Goal: Information Seeking & Learning: Find specific fact

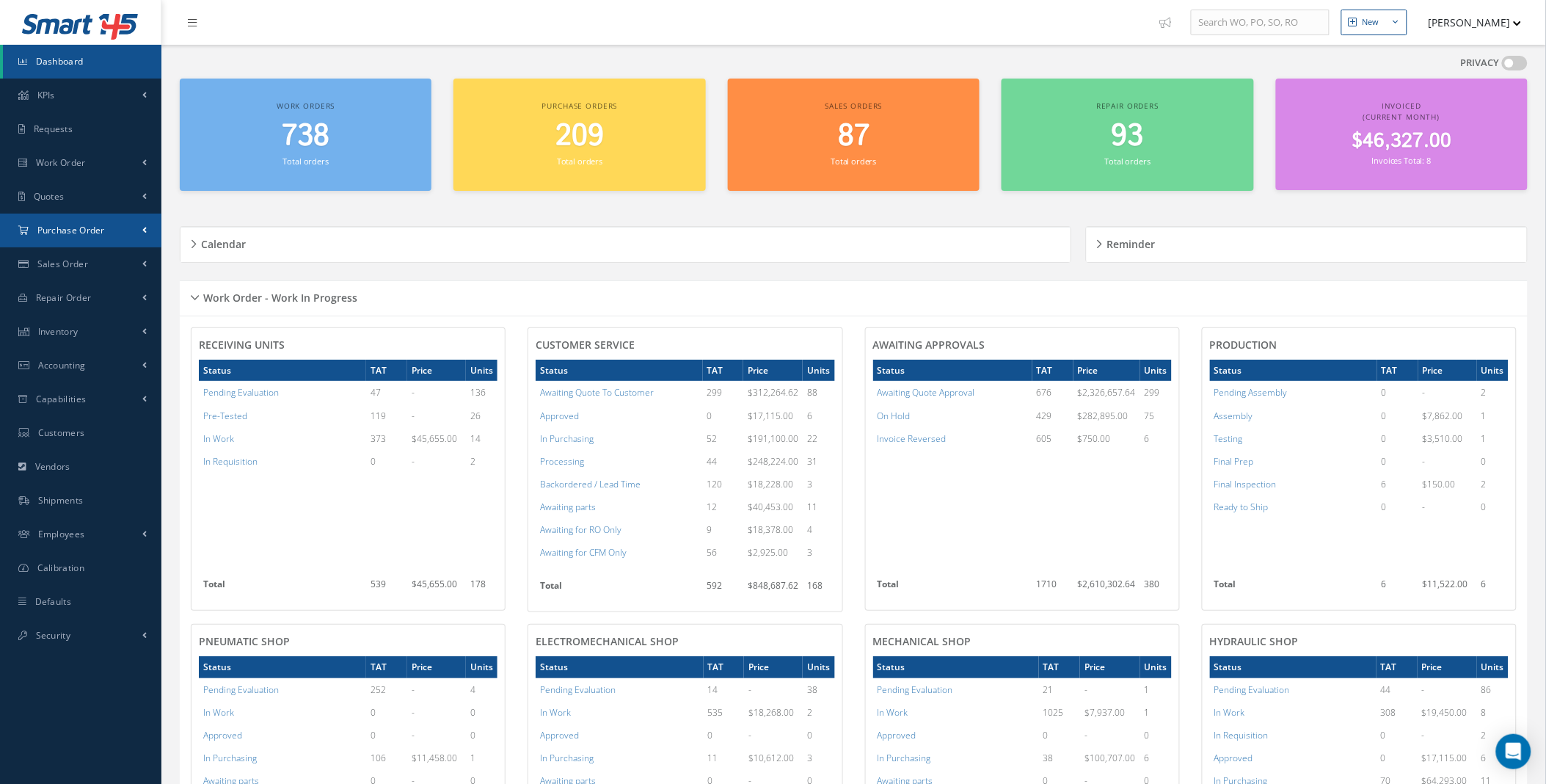
click at [142, 231] on span at bounding box center [144, 229] width 5 height 12
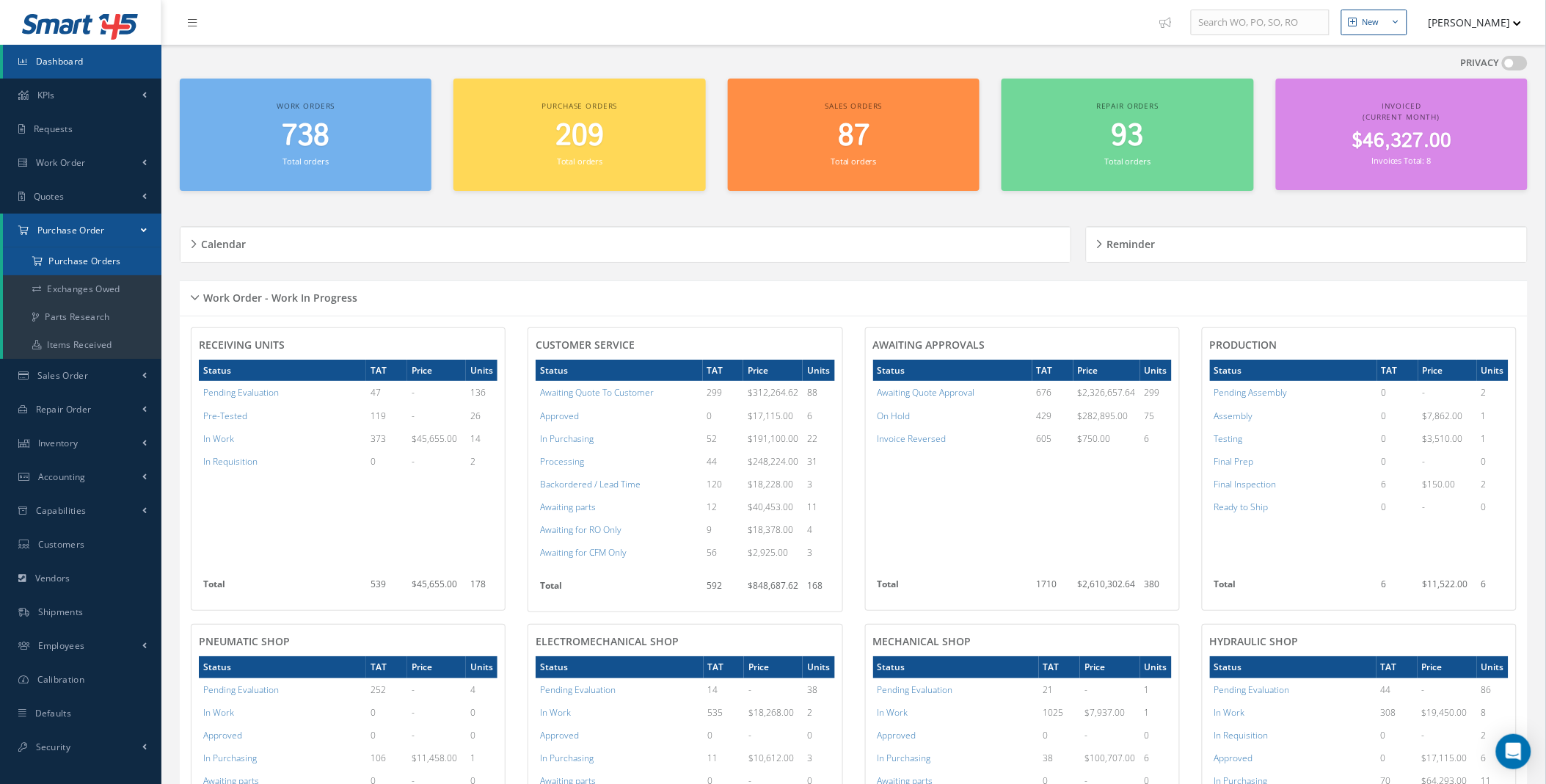
click at [112, 267] on a=1&status_id=2&status_id=3&status_id=5&collapsedFilters"] "Purchase Orders" at bounding box center [81, 261] width 158 height 28
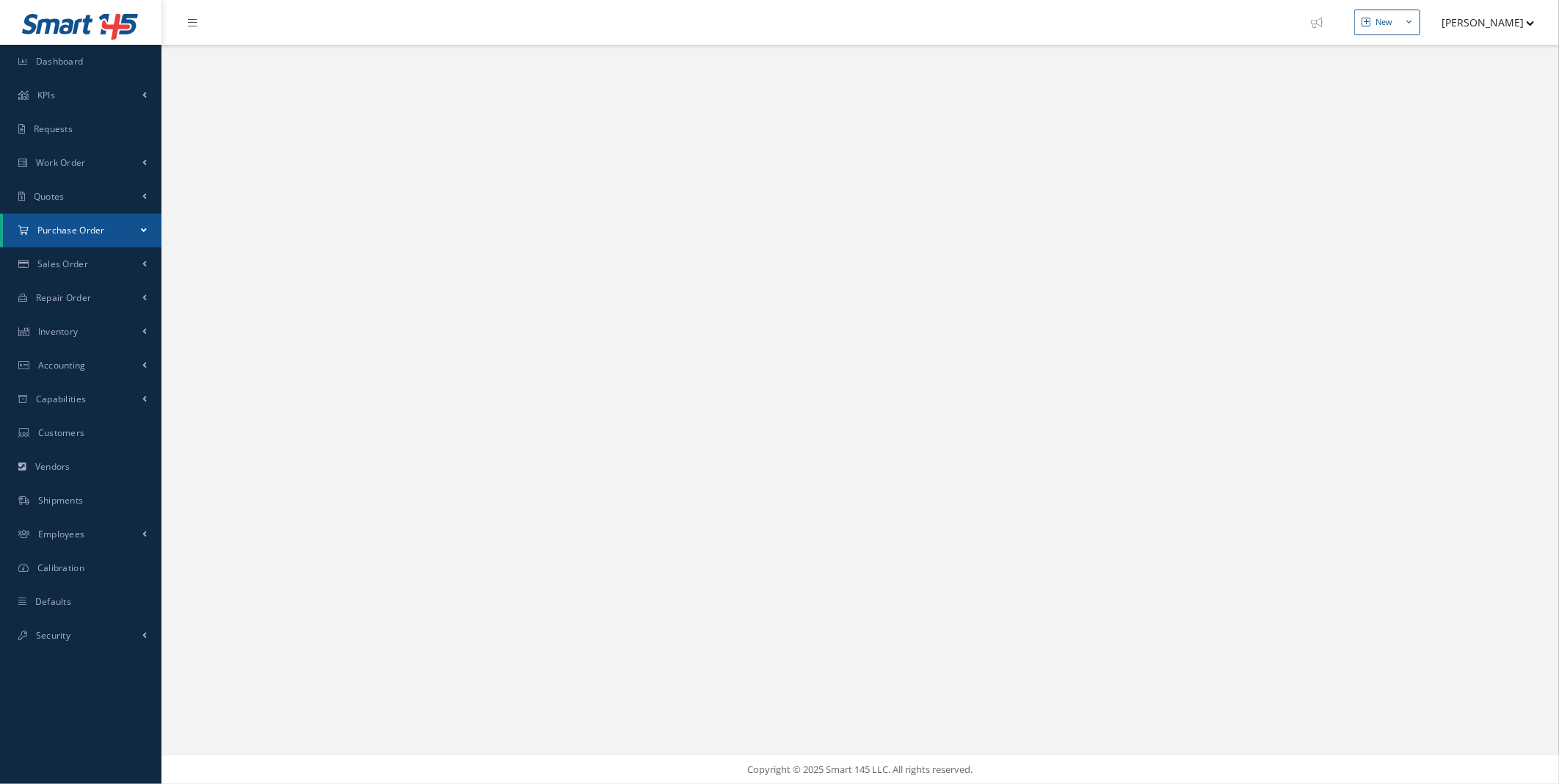
select select "25"
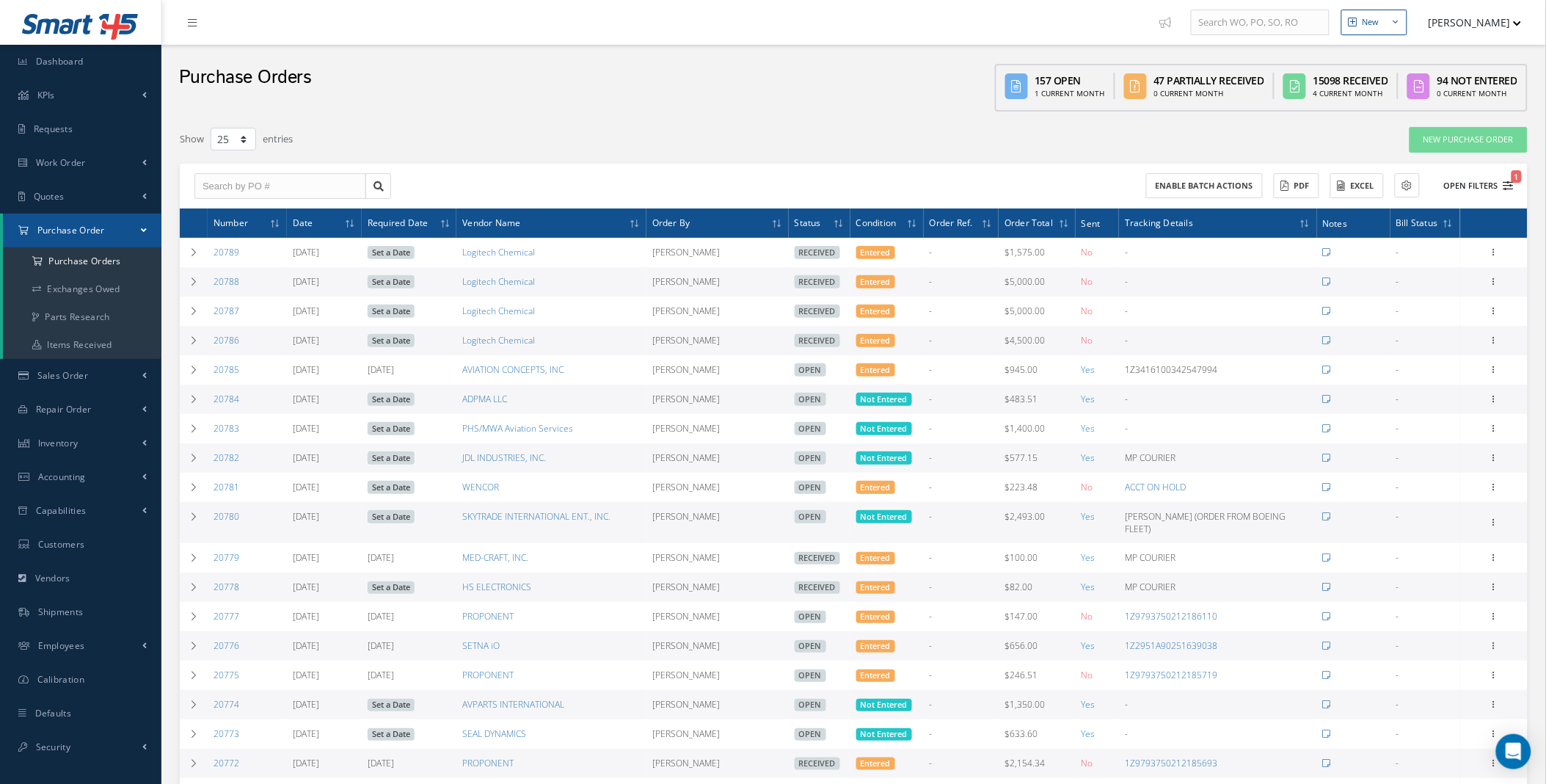
click at [1514, 177] on span "1" at bounding box center [1517, 176] width 10 height 12
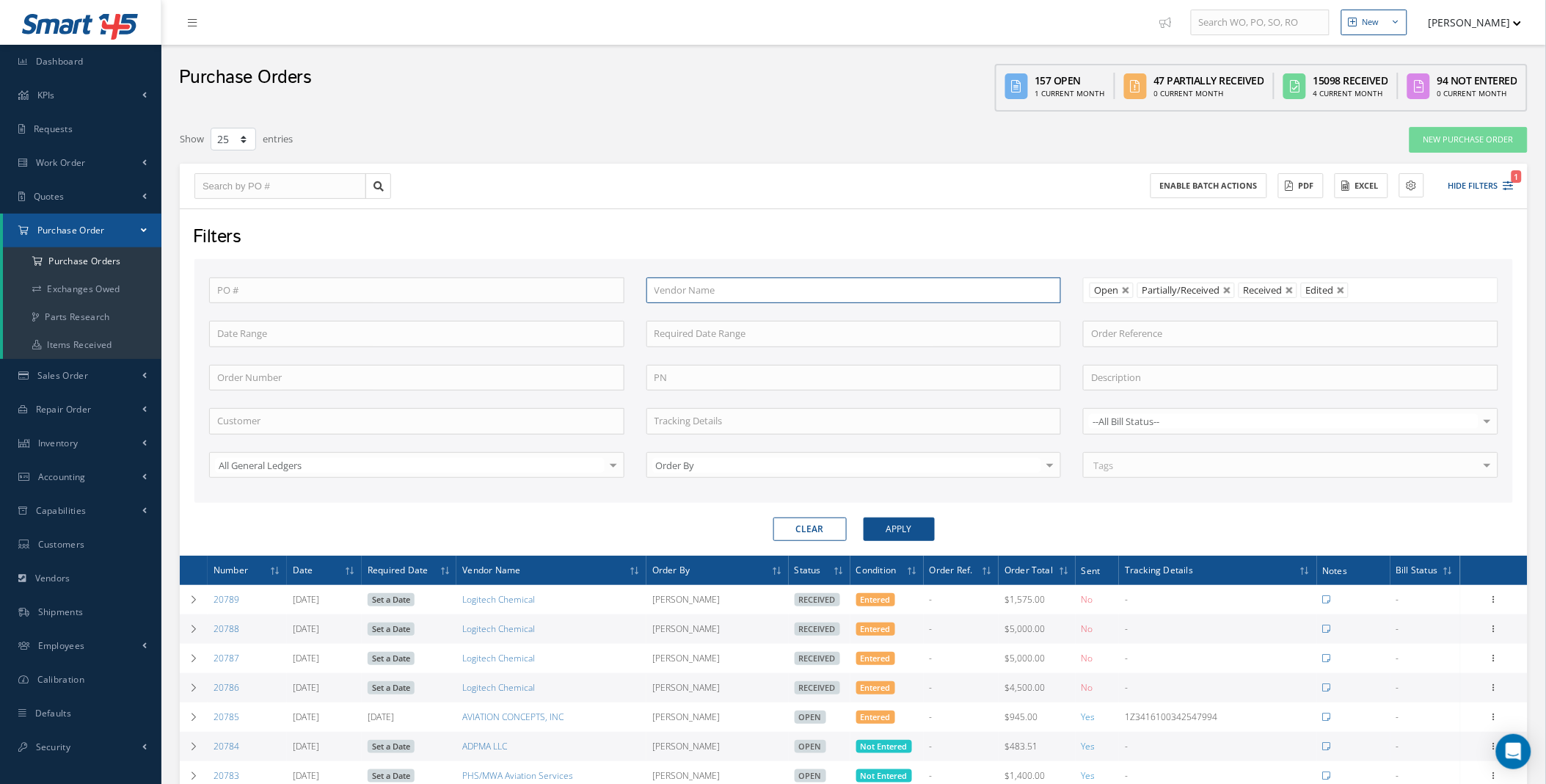
click at [784, 288] on input "text" at bounding box center [854, 290] width 416 height 26
click at [864, 517] on button "Apply" at bounding box center [899, 529] width 71 height 23
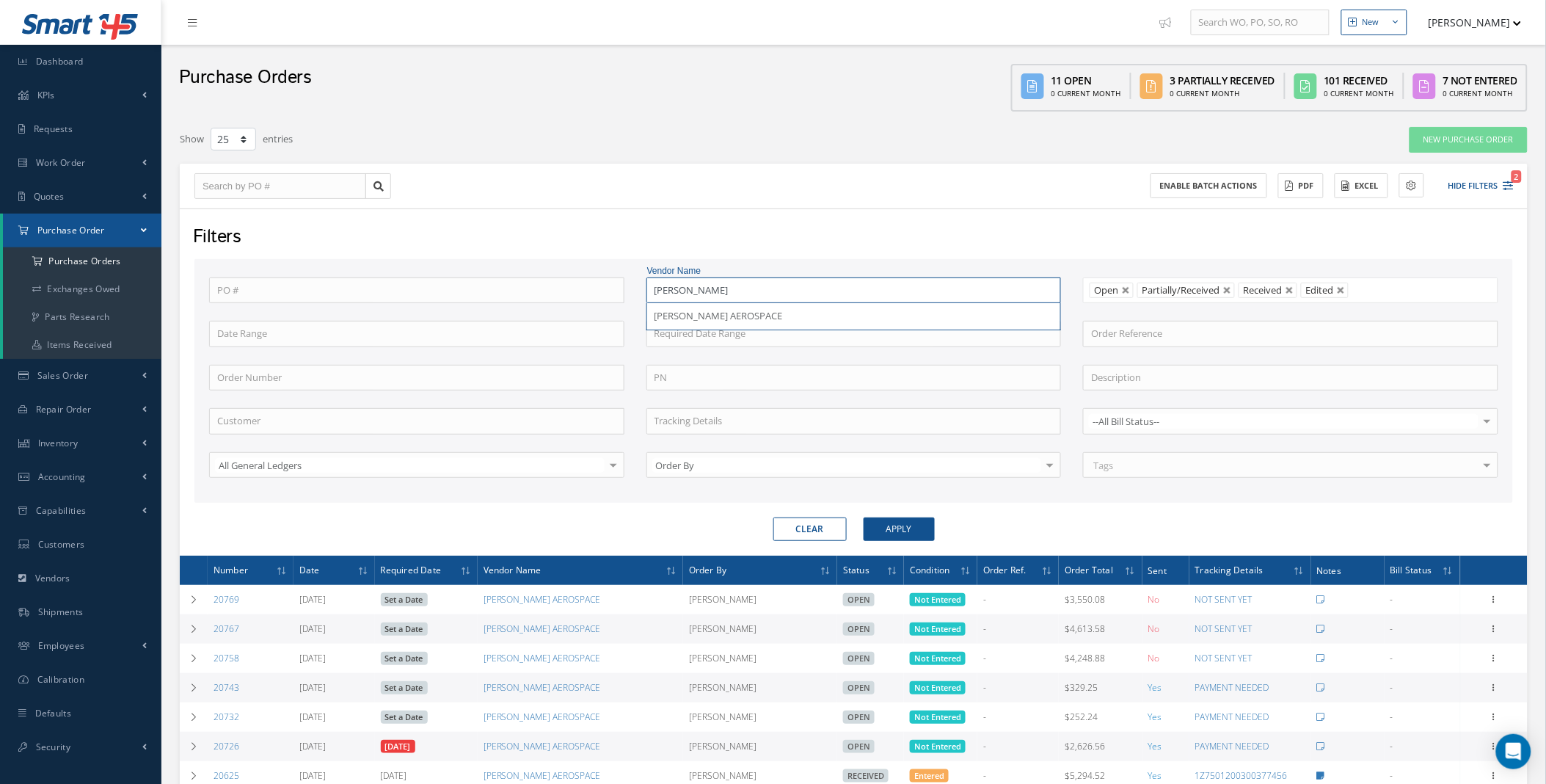
drag, startPoint x: 695, startPoint y: 294, endPoint x: 583, endPoint y: 303, distance: 112.4
click at [588, 298] on div "PO # Vendor Name parker PARKER AEROSPACE Open Partially/Received Received Cance…" at bounding box center [853, 386] width 1311 height 219
click at [864, 517] on button "Apply" at bounding box center [899, 529] width 71 height 23
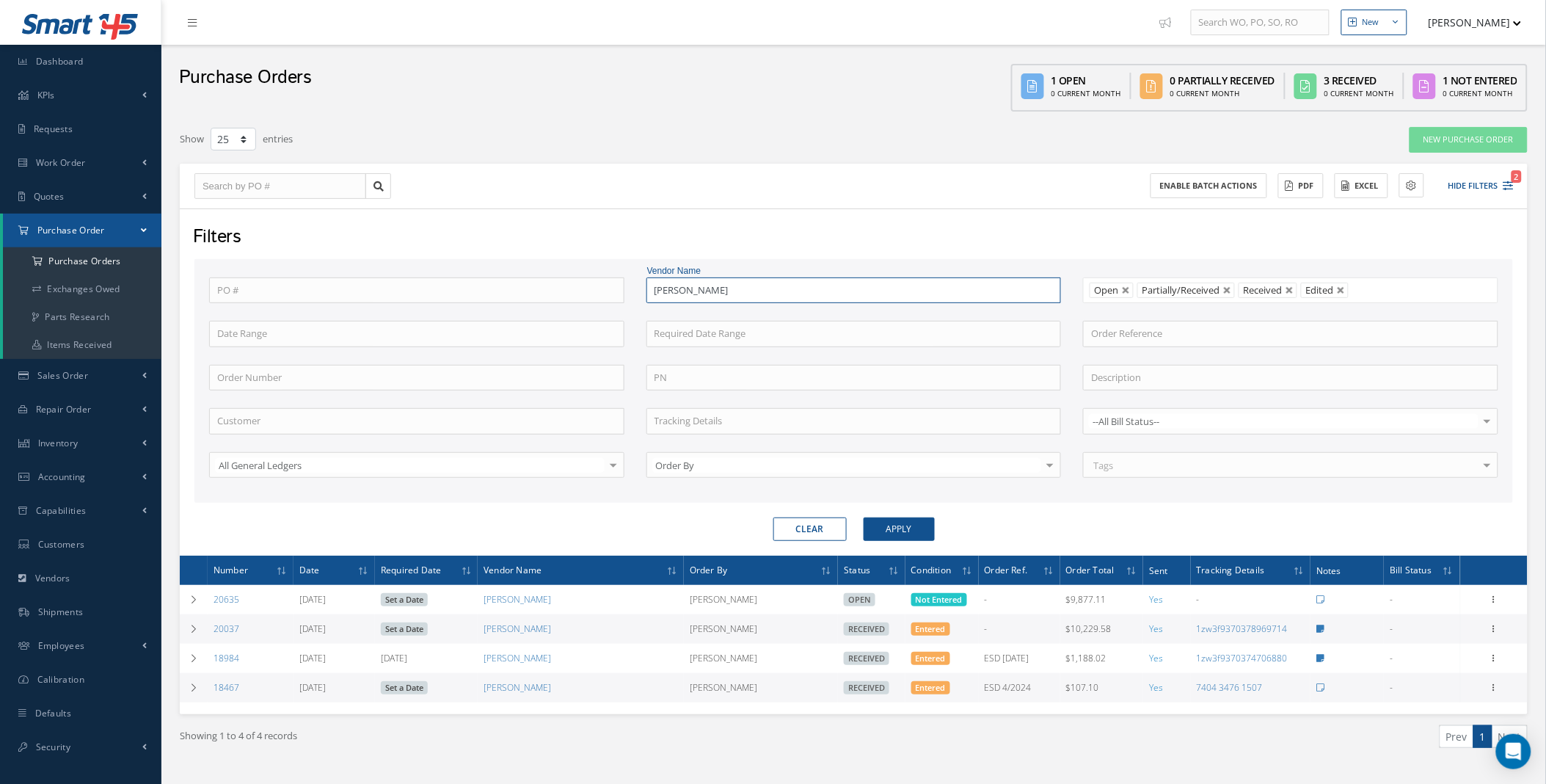
drag, startPoint x: 701, startPoint y: 291, endPoint x: 541, endPoint y: 277, distance: 160.6
click at [541, 277] on div "PO # Vendor Name eaton EATON Open Partially/Received Received Canceled Edited O…" at bounding box center [853, 386] width 1311 height 219
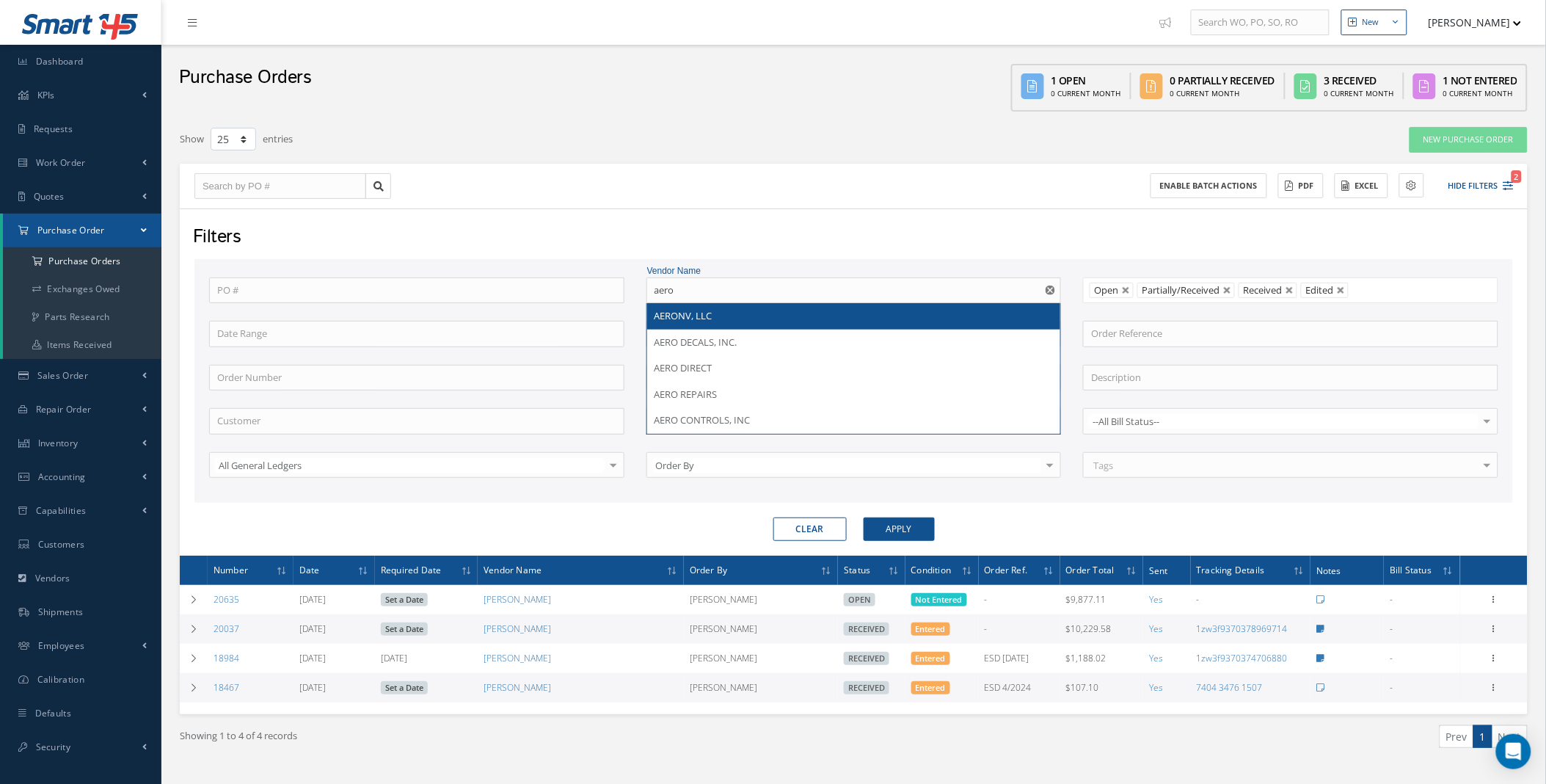
click at [683, 315] on span "AERONV, LLC" at bounding box center [684, 315] width 58 height 13
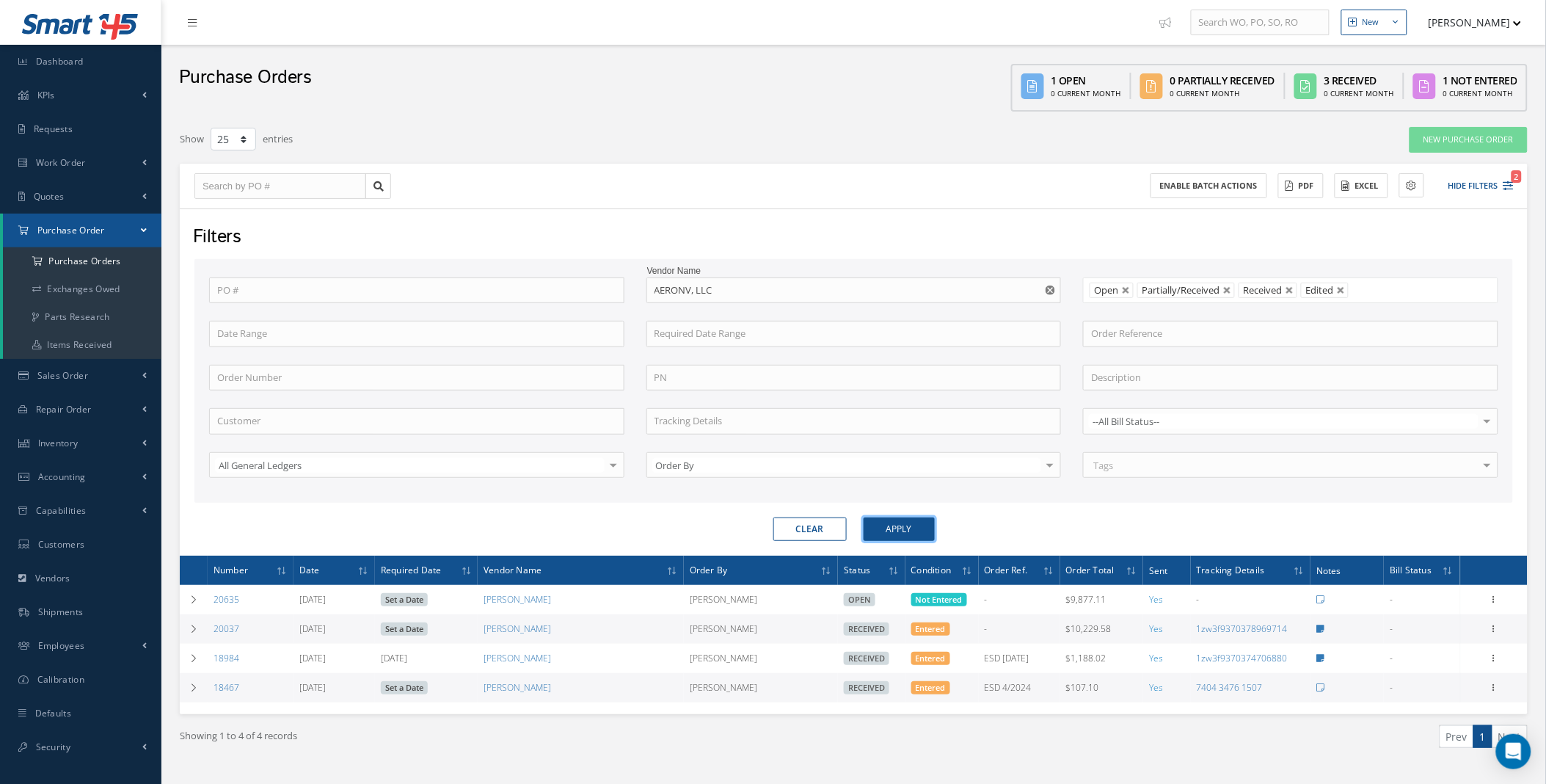
click at [914, 530] on button "Apply" at bounding box center [899, 529] width 71 height 23
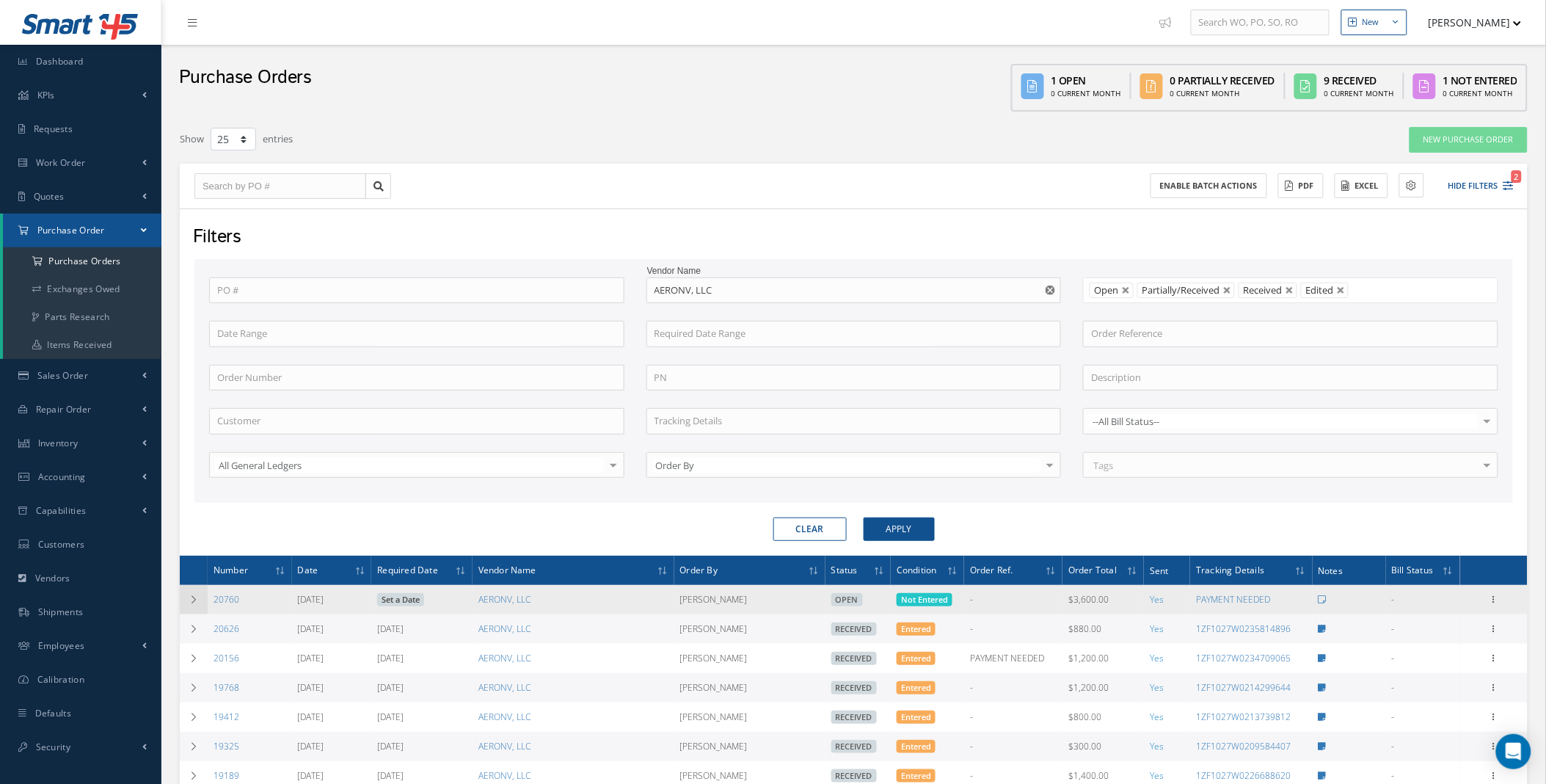
click at [199, 602] on td at bounding box center [194, 599] width 28 height 29
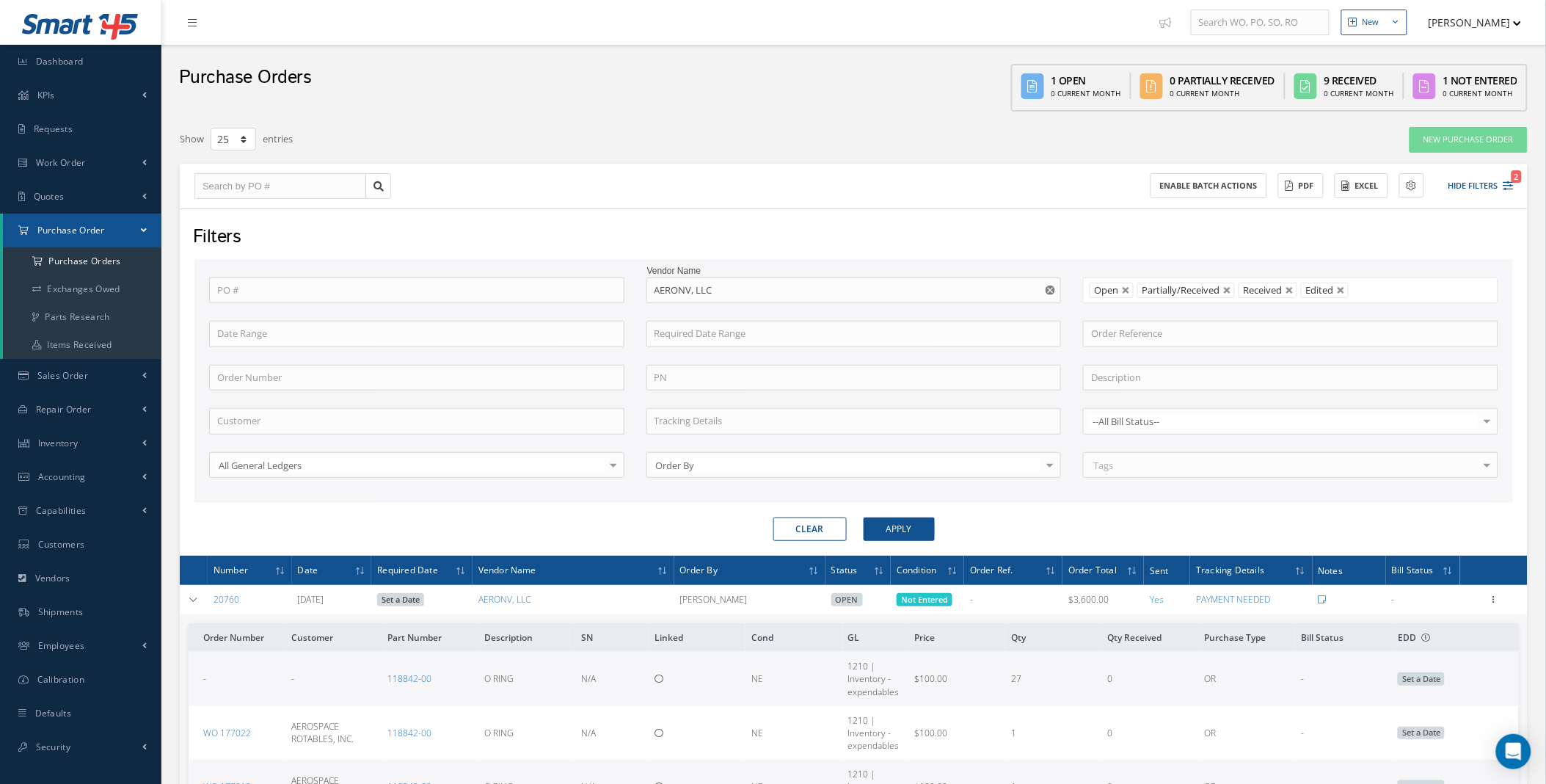
scroll to position [544, 0]
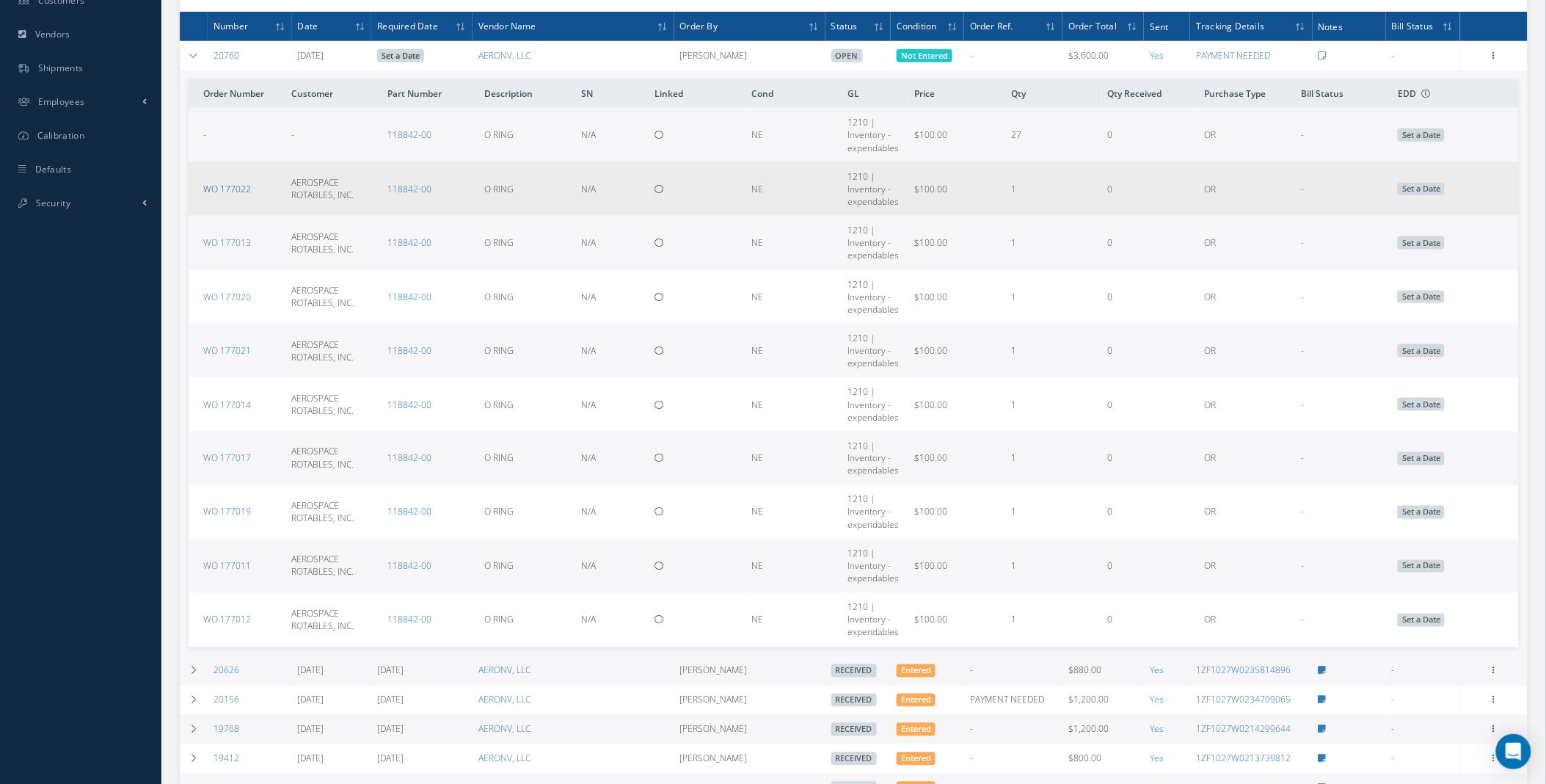
click at [230, 191] on link "WO 177022" at bounding box center [226, 188] width 48 height 12
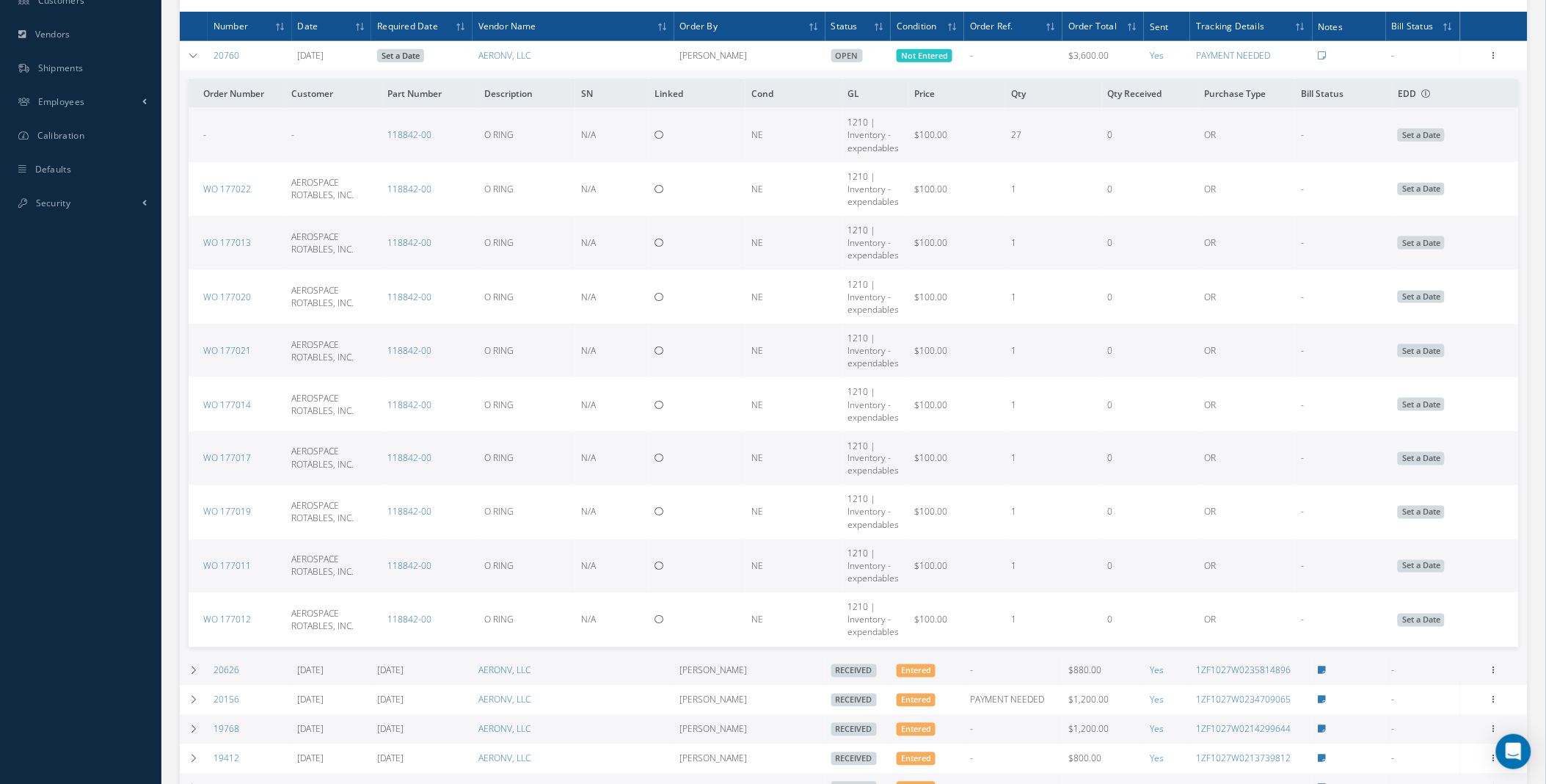
scroll to position [0, 0]
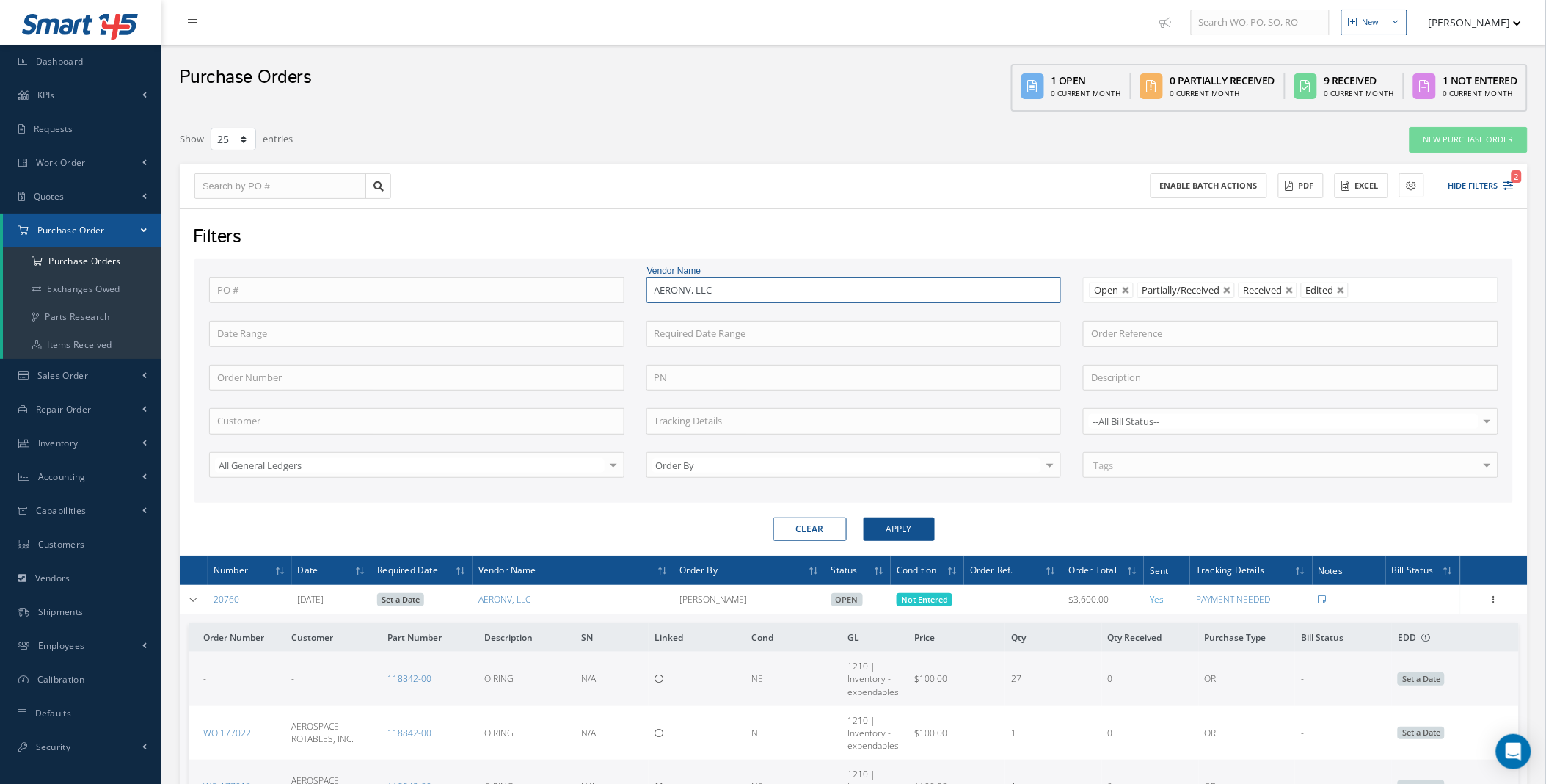
drag, startPoint x: 720, startPoint y: 283, endPoint x: 611, endPoint y: 301, distance: 110.5
click at [621, 298] on div "PO # Vendor Name AERONV, LLC Open Partially/Received Received Canceled Edited O…" at bounding box center [853, 386] width 1311 height 219
click at [864, 517] on button "Apply" at bounding box center [899, 529] width 71 height 23
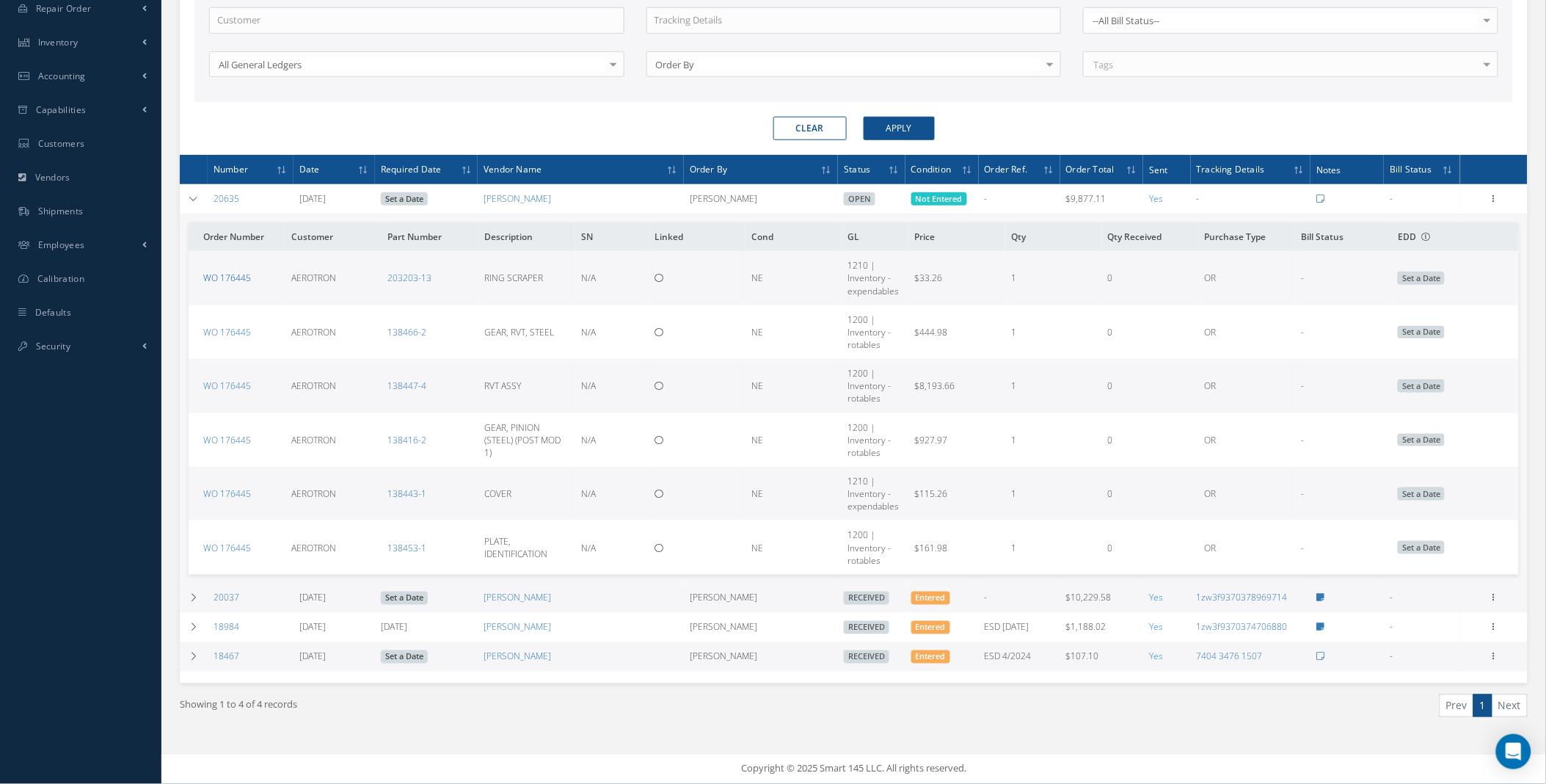
click at [245, 275] on link "WO 176445" at bounding box center [226, 277] width 48 height 12
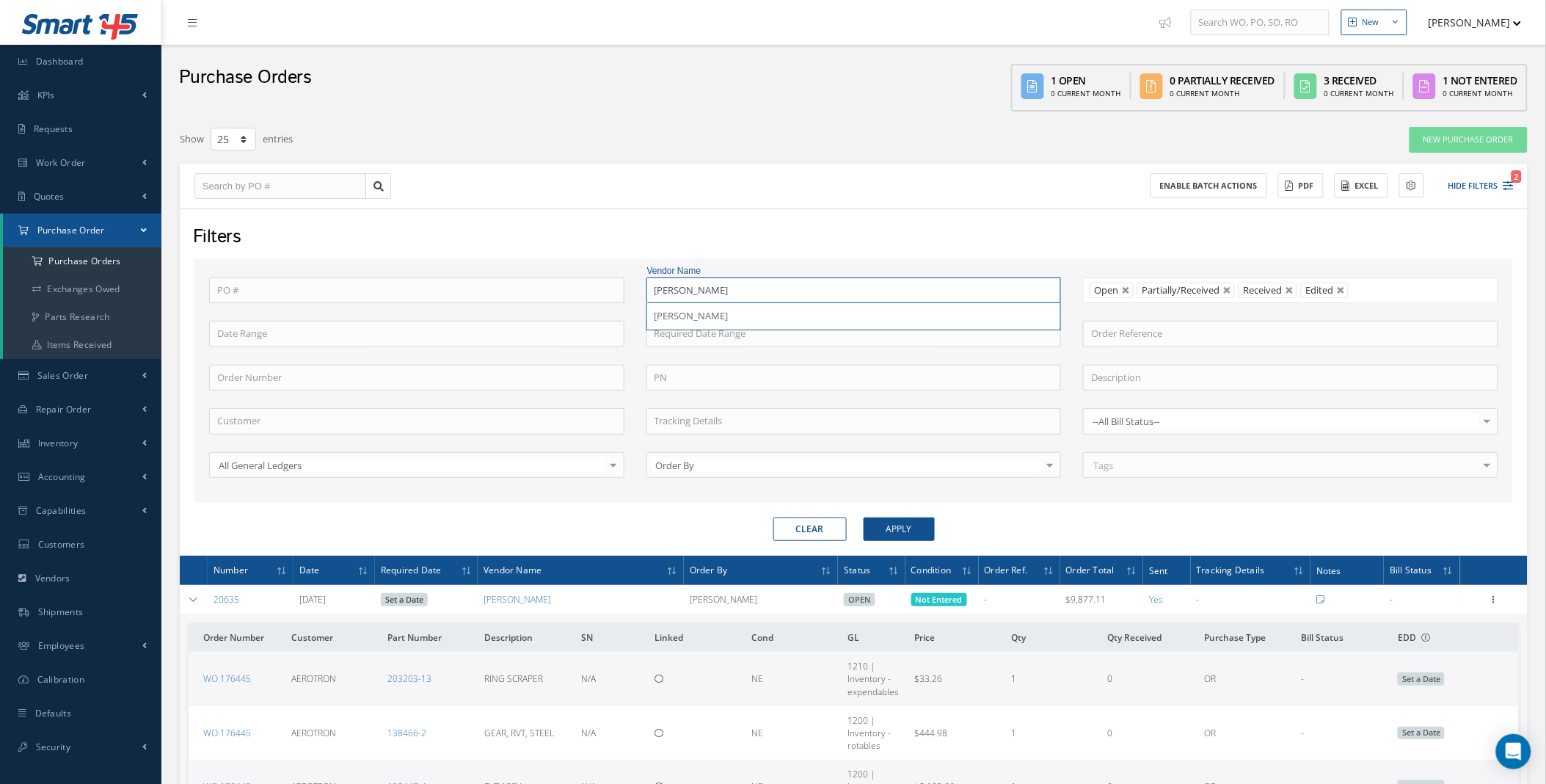
drag, startPoint x: 701, startPoint y: 286, endPoint x: 568, endPoint y: 287, distance: 133.0
click at [577, 286] on div "PO # Vendor Name eaton EATON Open Partially/Received Received Canceled Edited O…" at bounding box center [853, 386] width 1311 height 219
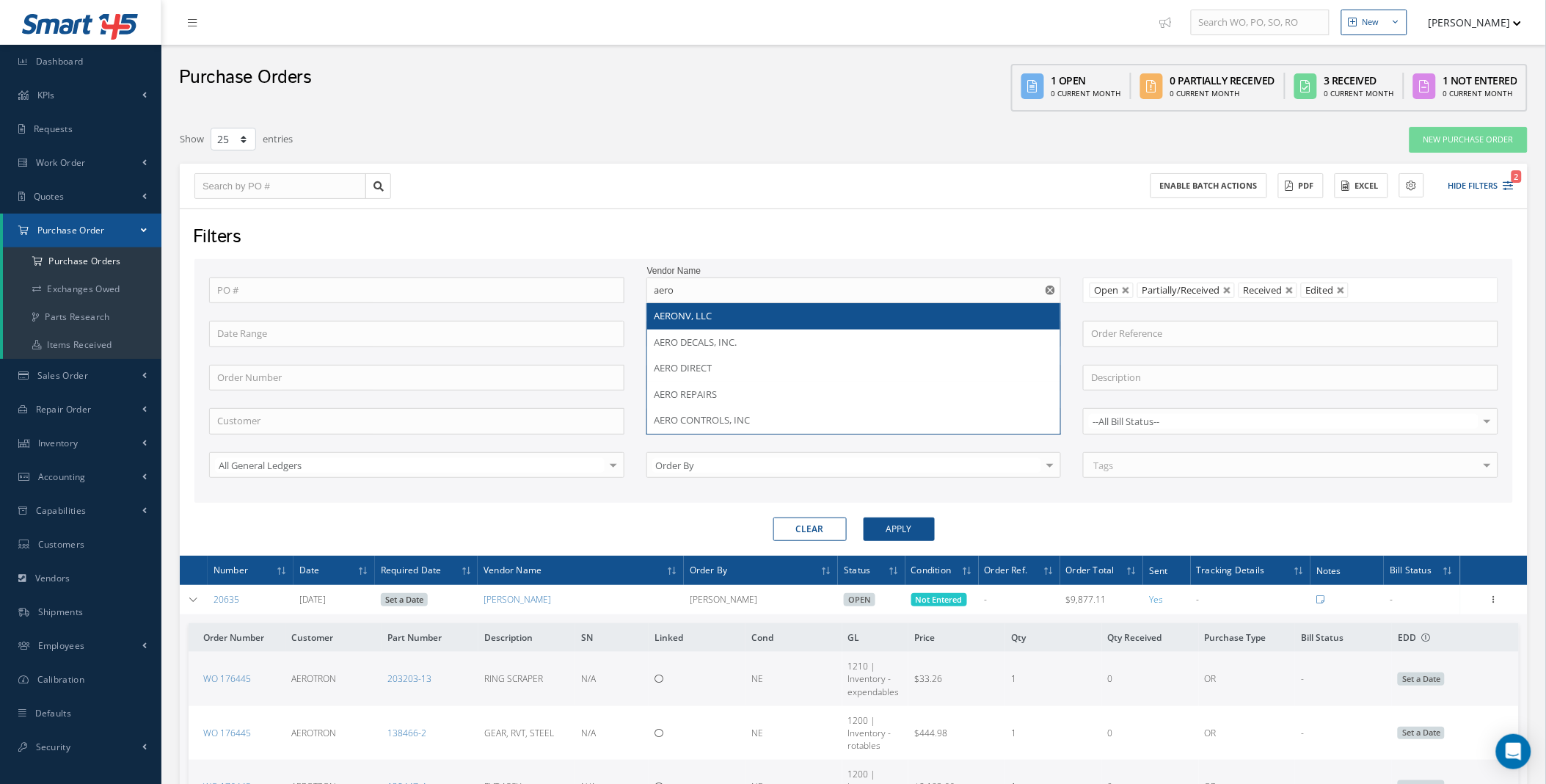
click at [703, 312] on span "AERONV, LLC" at bounding box center [684, 315] width 58 height 13
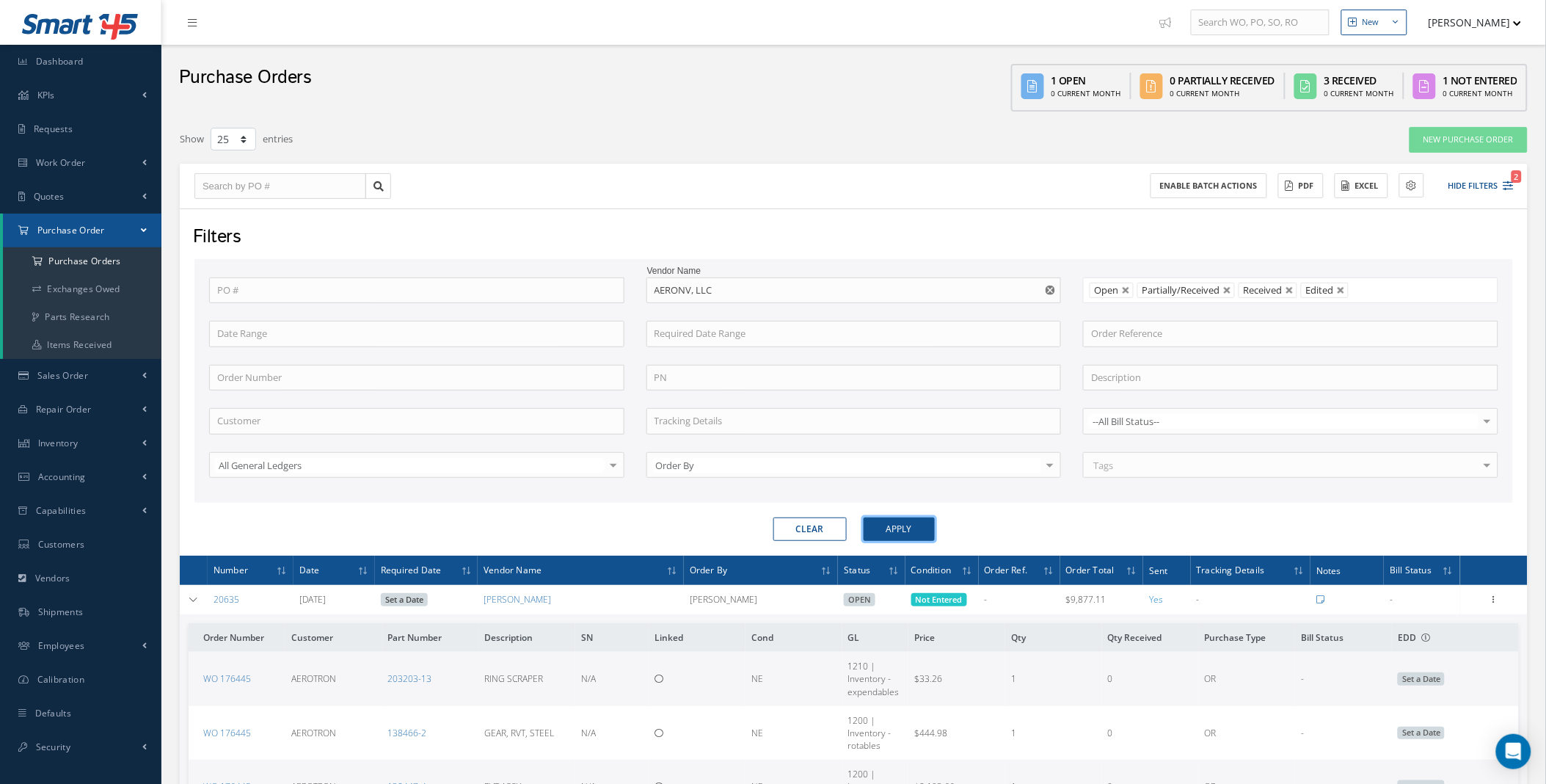
click at [907, 526] on button "Apply" at bounding box center [899, 529] width 71 height 23
drag, startPoint x: 736, startPoint y: 283, endPoint x: 521, endPoint y: 281, distance: 215.0
click at [546, 280] on div "PO # Vendor Name AERONV, LLC Open Partially/Received Received Canceled Edited O…" at bounding box center [853, 386] width 1311 height 219
type input "parker"
click at [864, 517] on button "Apply" at bounding box center [899, 529] width 71 height 23
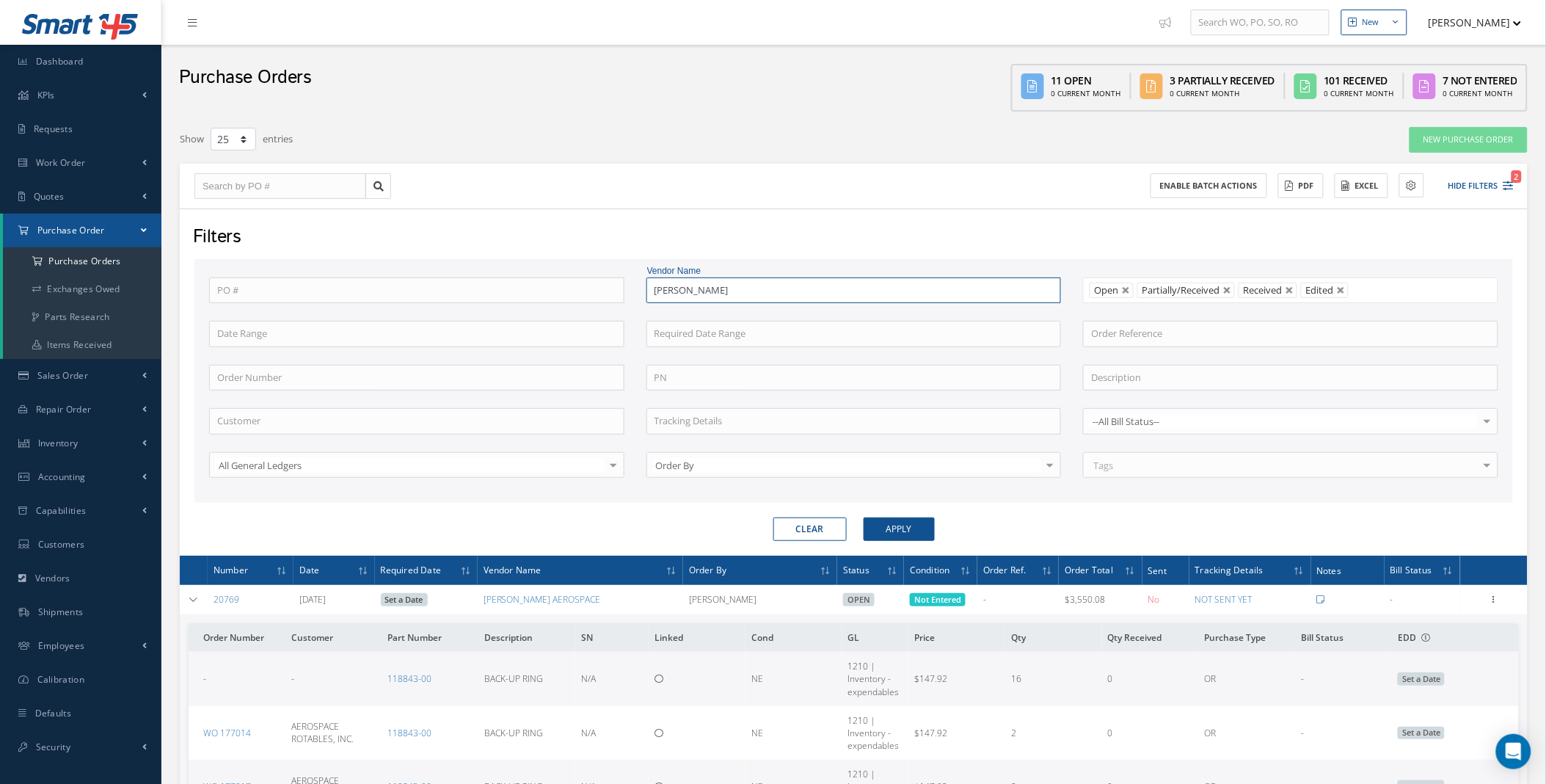
scroll to position [544, 0]
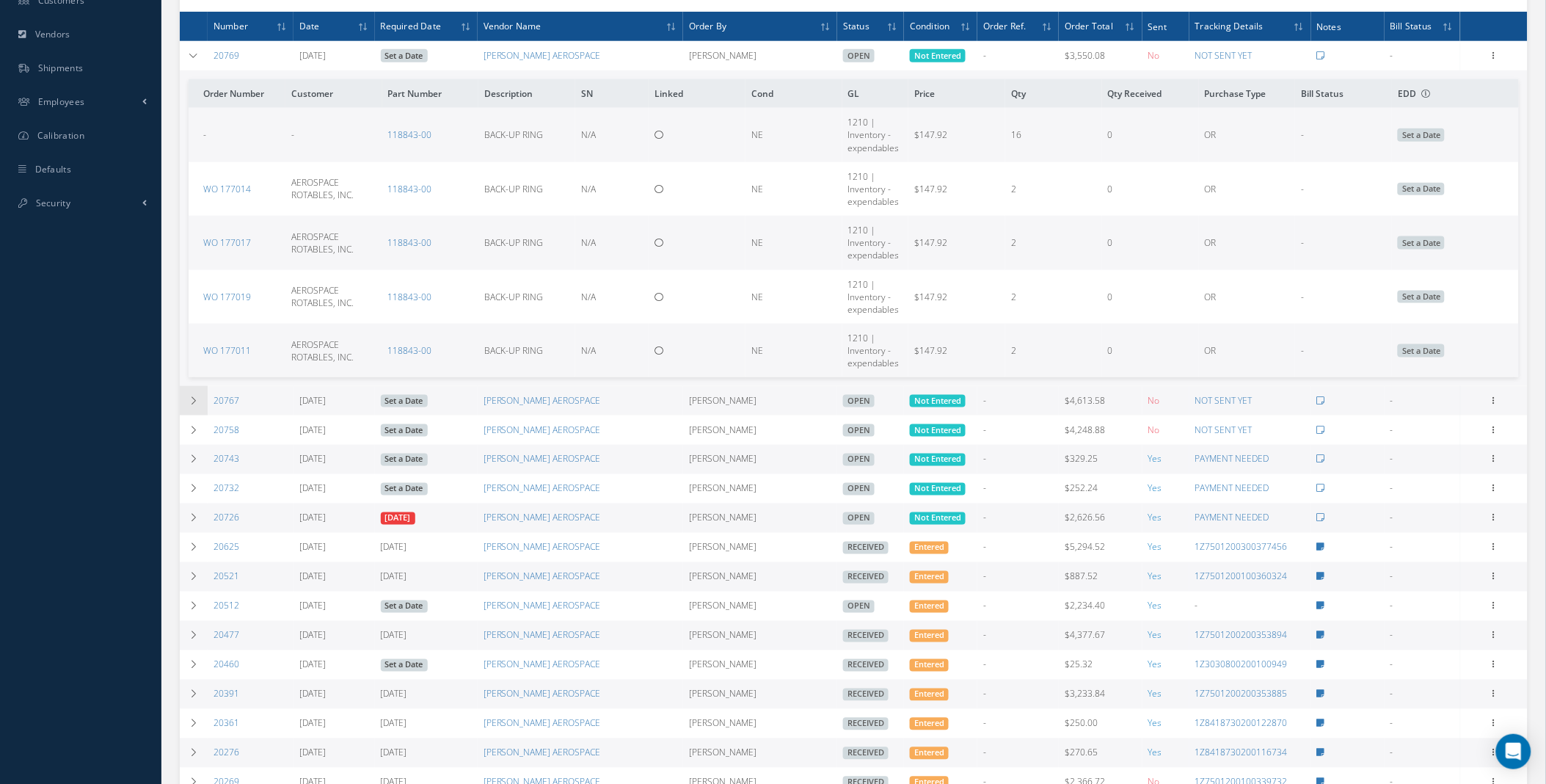
click at [194, 401] on icon at bounding box center [194, 399] width 10 height 8
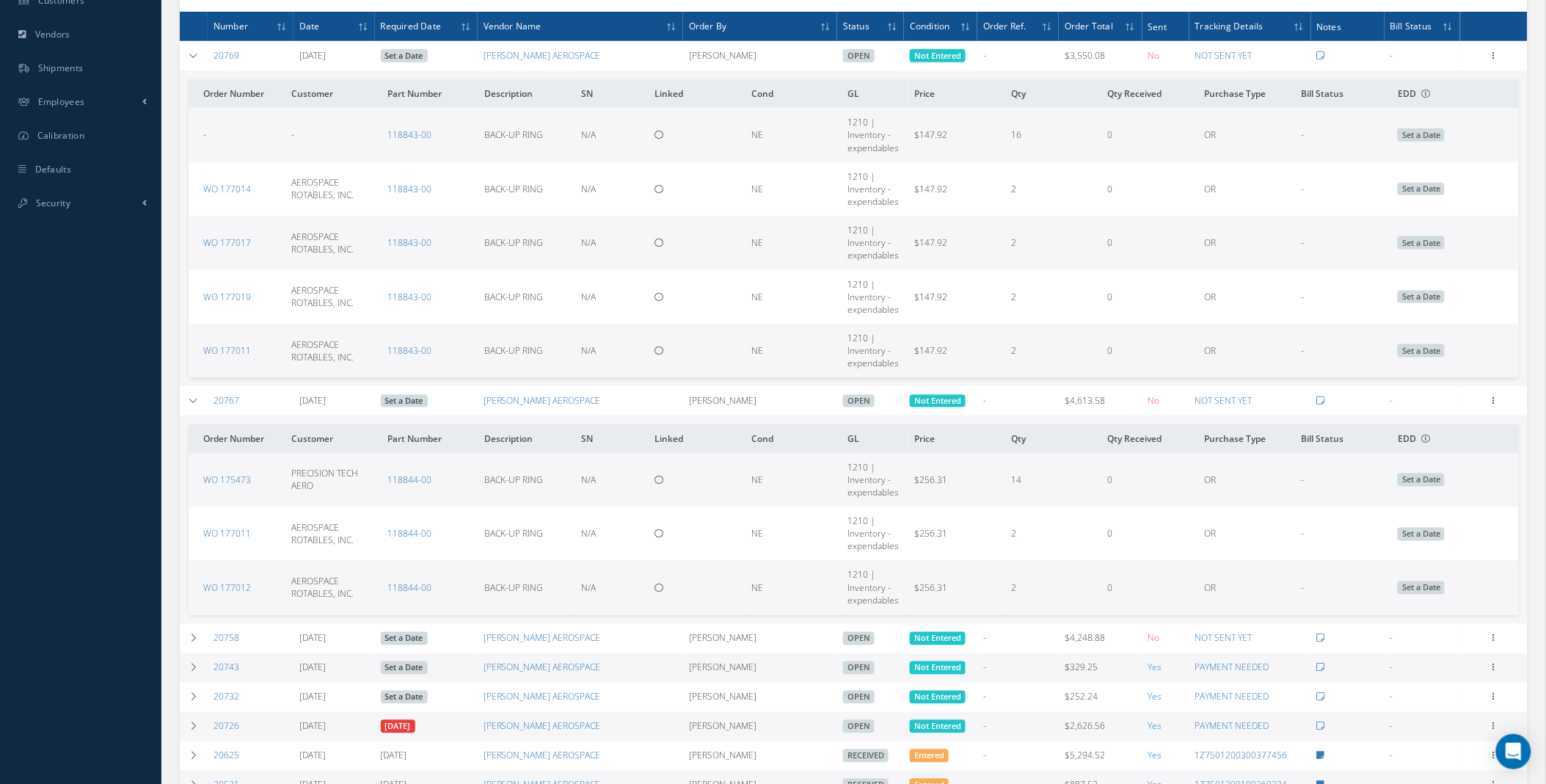
scroll to position [1086, 0]
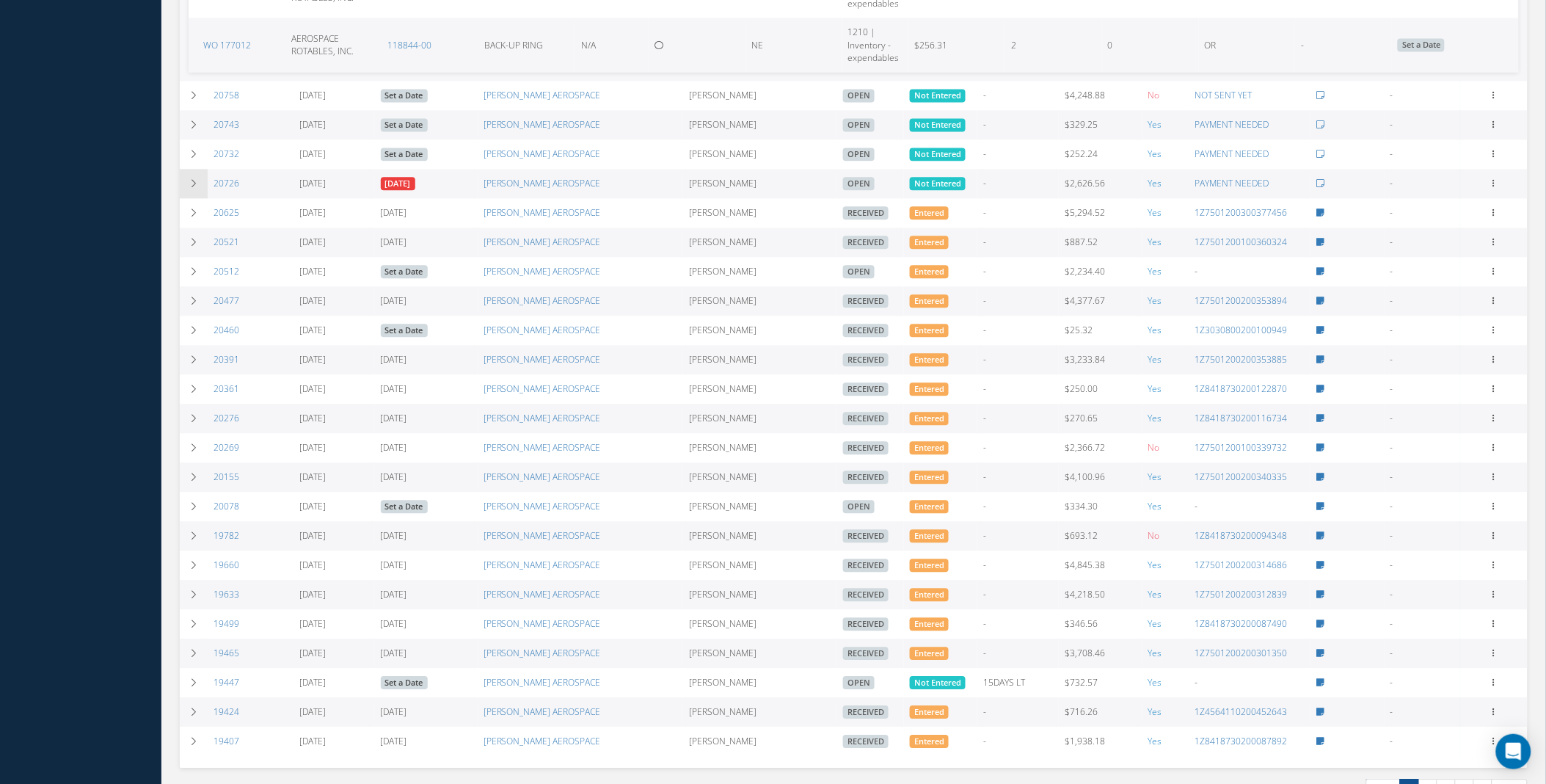
click at [200, 188] on td at bounding box center [194, 182] width 28 height 29
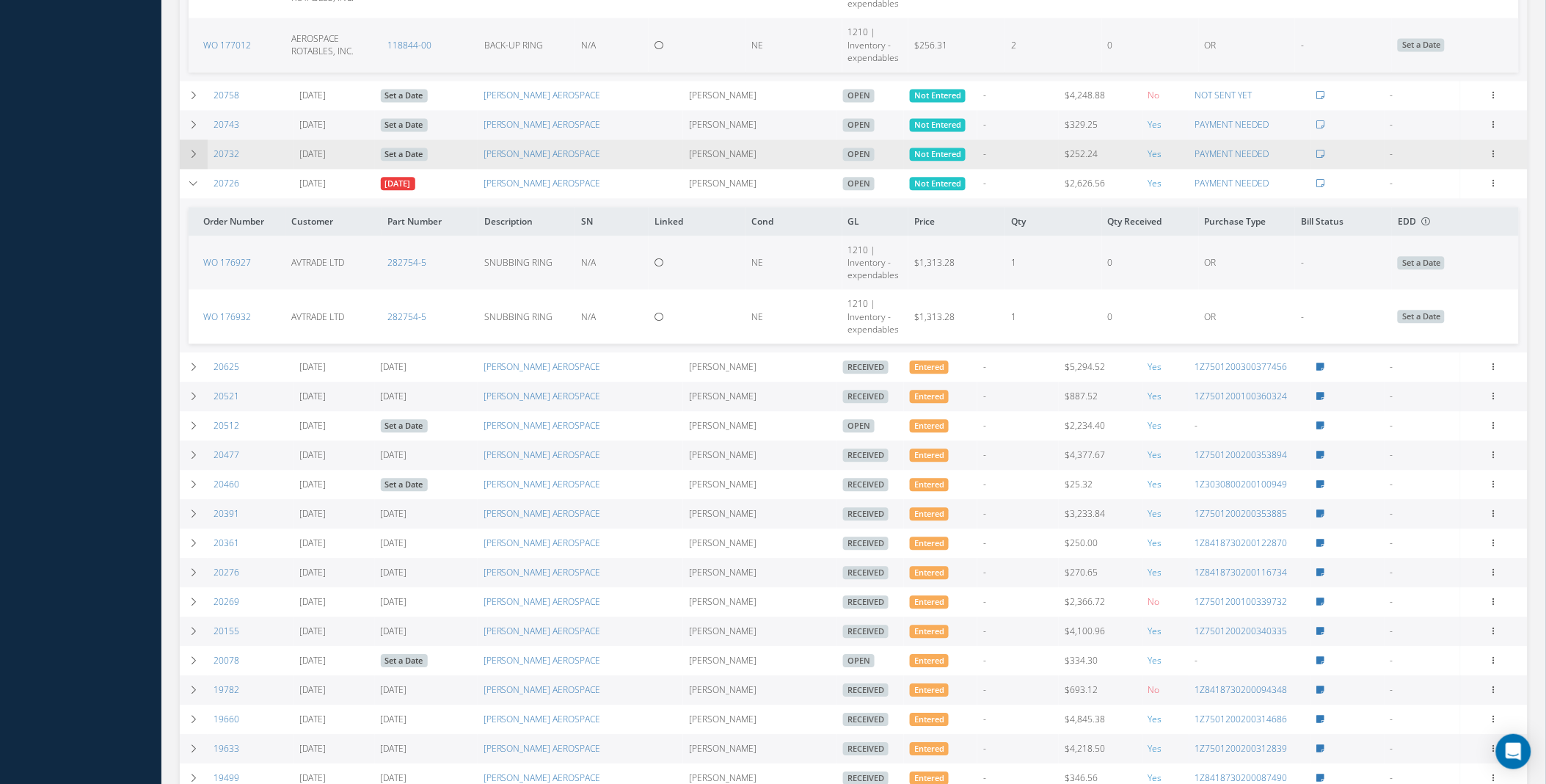
click at [192, 165] on td at bounding box center [194, 153] width 28 height 29
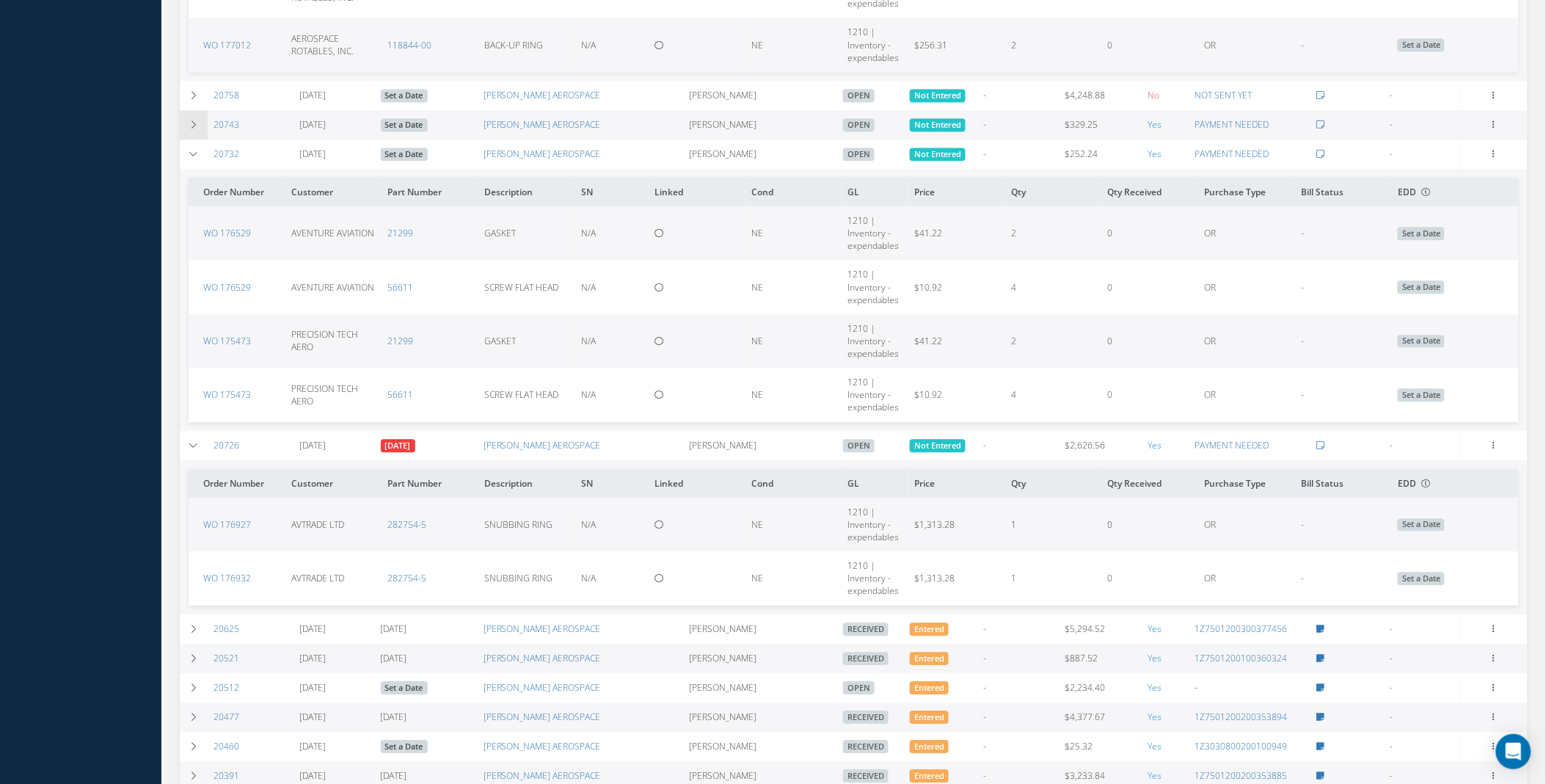
click at [192, 127] on icon at bounding box center [194, 124] width 10 height 8
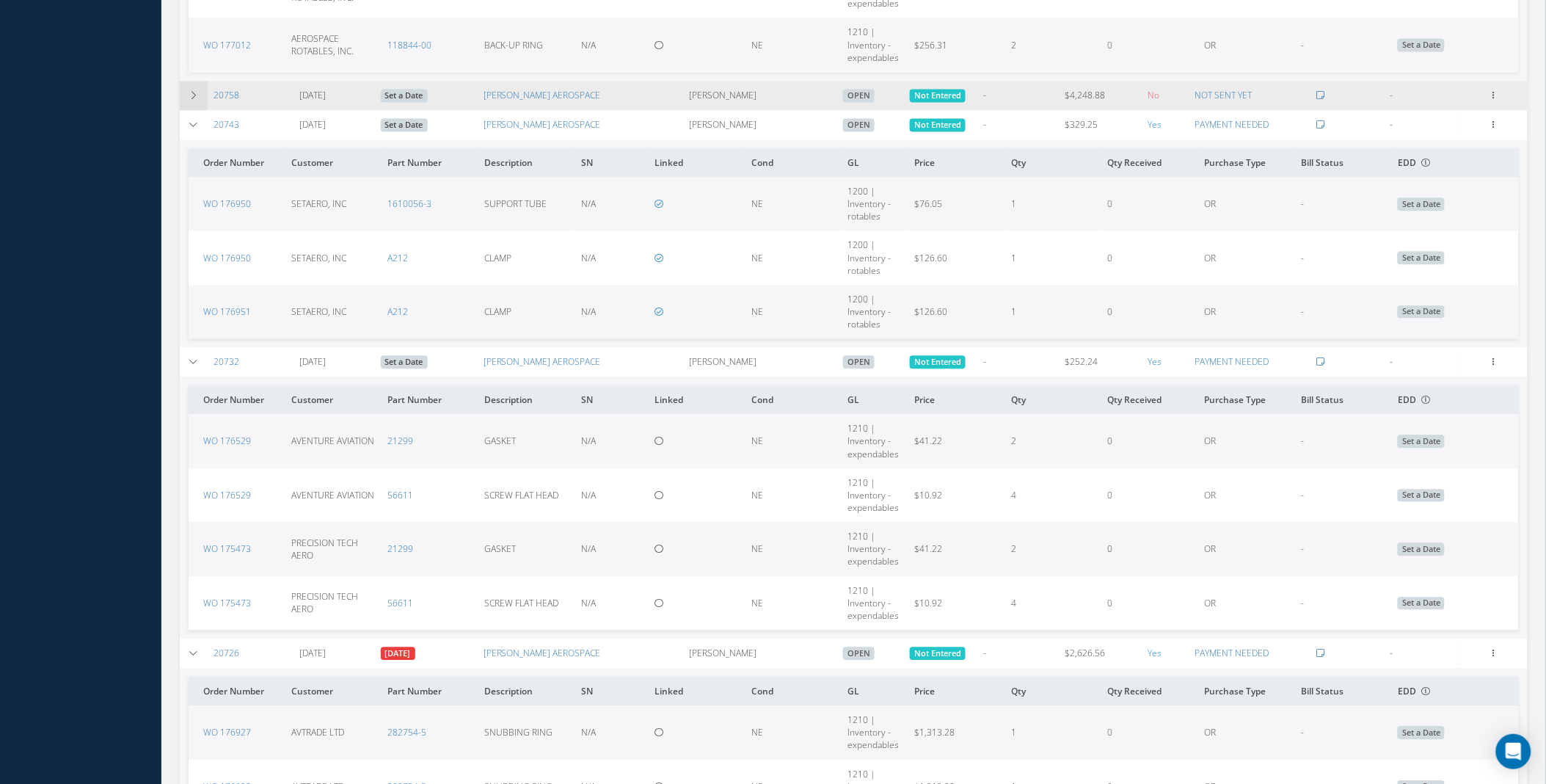
click at [200, 94] on td at bounding box center [194, 94] width 28 height 29
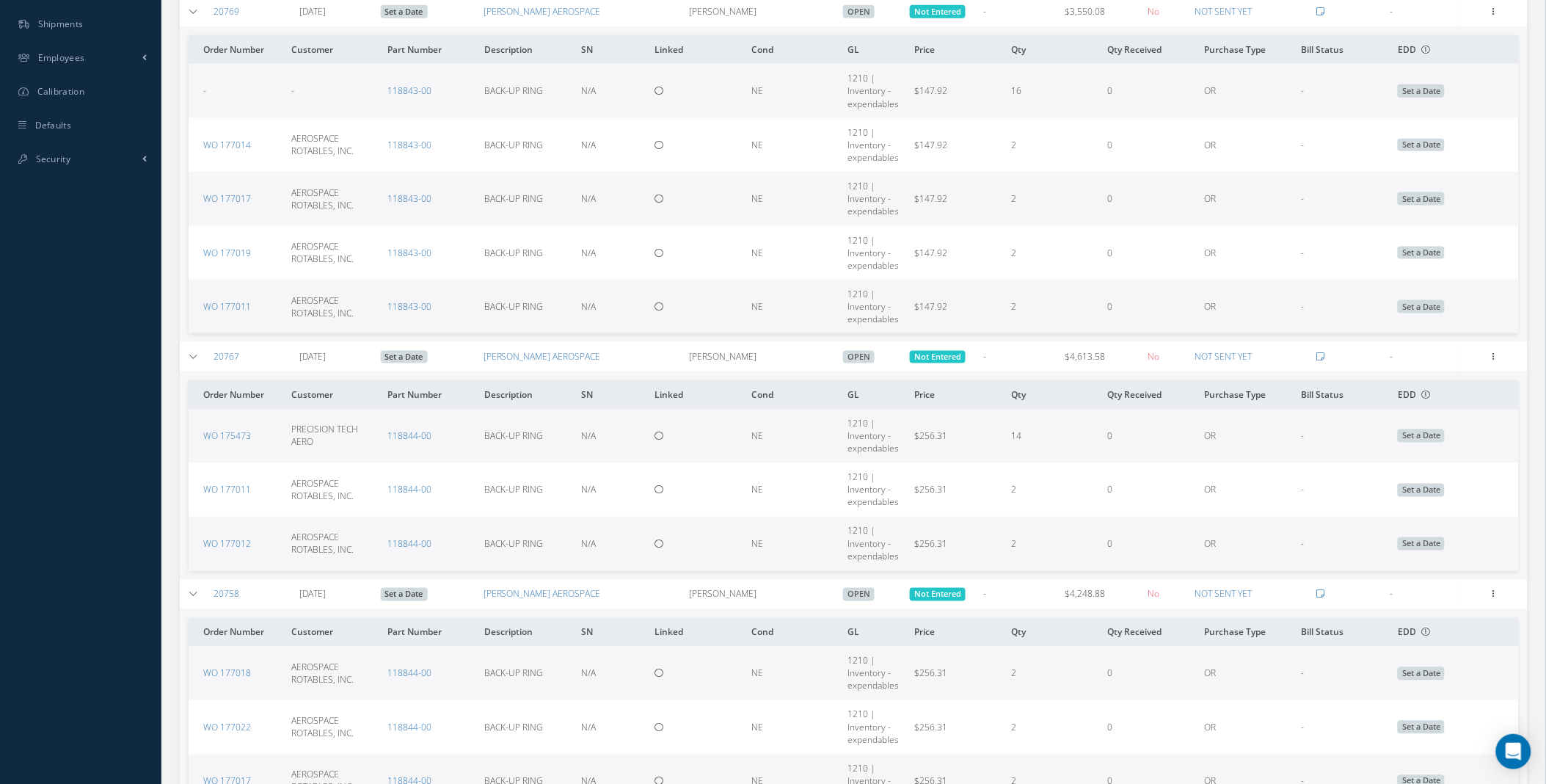
scroll to position [563, 0]
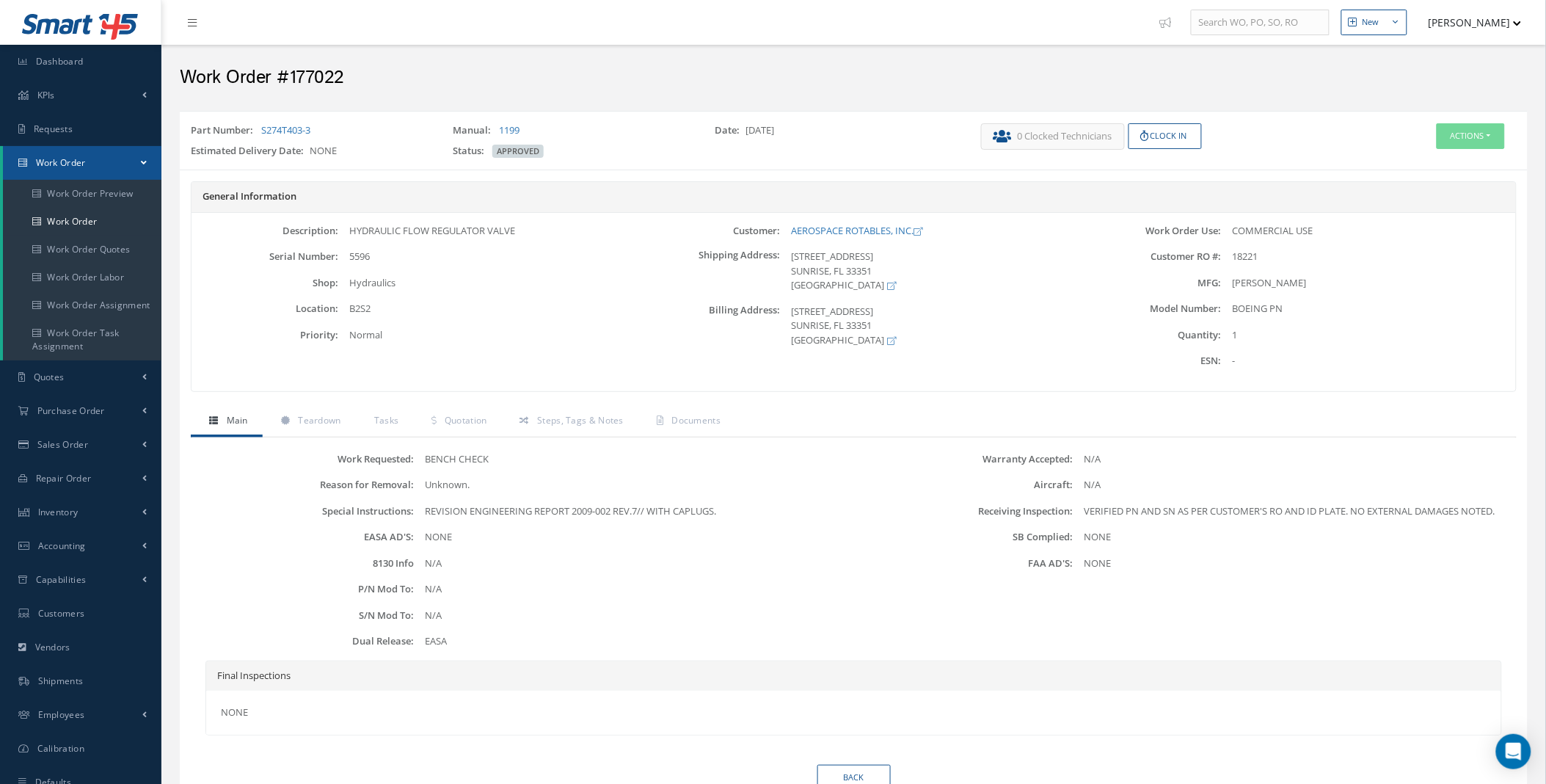
drag, startPoint x: 335, startPoint y: 126, endPoint x: 261, endPoint y: 136, distance: 74.7
click at [261, 136] on div "Part Number: S274T403-3" at bounding box center [311, 134] width 262 height 21
copy link "S274T403-3"
click at [470, 411] on link "Quotation" at bounding box center [458, 421] width 88 height 31
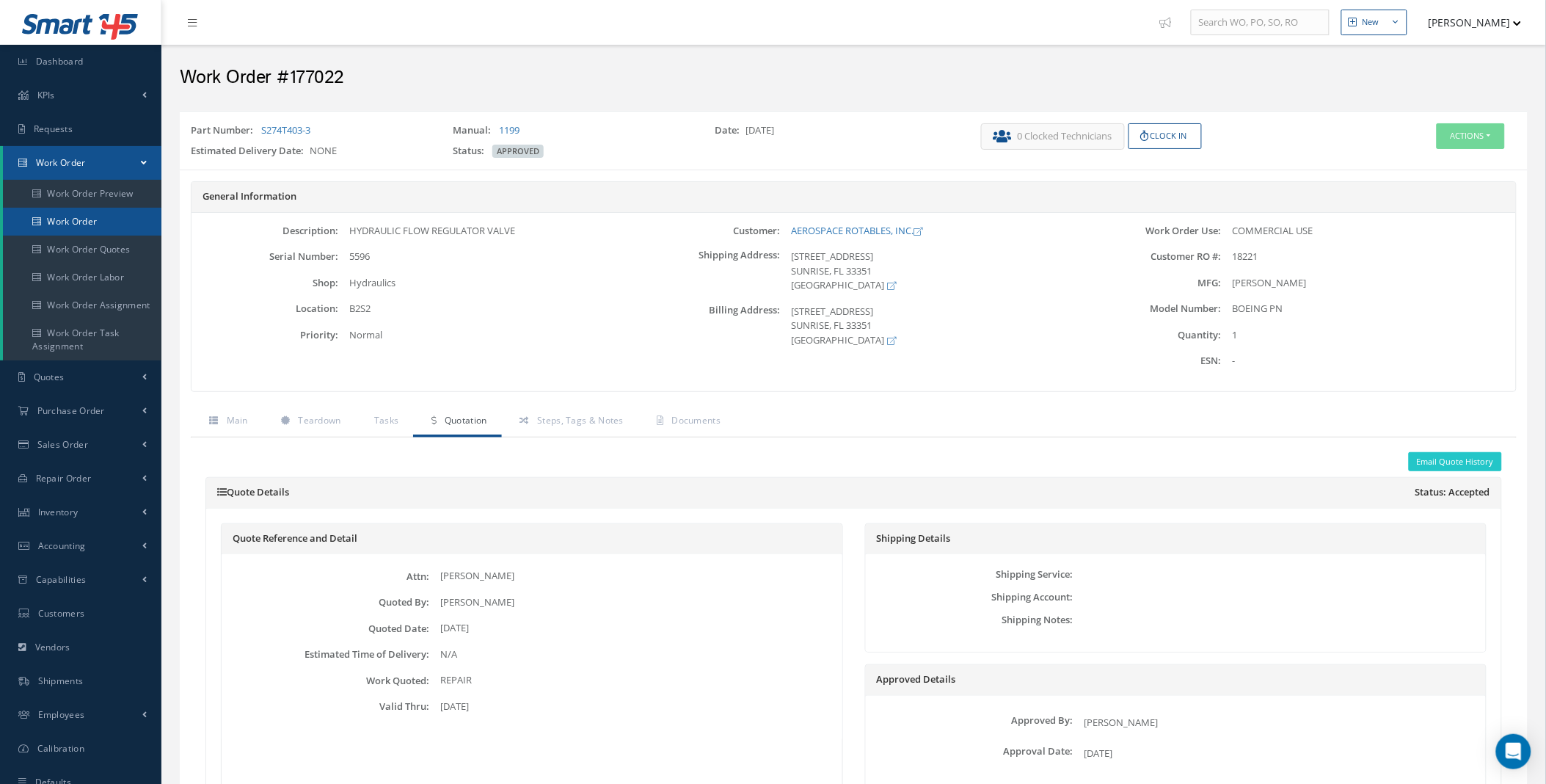
click at [100, 226] on link "Work Order" at bounding box center [81, 222] width 158 height 28
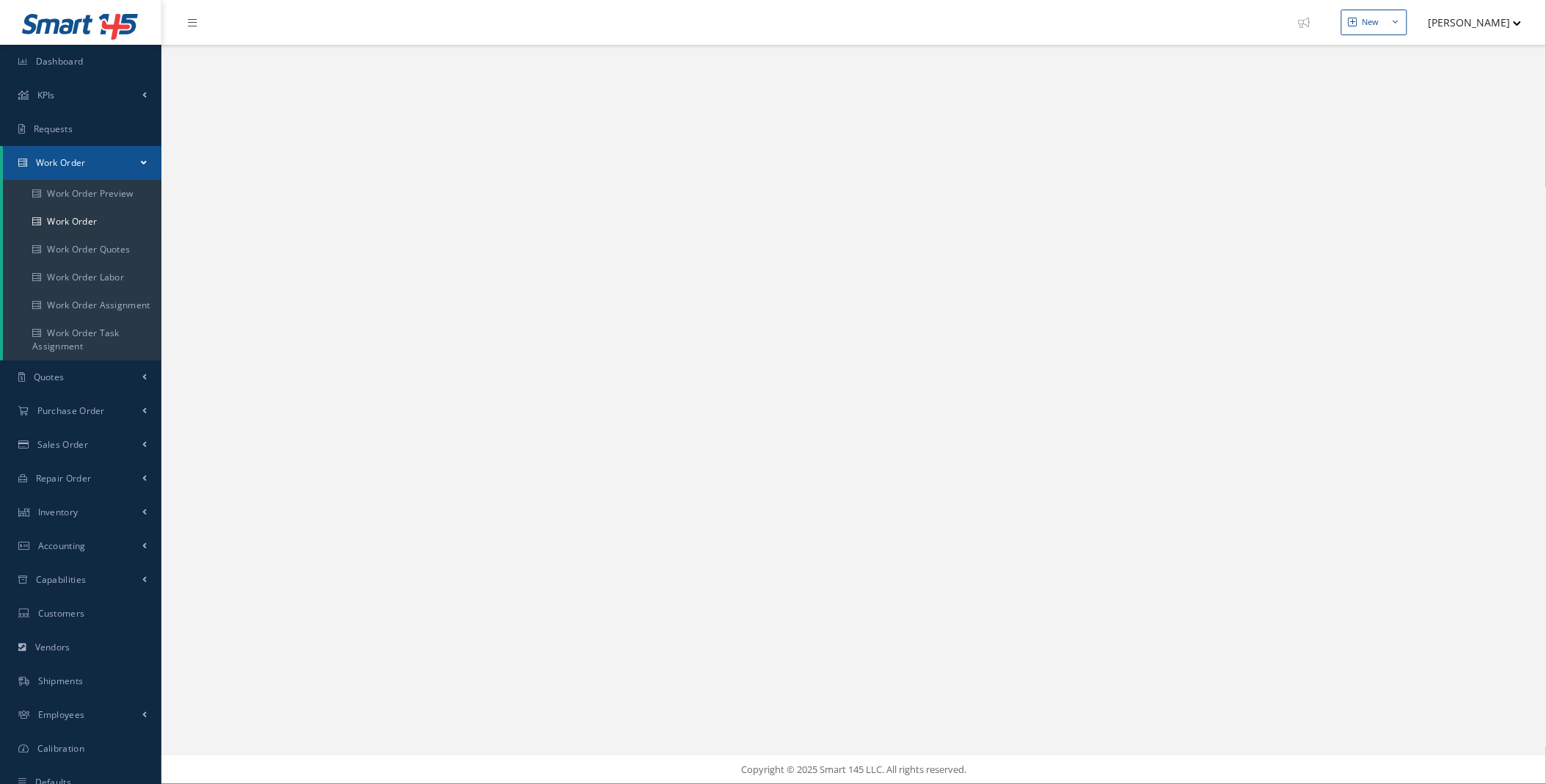
select select "25"
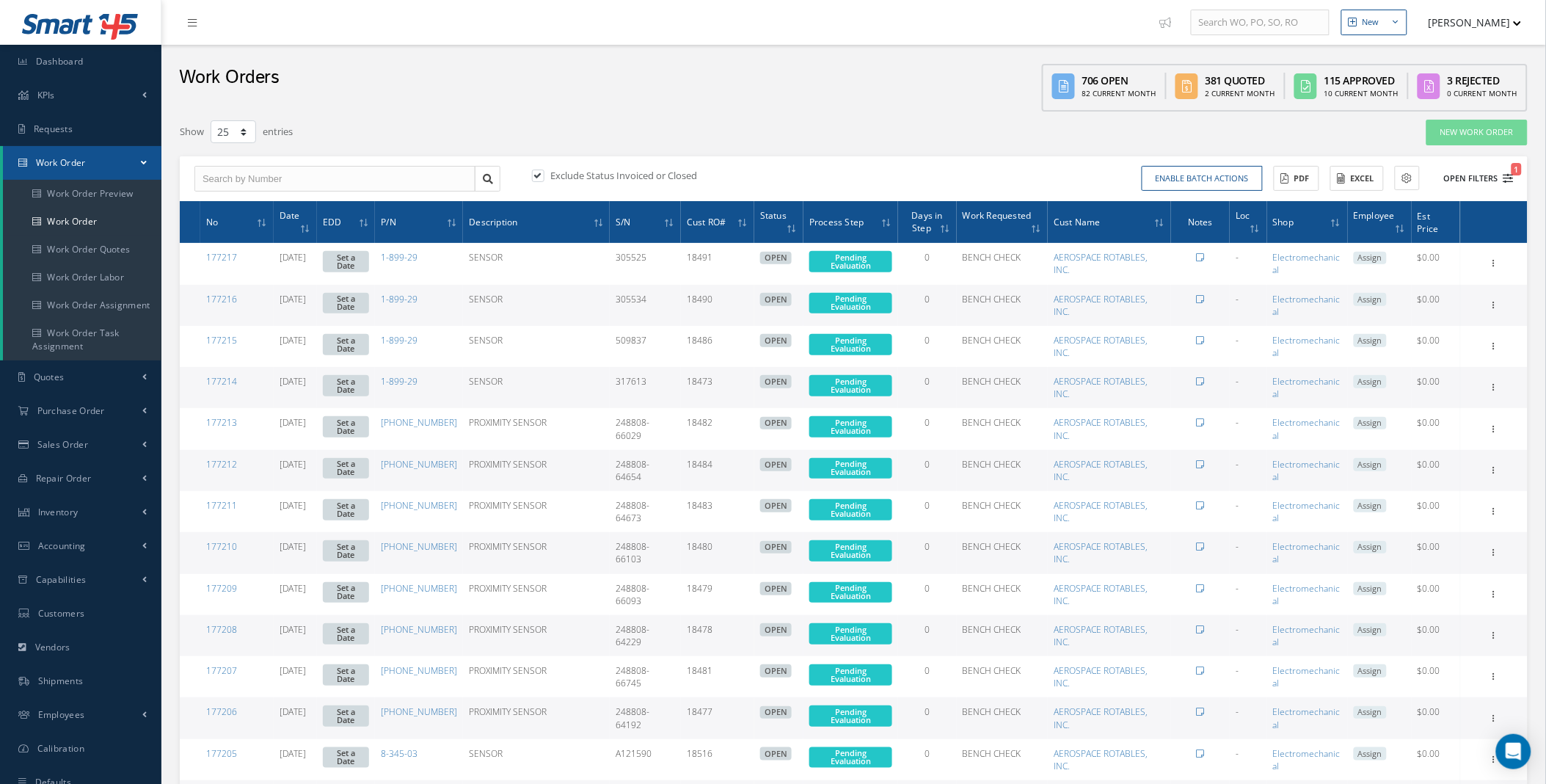
type input "All Work Request"
type input "All Work Performed"
type input "All Status"
type input "WO Part Status"
click at [1488, 174] on button "Open Filters 1" at bounding box center [1472, 179] width 83 height 24
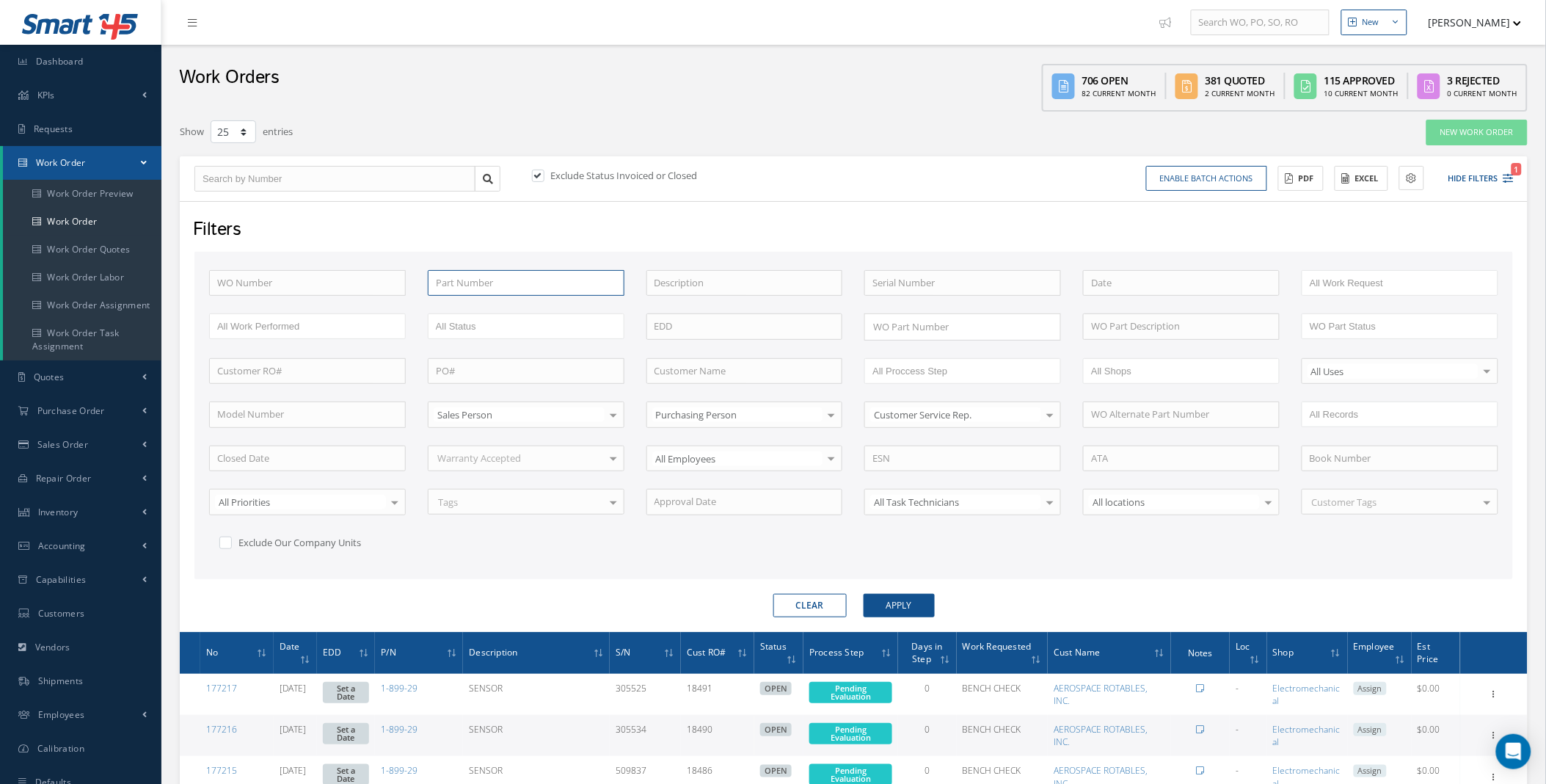
click at [449, 283] on input "text" at bounding box center [526, 283] width 197 height 26
paste input "S274T403-3"
type input "S274T403-3"
click at [927, 603] on button "Apply" at bounding box center [899, 604] width 71 height 23
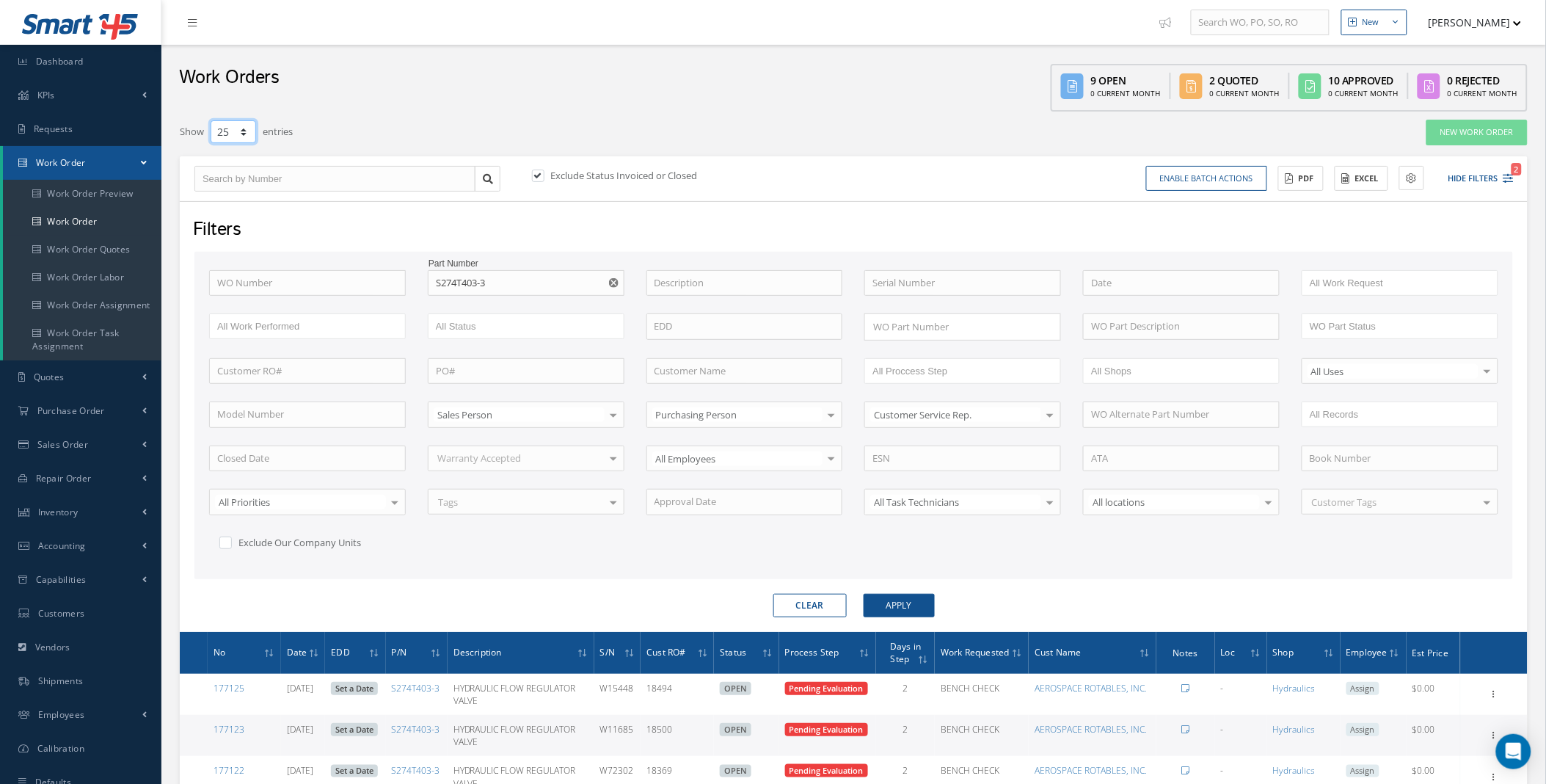
click at [237, 132] on select "10 25 50 100" at bounding box center [233, 132] width 46 height 22
select select "50"
click at [211, 121] on select "10 25 50 100" at bounding box center [233, 132] width 46 height 22
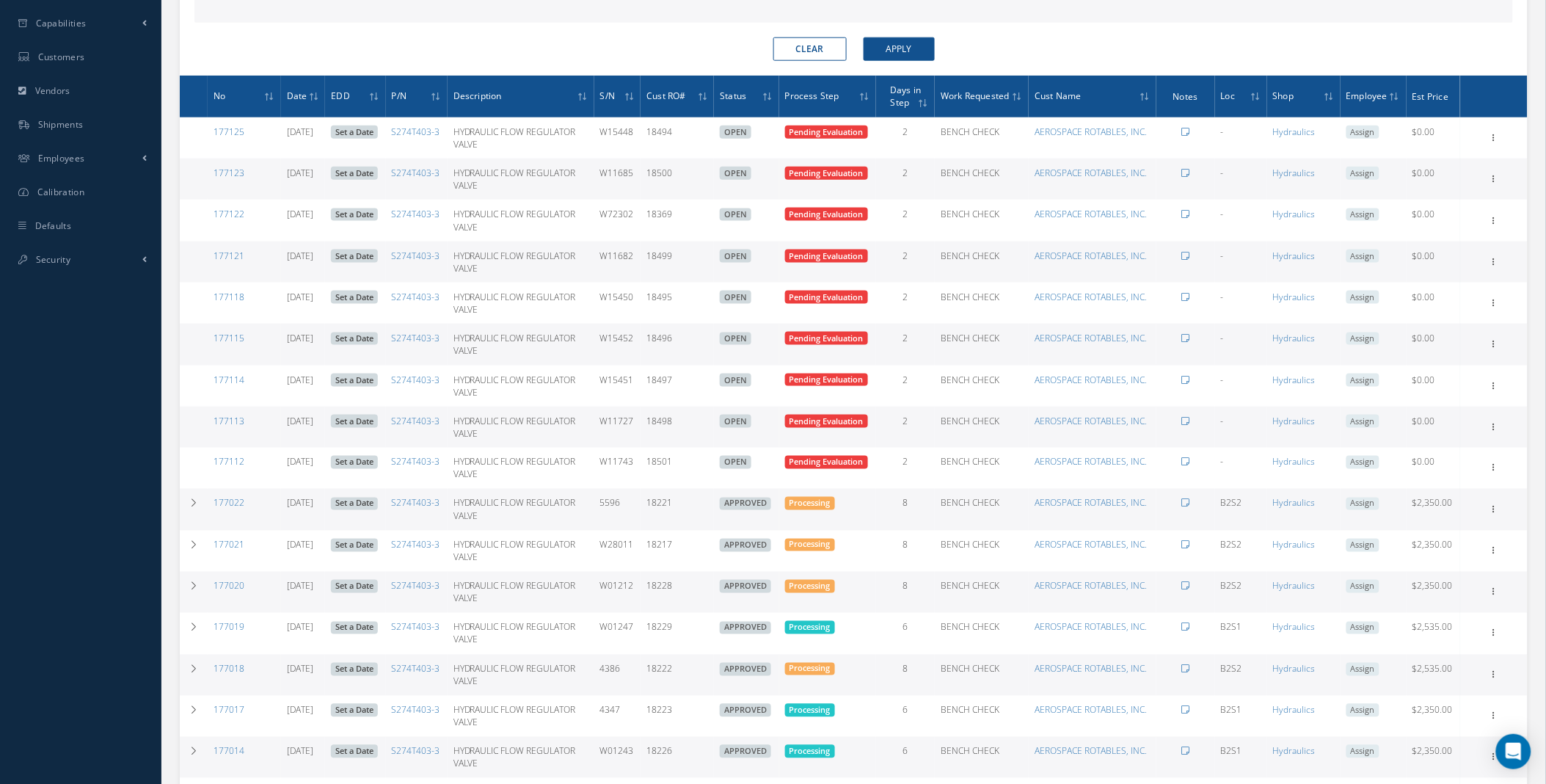
scroll to position [868, 0]
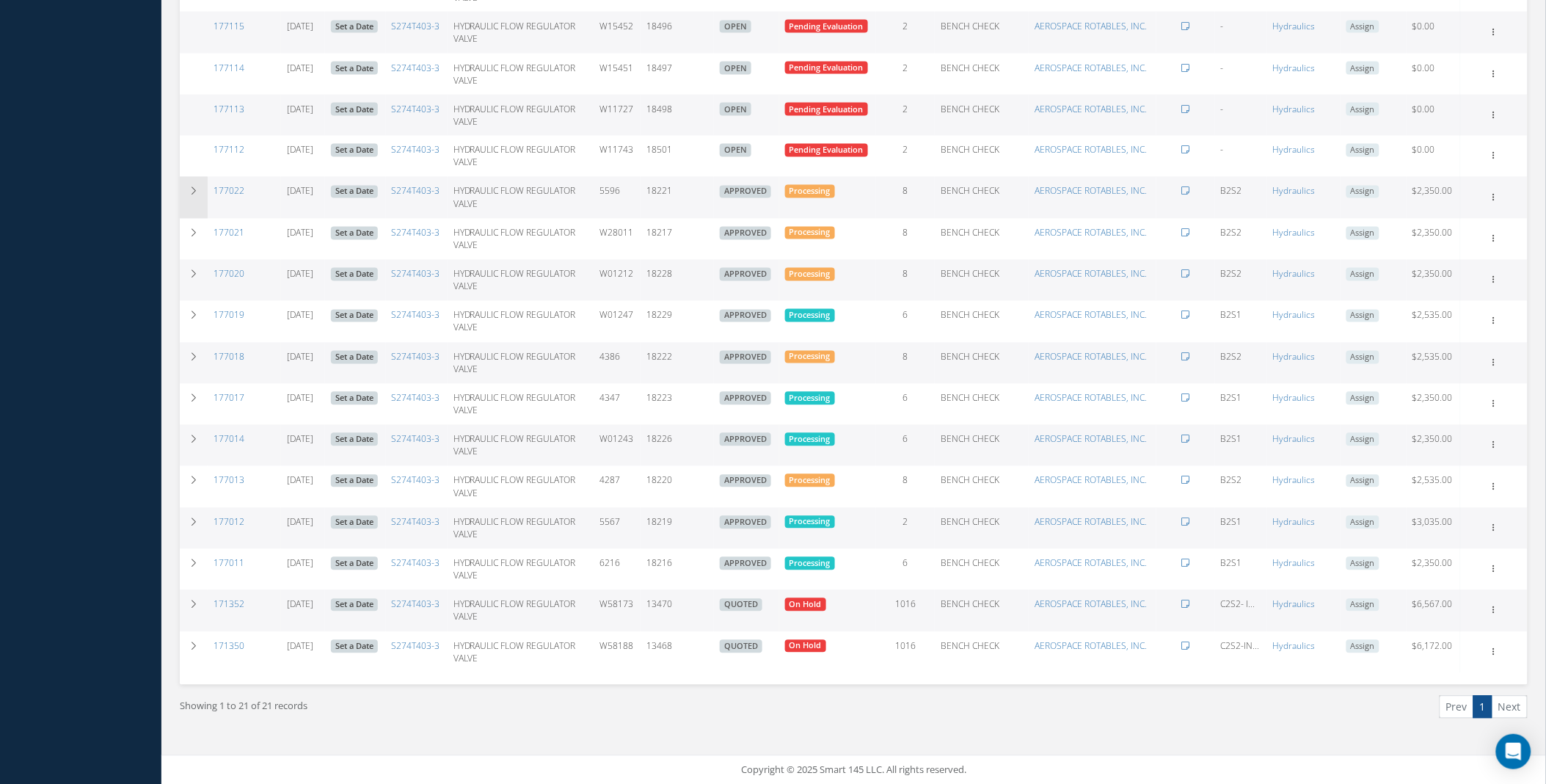
click at [196, 192] on icon at bounding box center [194, 191] width 10 height 8
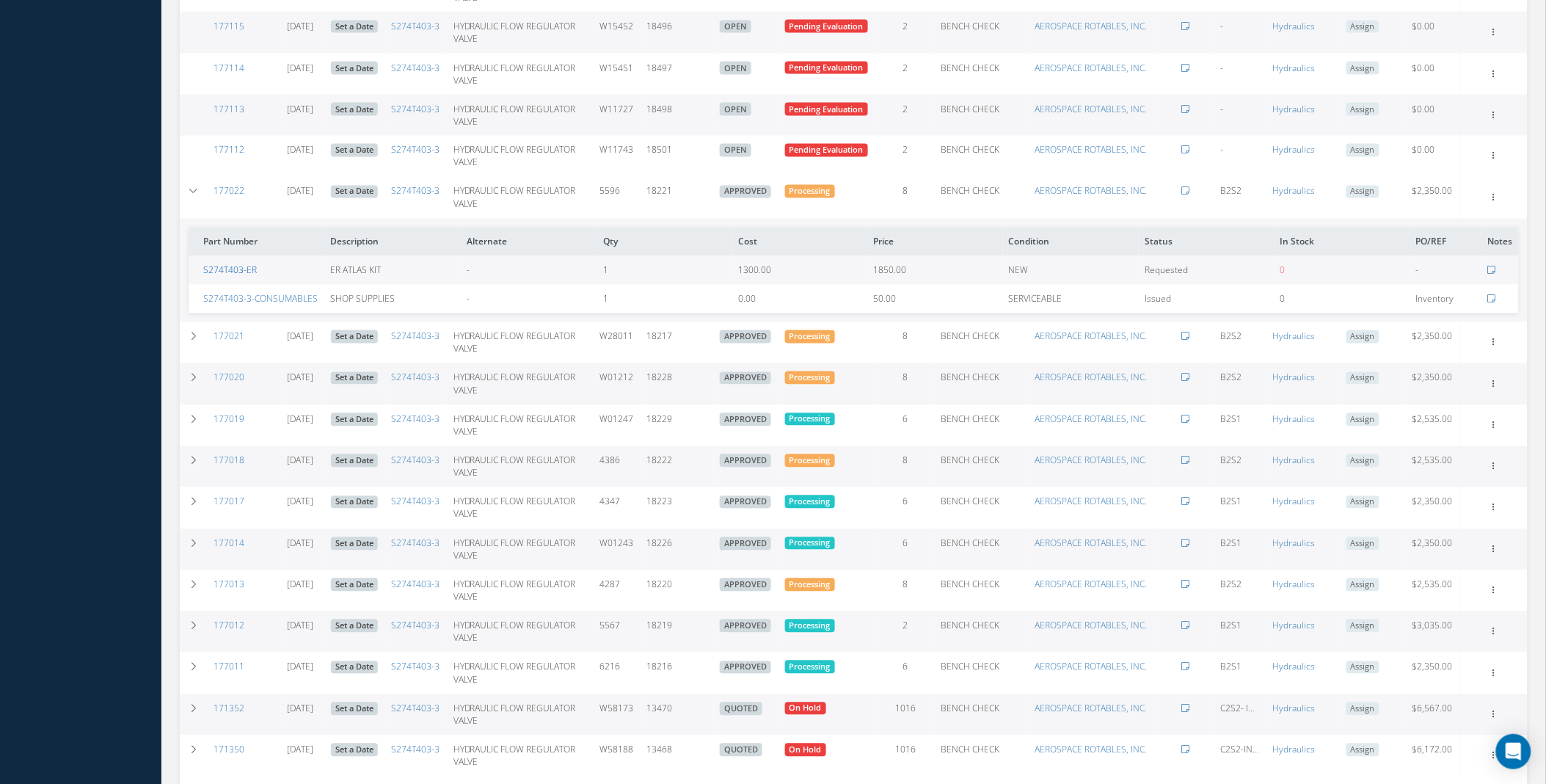
click at [237, 269] on link "S274T403-ER" at bounding box center [229, 269] width 53 height 12
click at [191, 626] on icon at bounding box center [194, 625] width 10 height 8
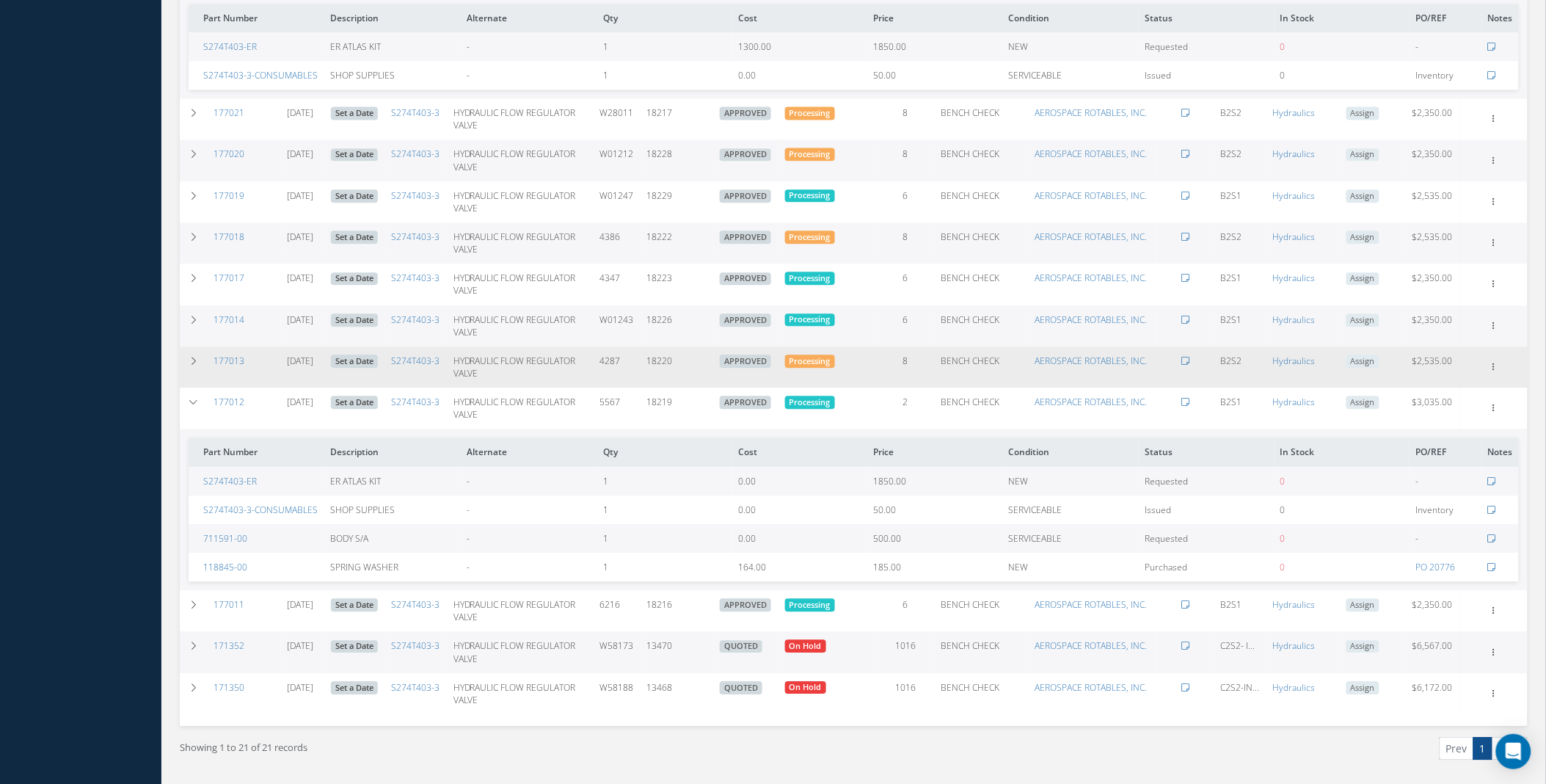
scroll to position [1133, 0]
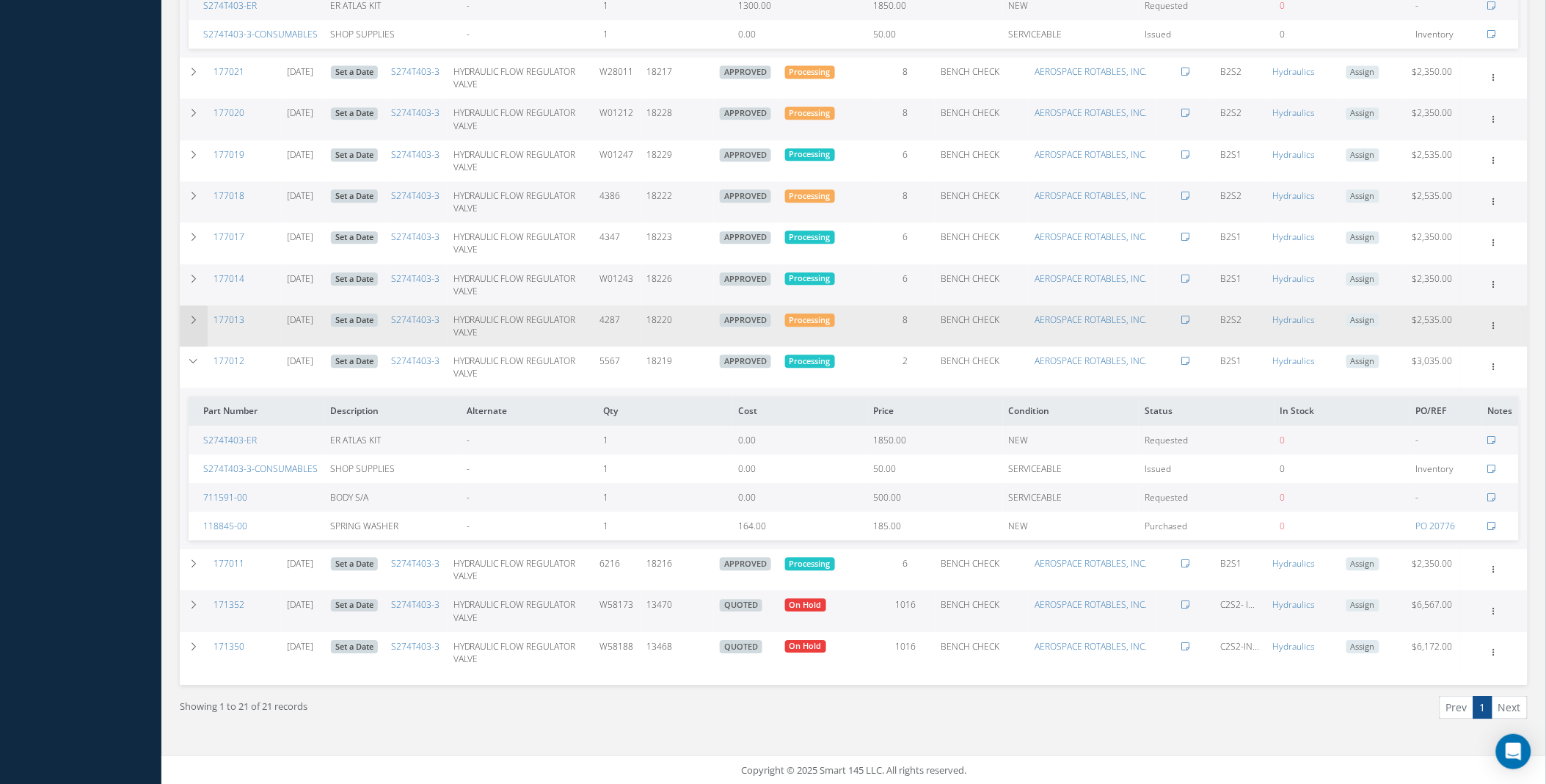
click at [197, 317] on icon at bounding box center [194, 319] width 10 height 8
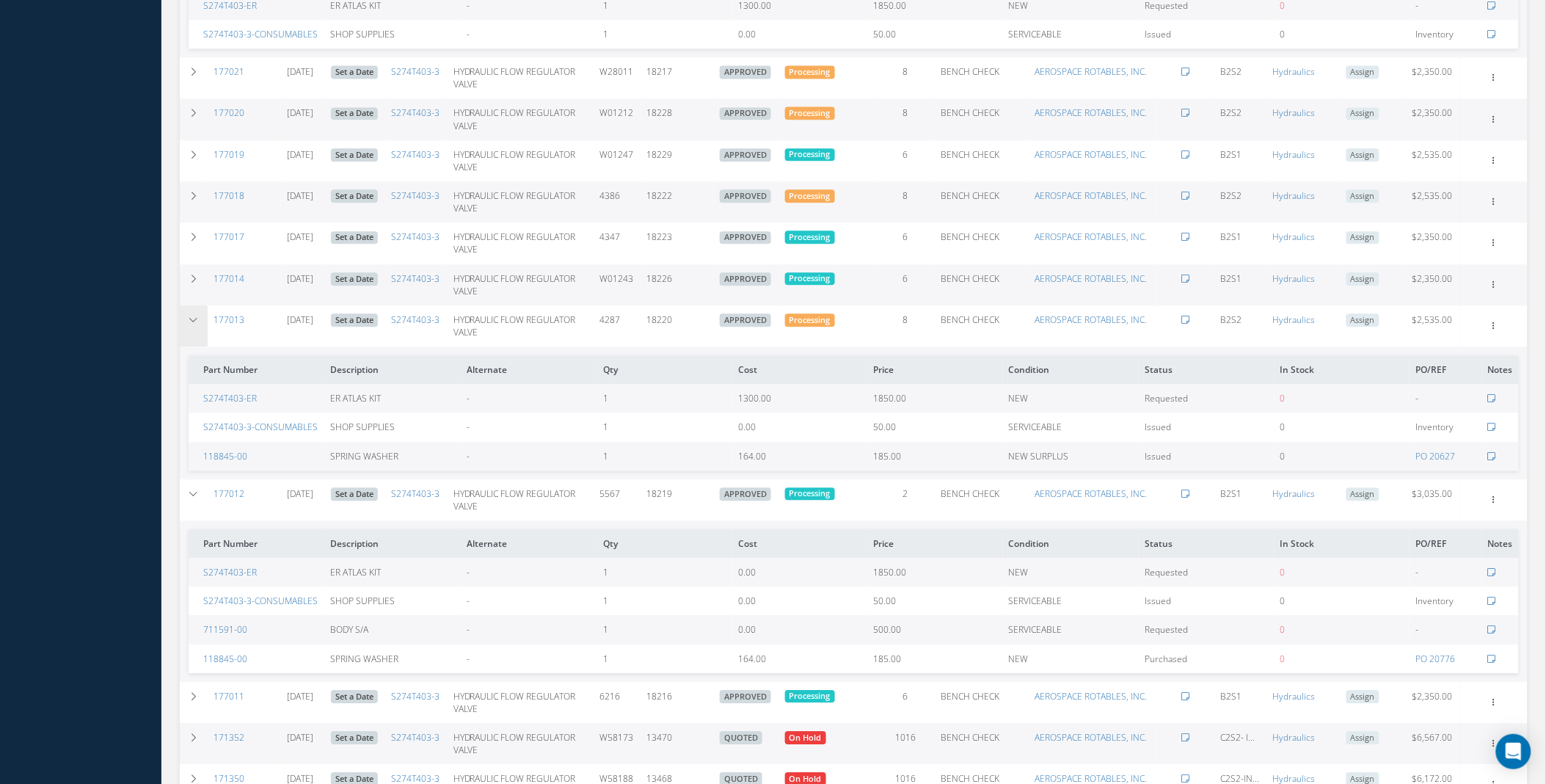
click at [195, 321] on icon at bounding box center [194, 319] width 10 height 8
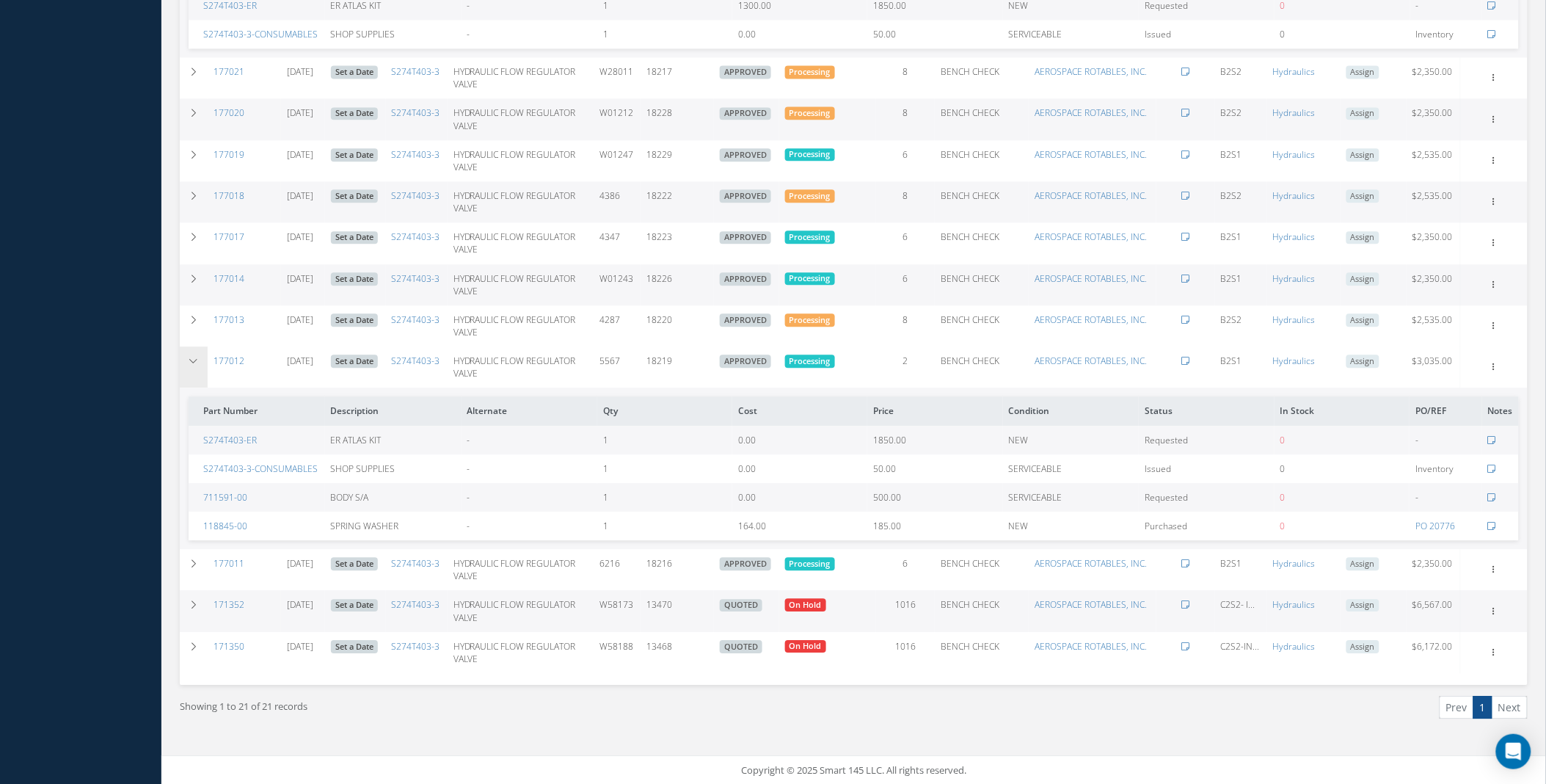
click at [196, 362] on icon at bounding box center [194, 360] width 10 height 8
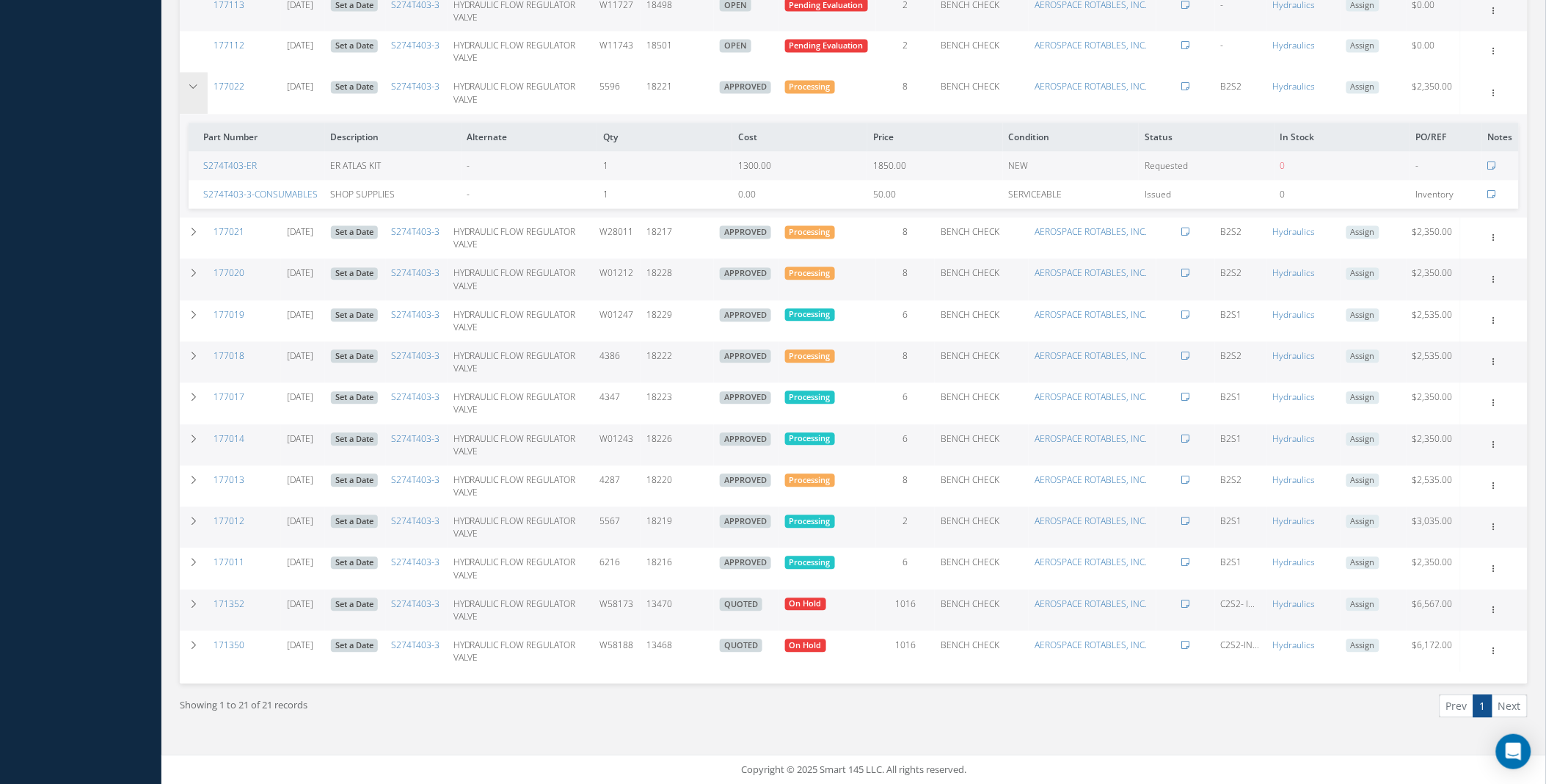
click at [202, 87] on td at bounding box center [194, 94] width 28 height 41
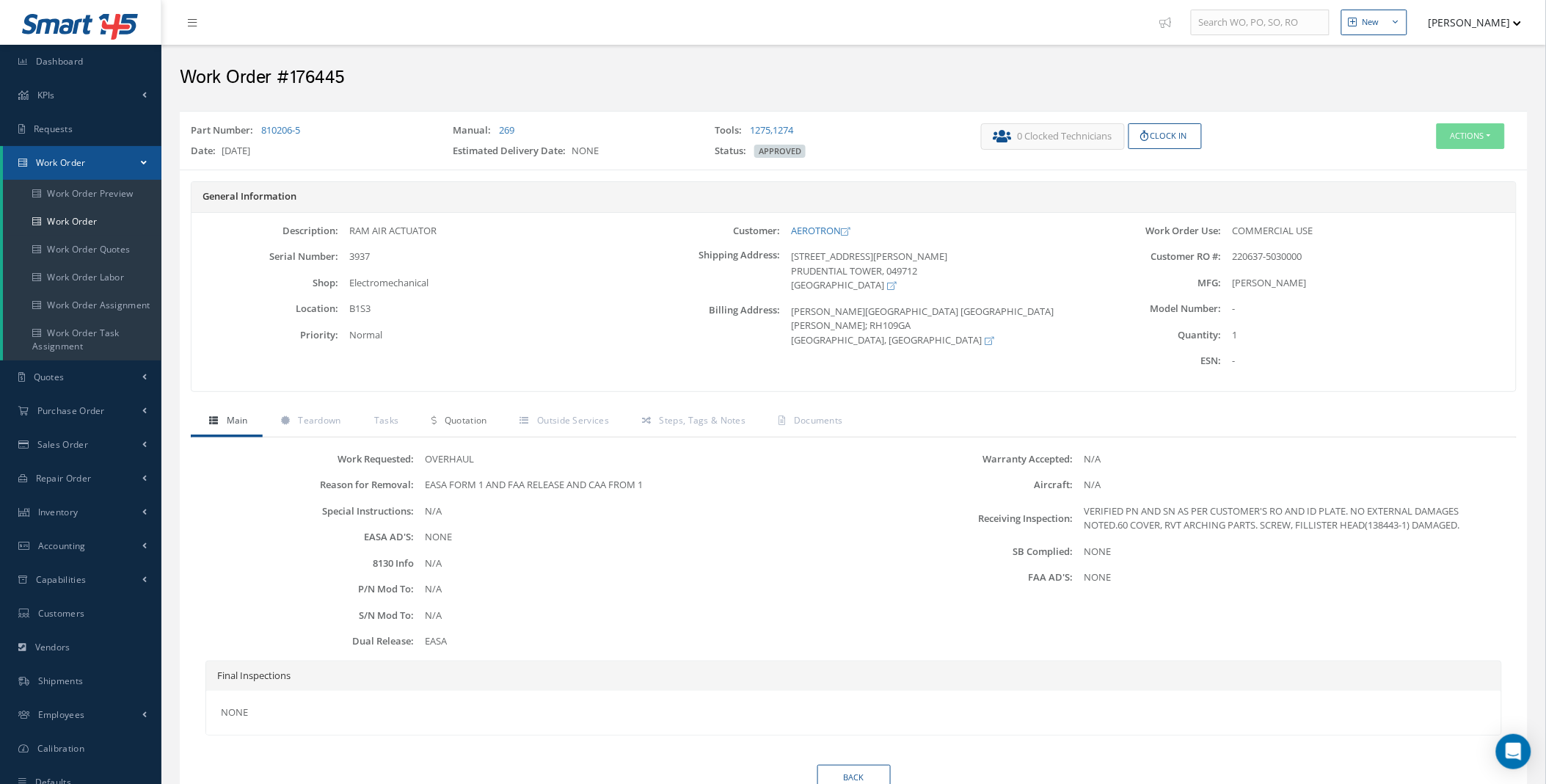
click at [452, 426] on span "Quotation" at bounding box center [465, 419] width 42 height 12
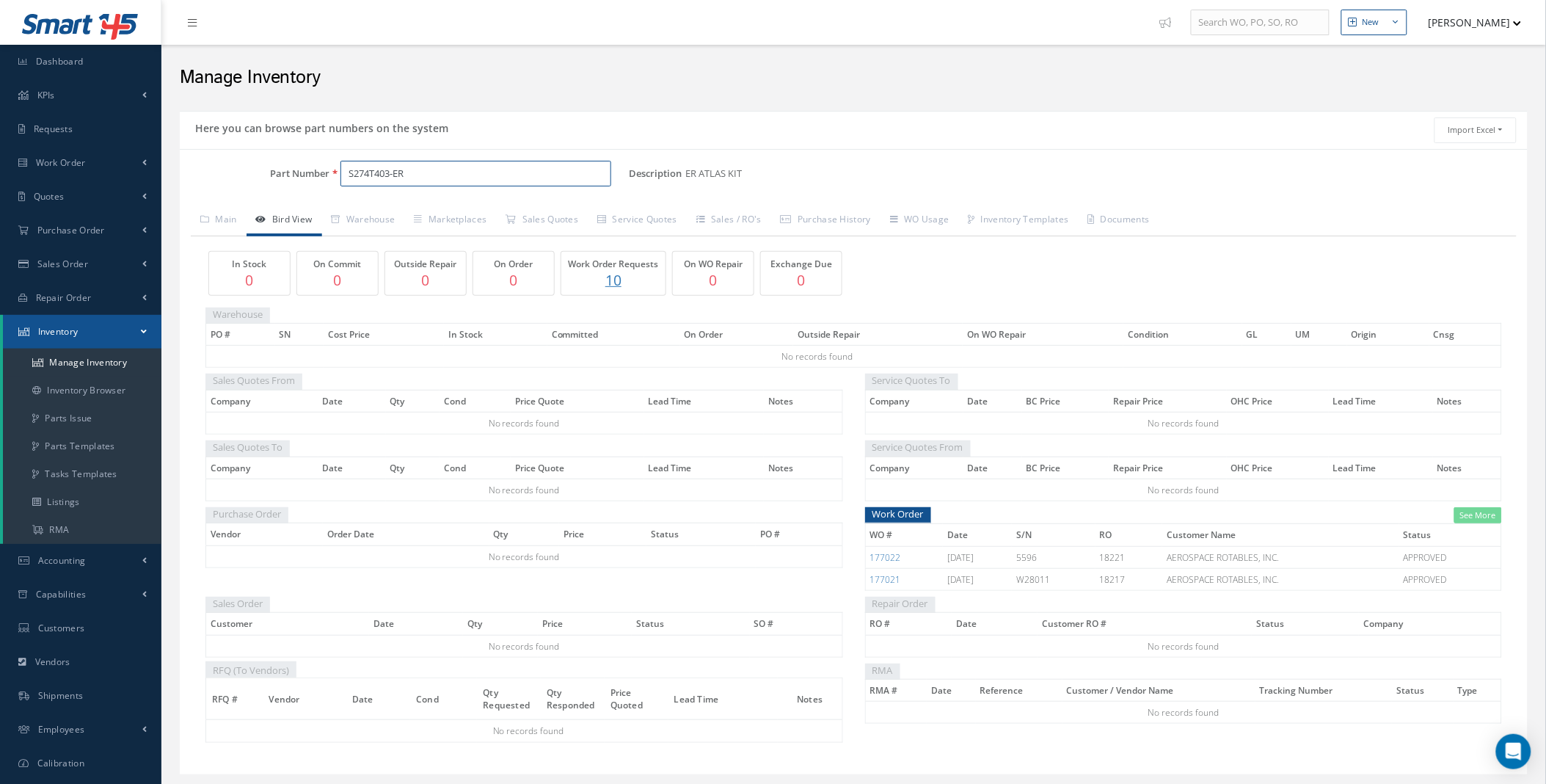
drag, startPoint x: 441, startPoint y: 172, endPoint x: 255, endPoint y: 177, distance: 186.1
click at [269, 176] on div "Part Number S274T403-ER" at bounding box center [404, 174] width 449 height 26
click at [100, 449] on link "Parts Templates" at bounding box center [81, 446] width 158 height 28
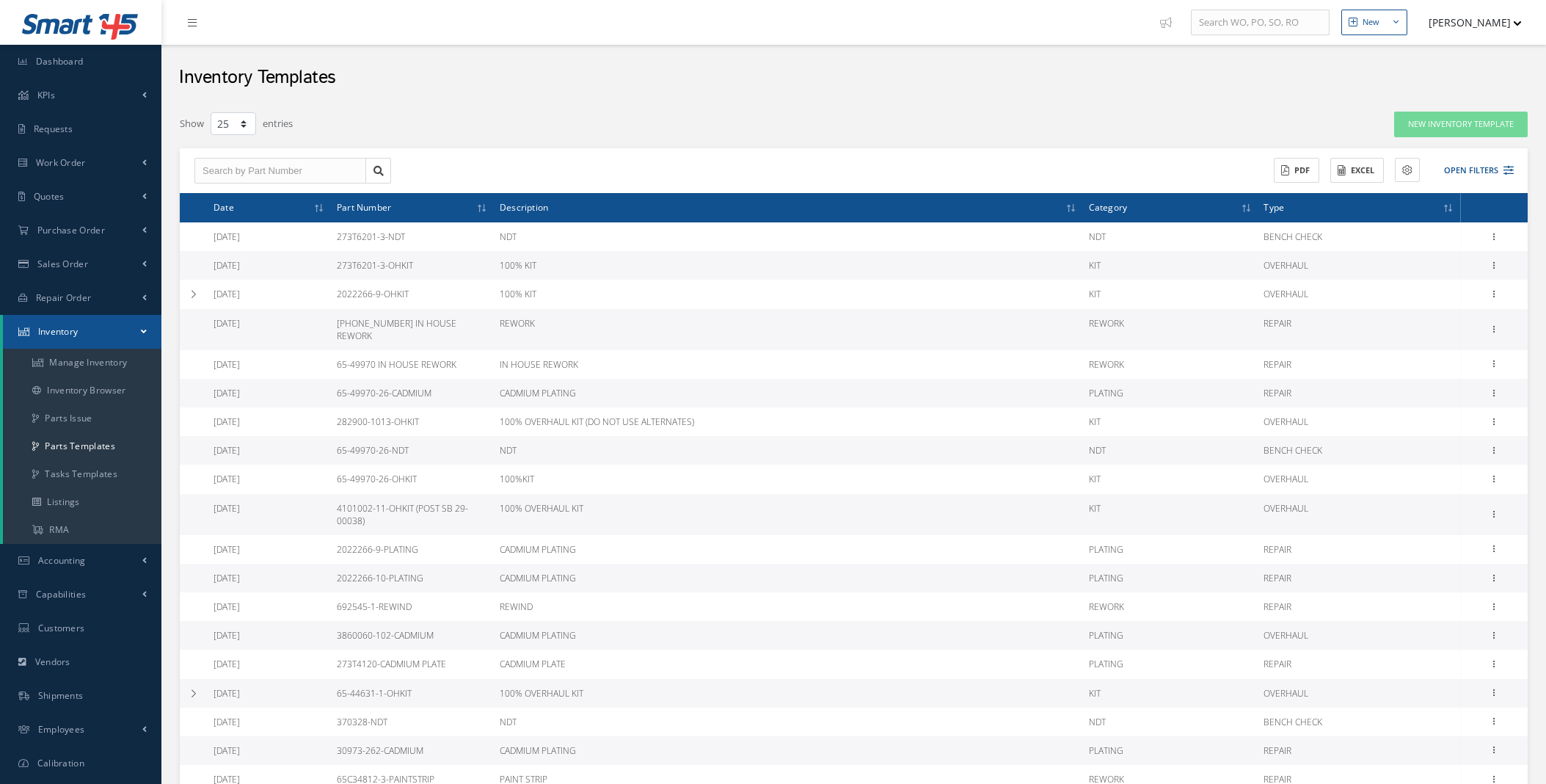
select select "25"
click at [268, 172] on input "text" at bounding box center [281, 171] width 172 height 26
paste input "S274T403-ER"
type input "S274T403-ER"
click at [216, 196] on span "S274T403-ER" at bounding box center [230, 196] width 56 height 10
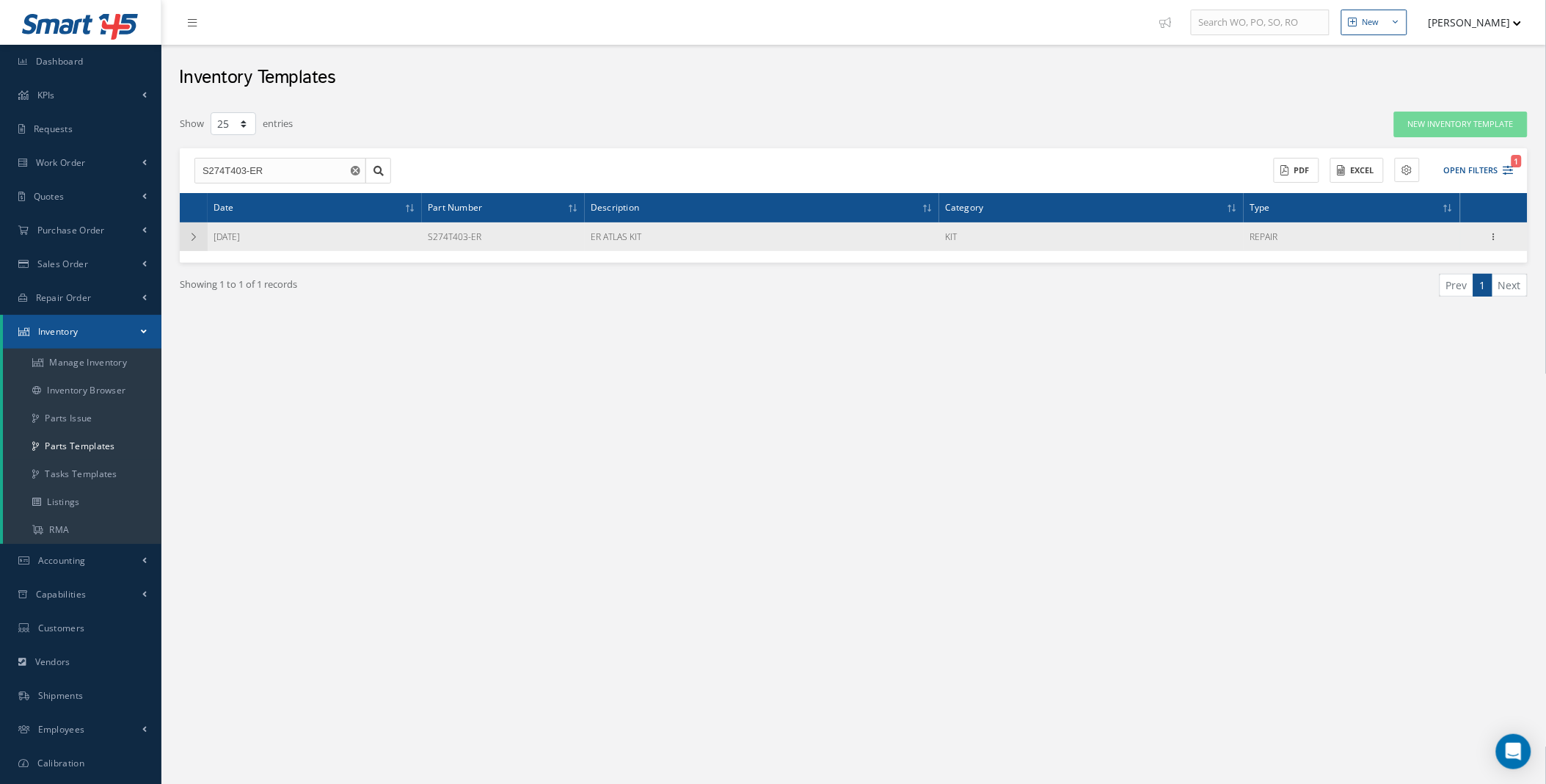
click at [196, 240] on icon at bounding box center [194, 237] width 10 height 8
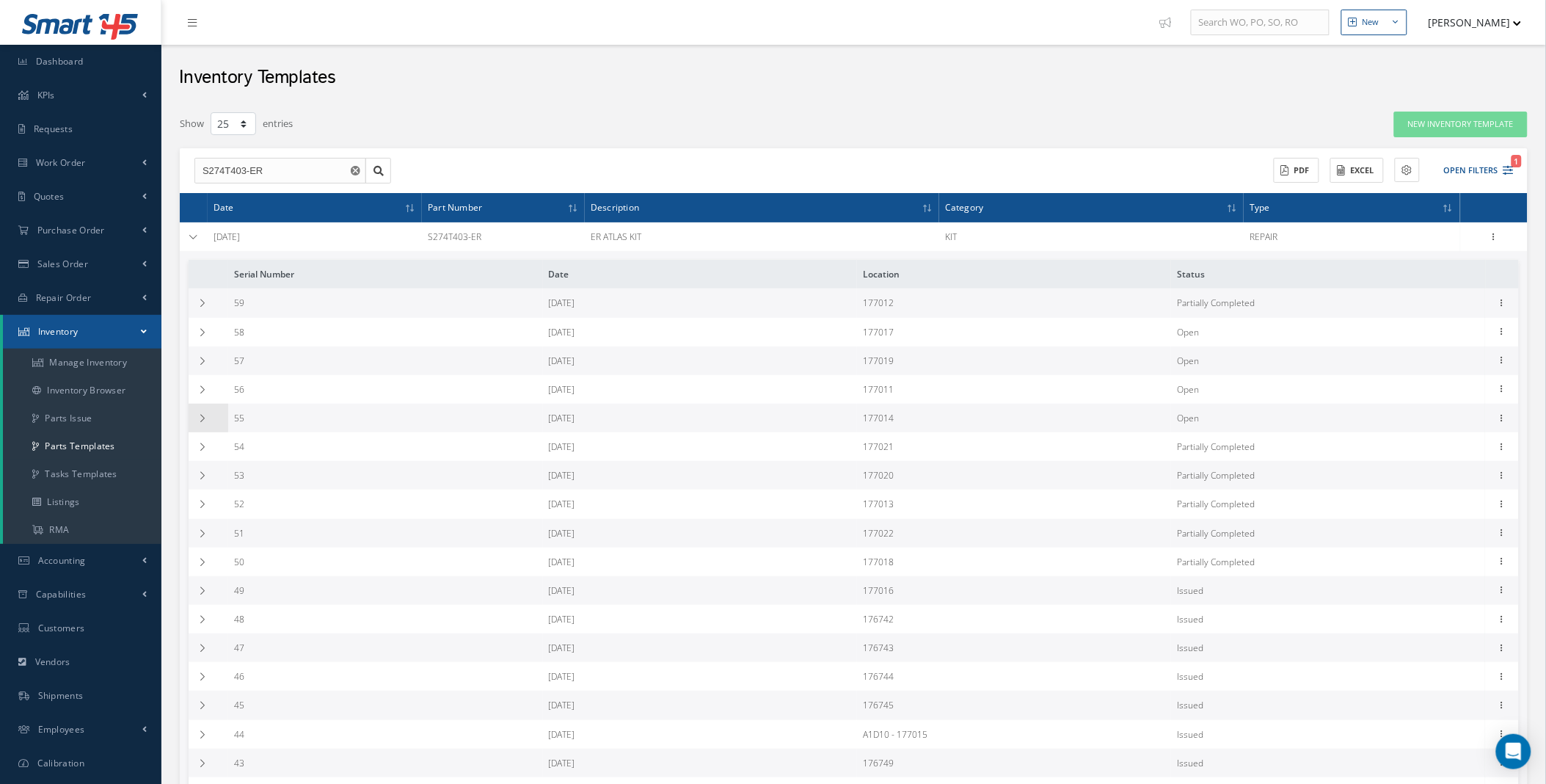
click at [210, 418] on td at bounding box center [209, 417] width 39 height 29
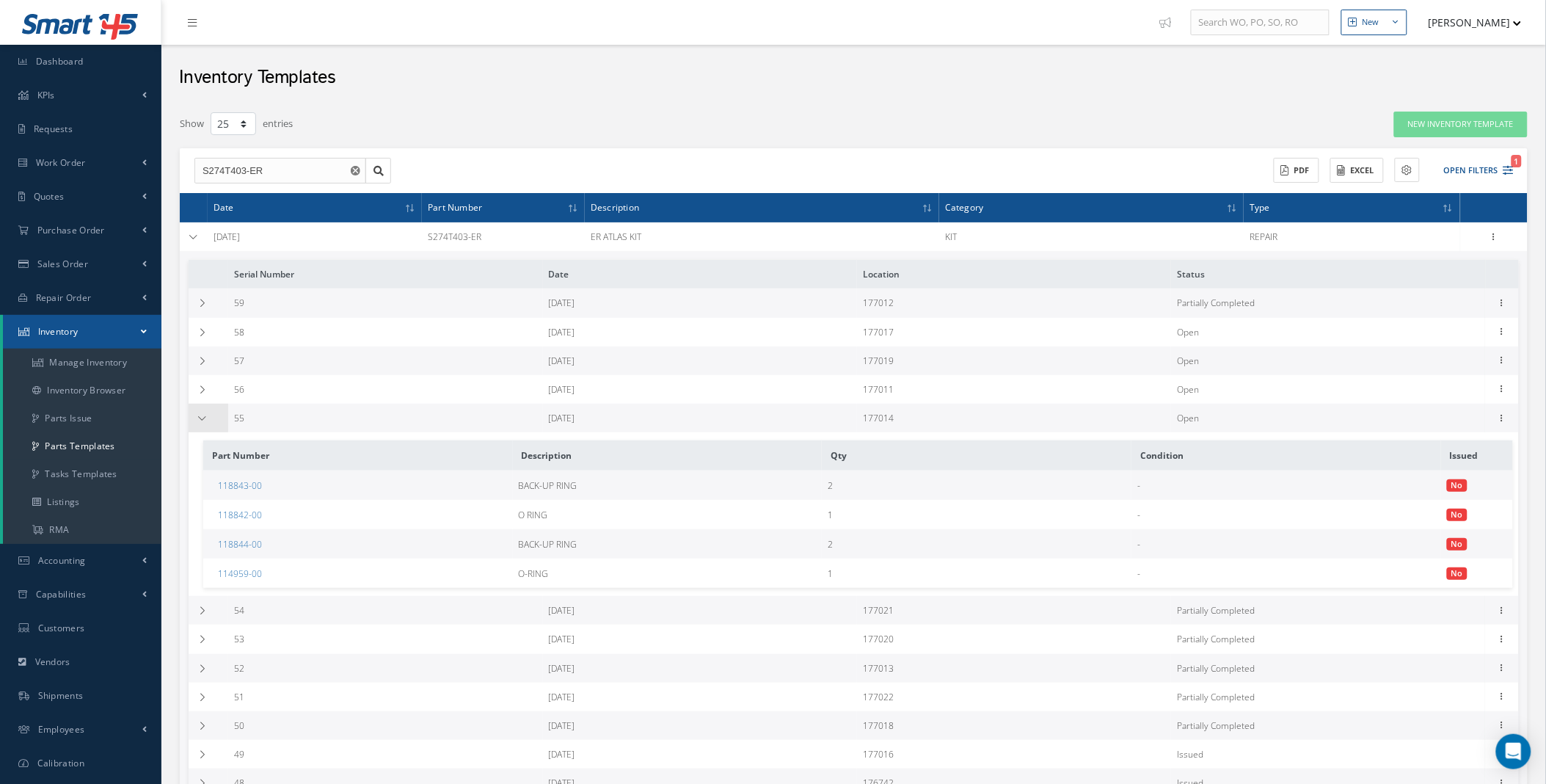
click at [199, 416] on icon at bounding box center [202, 417] width 10 height 8
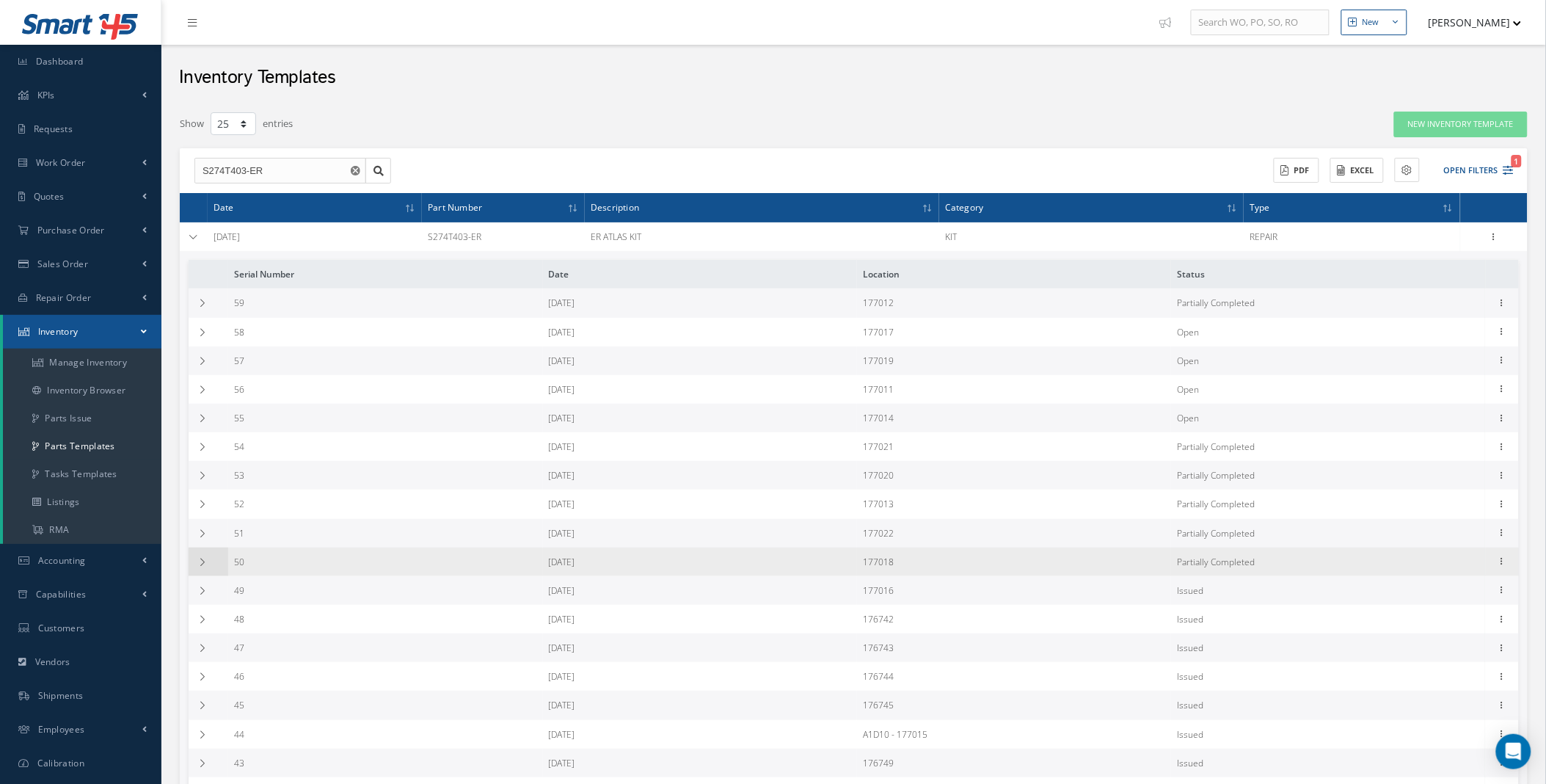
click at [210, 560] on td at bounding box center [209, 561] width 39 height 29
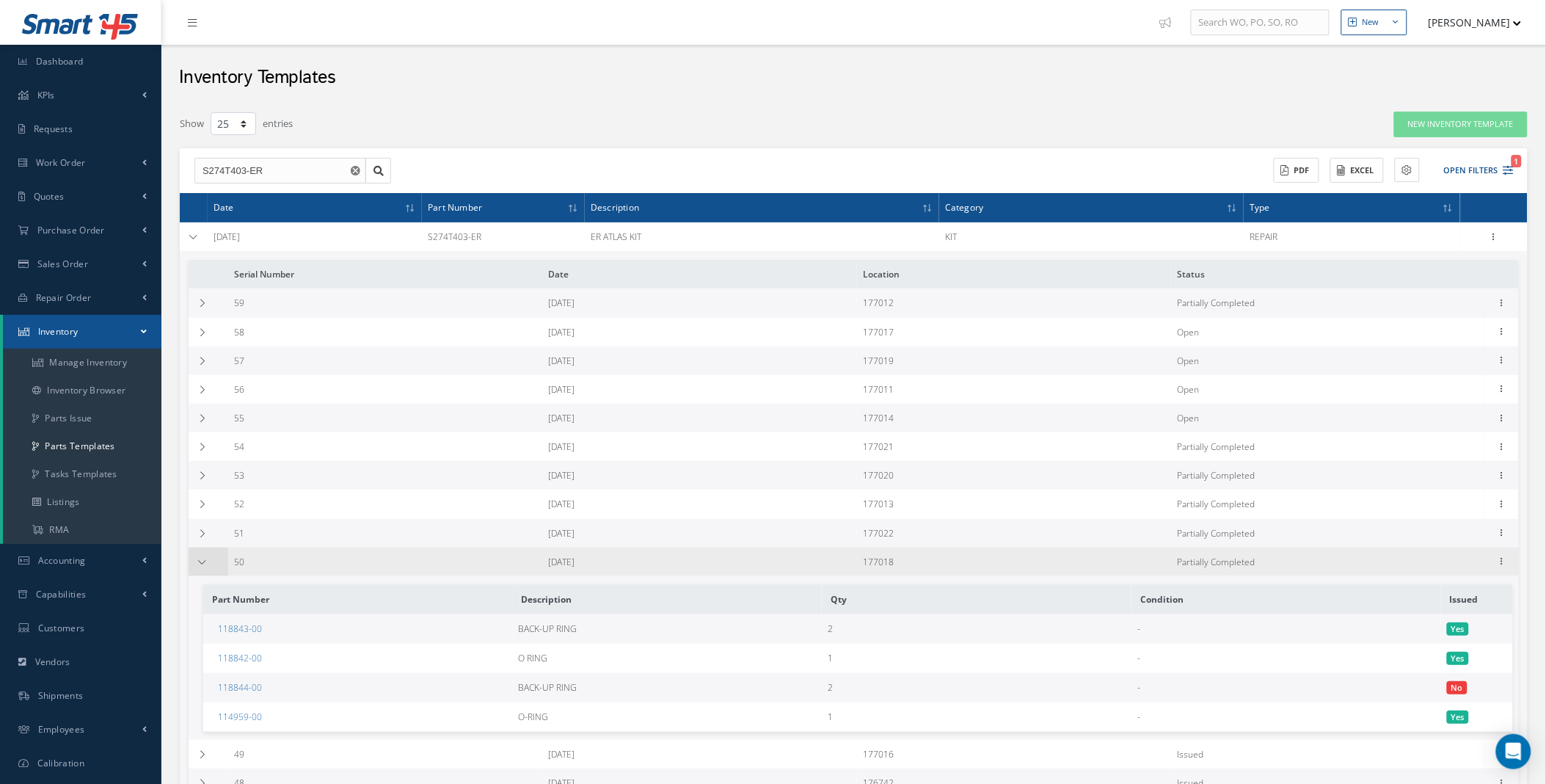
click at [206, 556] on td at bounding box center [209, 561] width 39 height 29
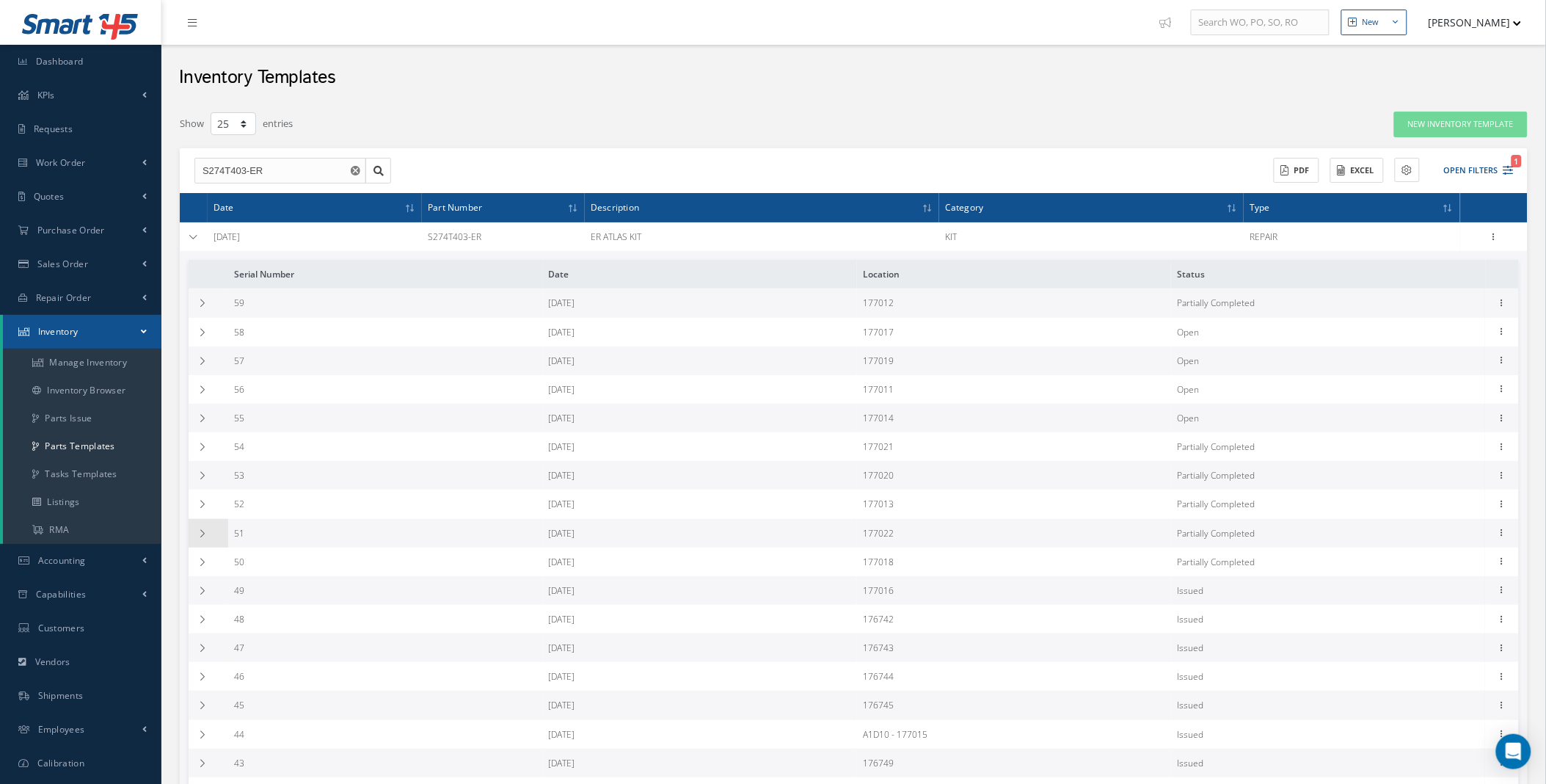
click at [207, 532] on icon at bounding box center [202, 532] width 10 height 8
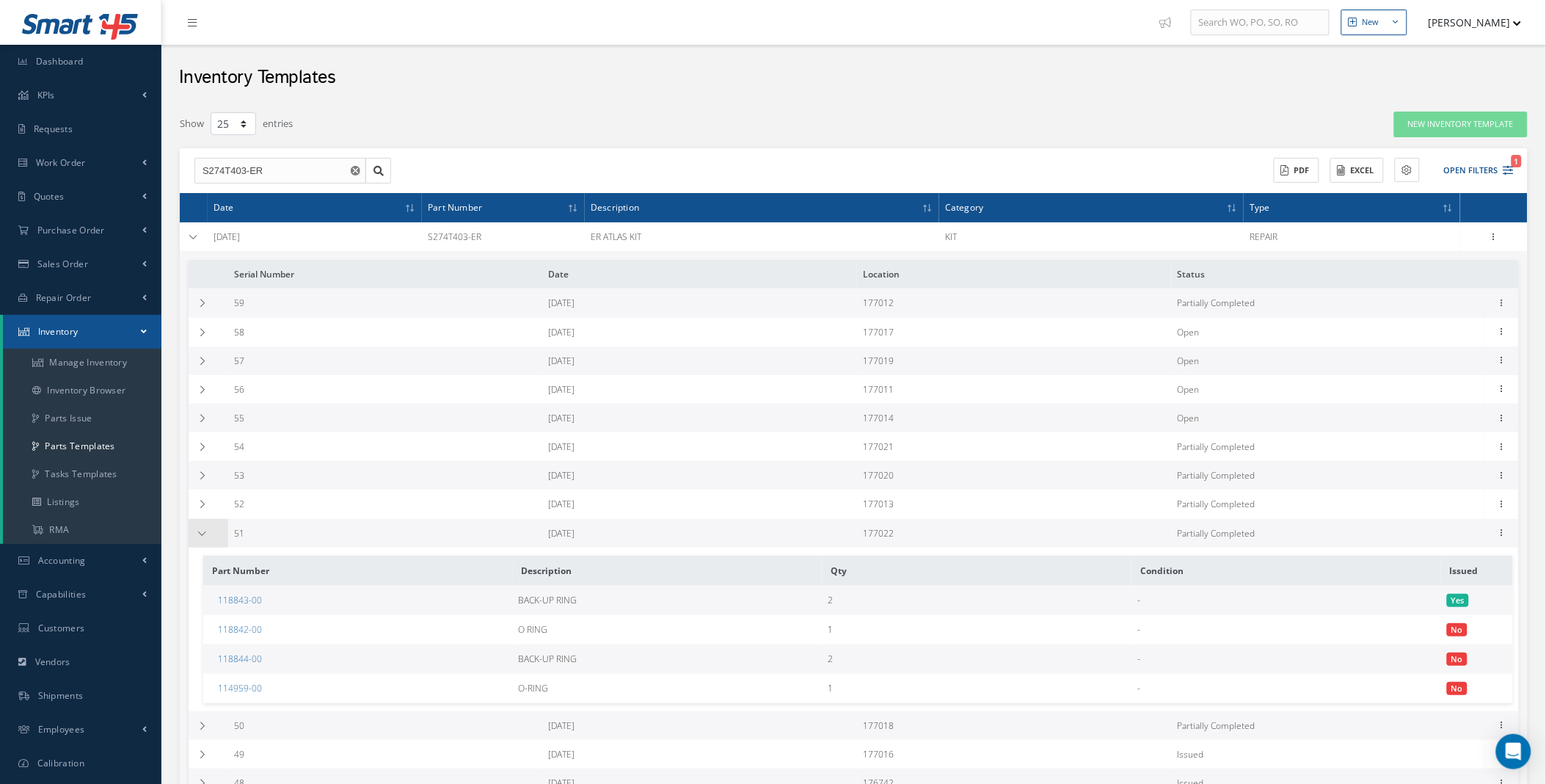
click at [210, 531] on td at bounding box center [209, 532] width 39 height 29
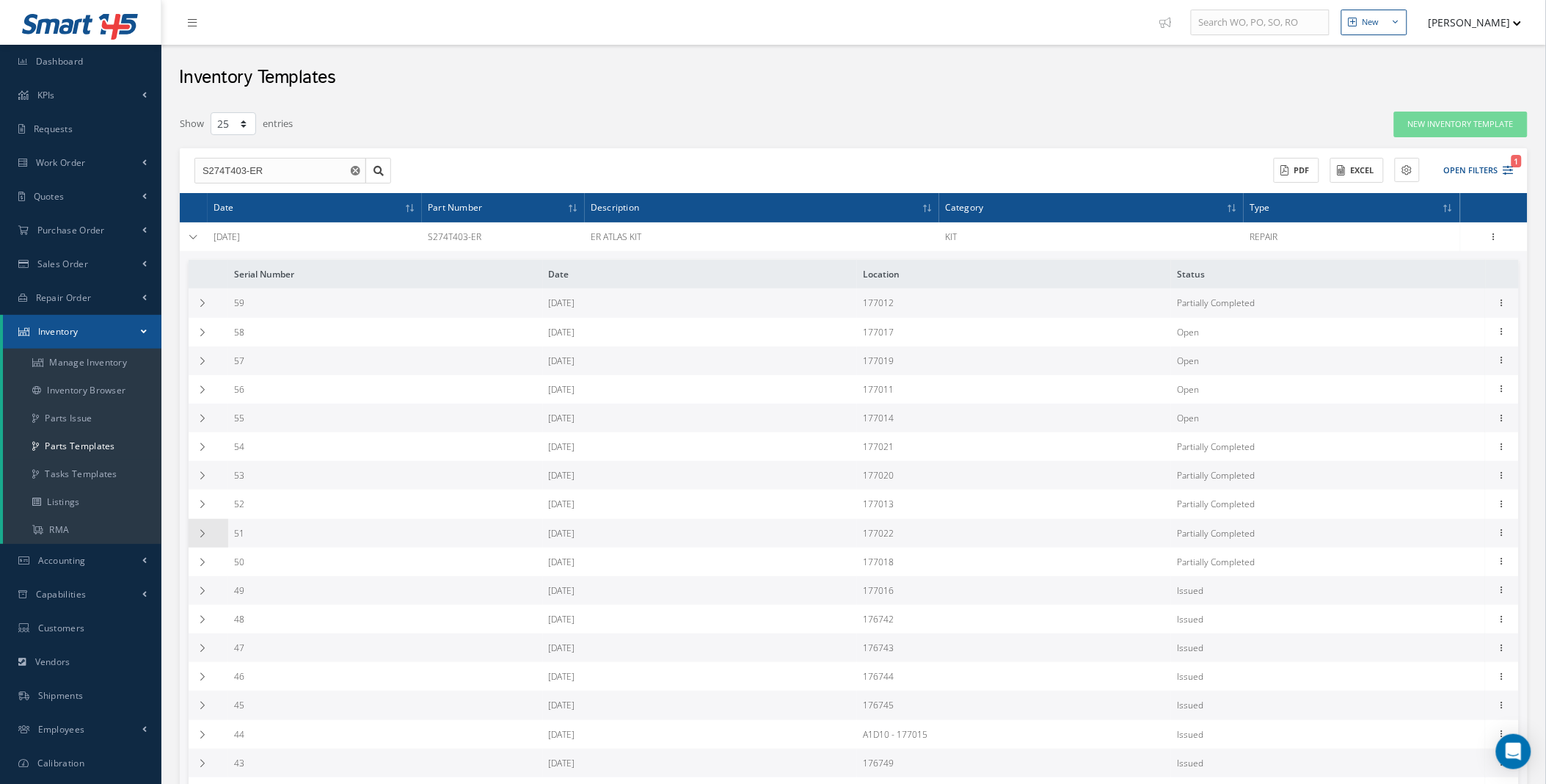
click at [210, 531] on td at bounding box center [209, 532] width 39 height 29
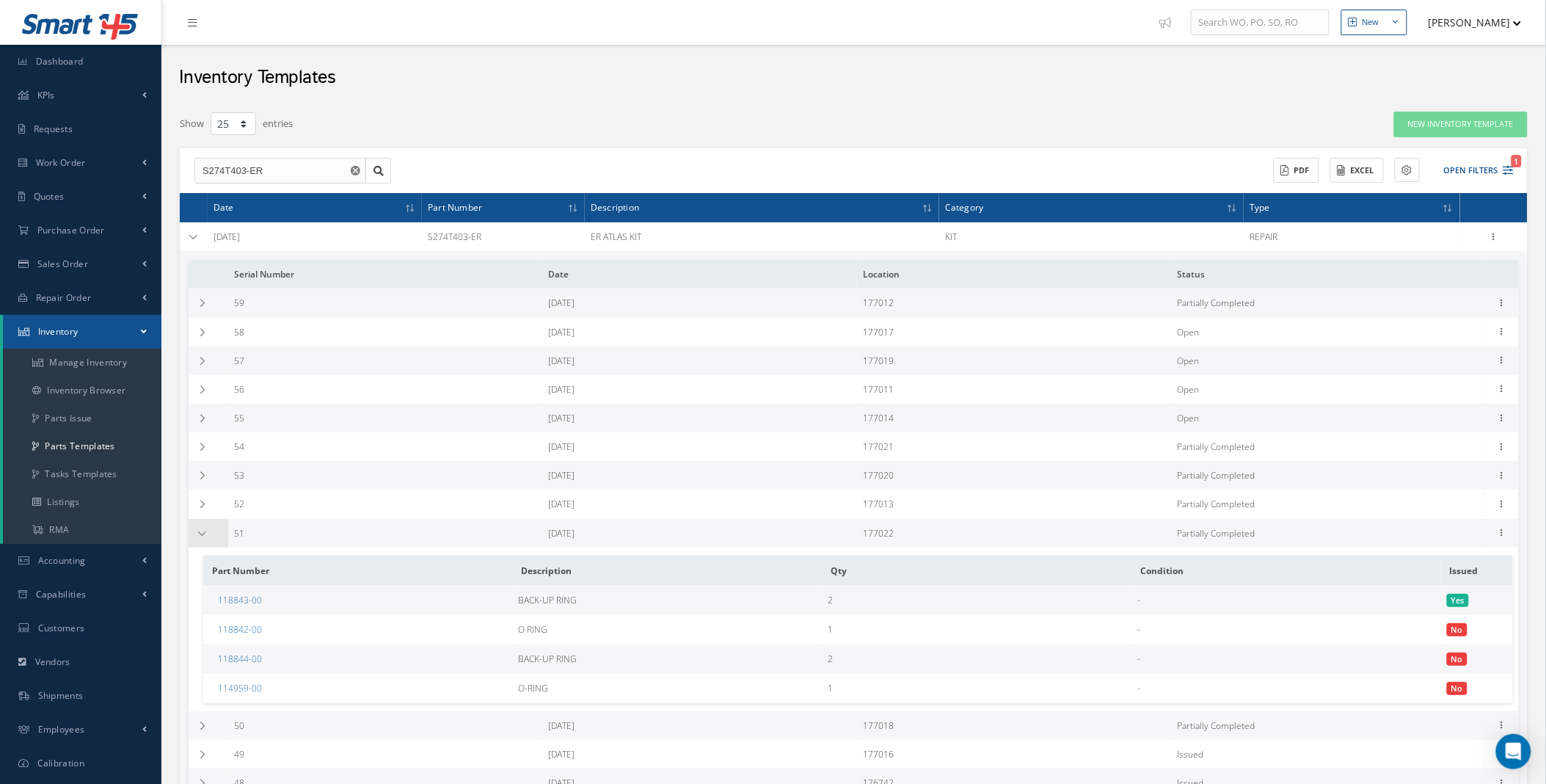
click at [210, 531] on td at bounding box center [209, 532] width 39 height 29
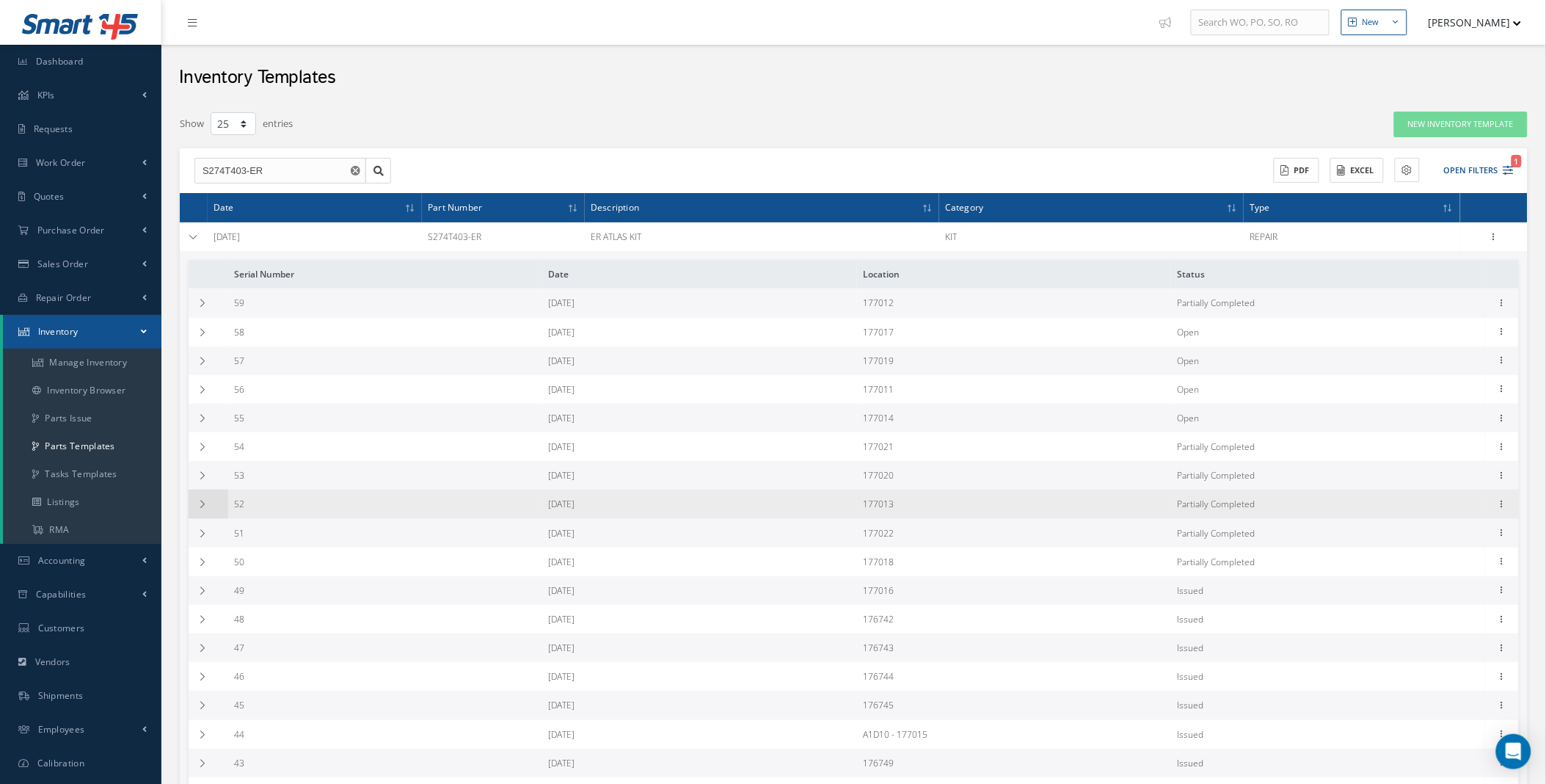
click at [206, 507] on icon at bounding box center [202, 503] width 10 height 8
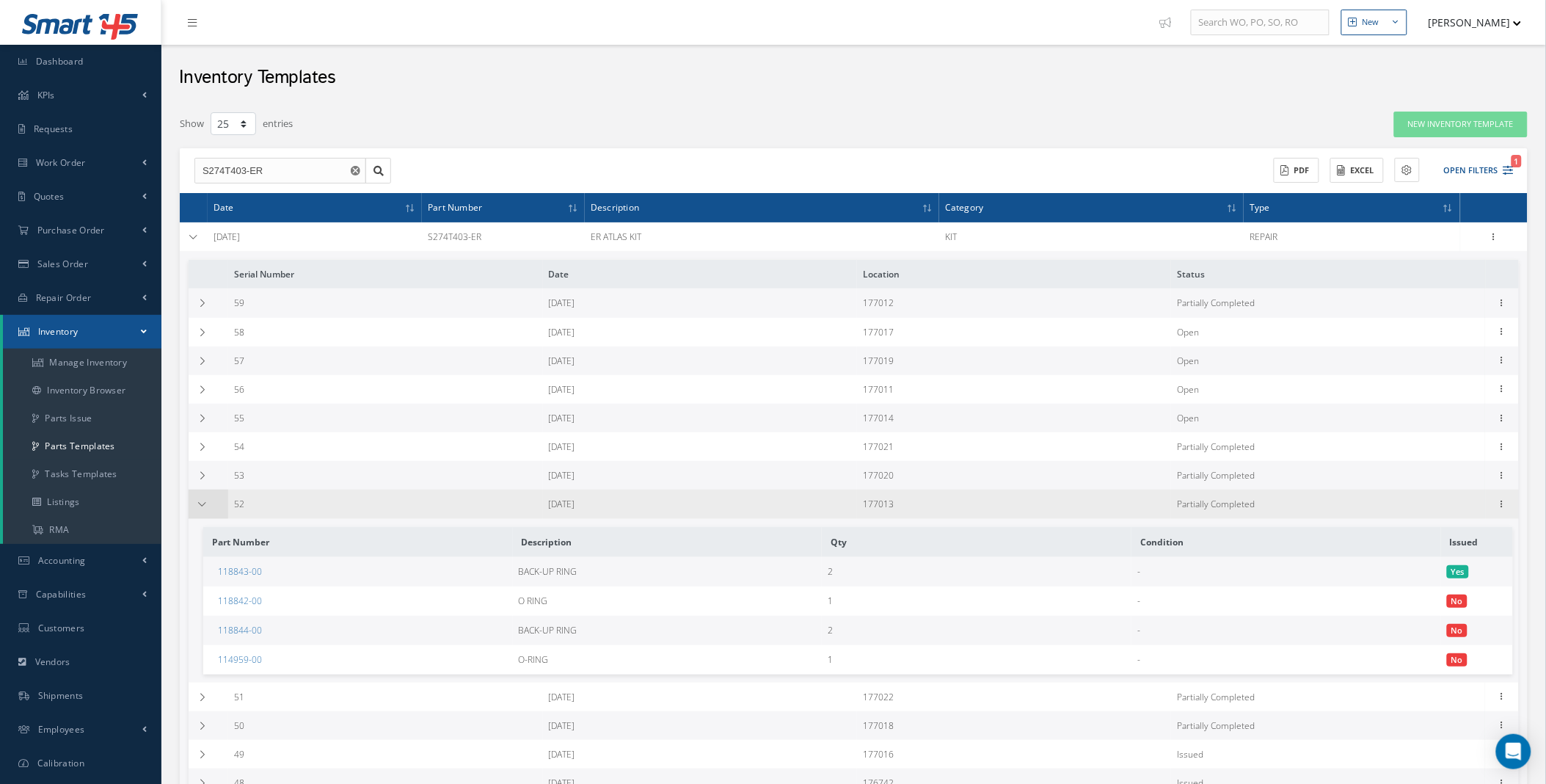
click at [204, 505] on icon at bounding box center [202, 503] width 10 height 8
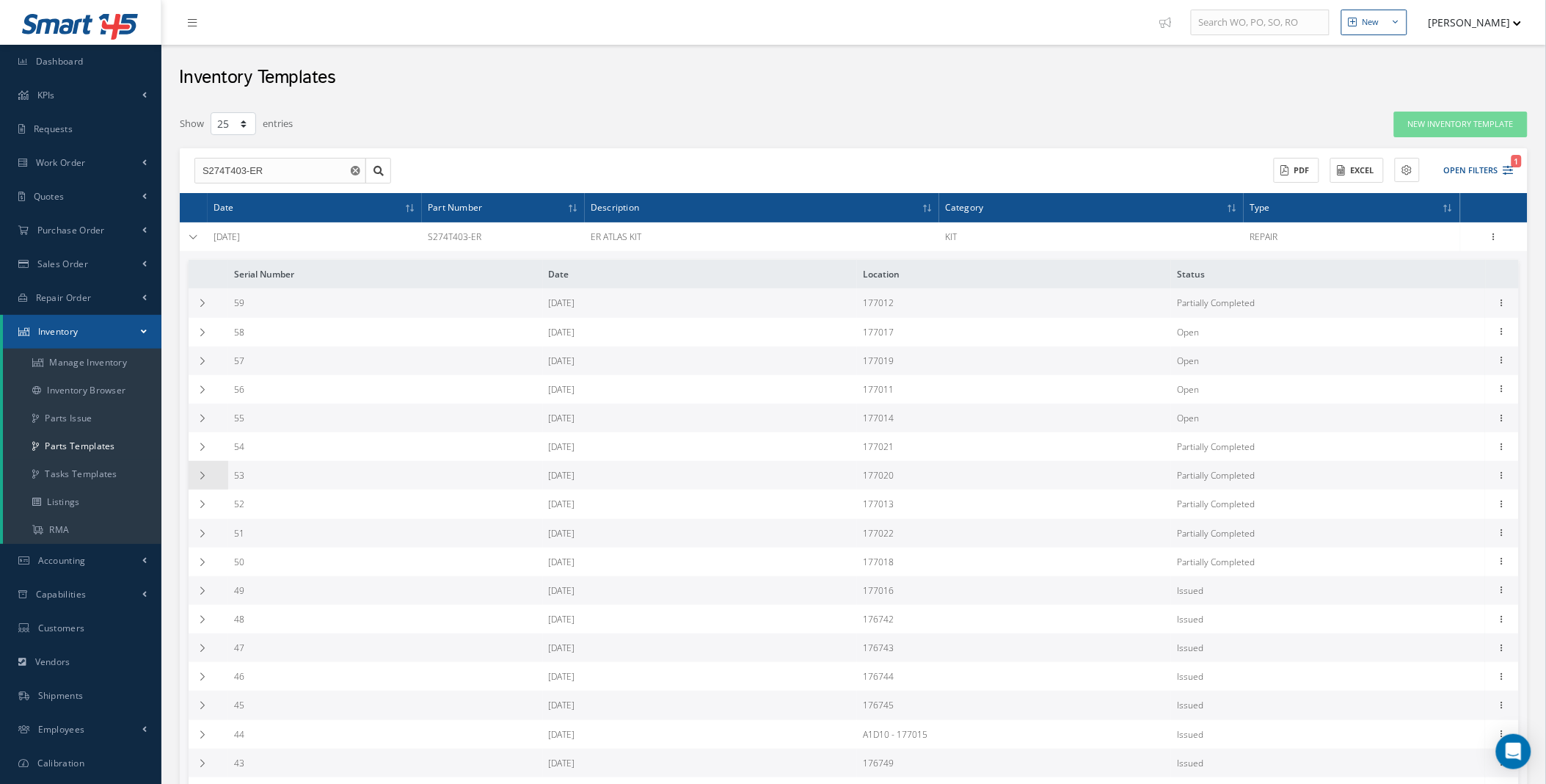
click at [202, 480] on icon at bounding box center [202, 474] width 10 height 8
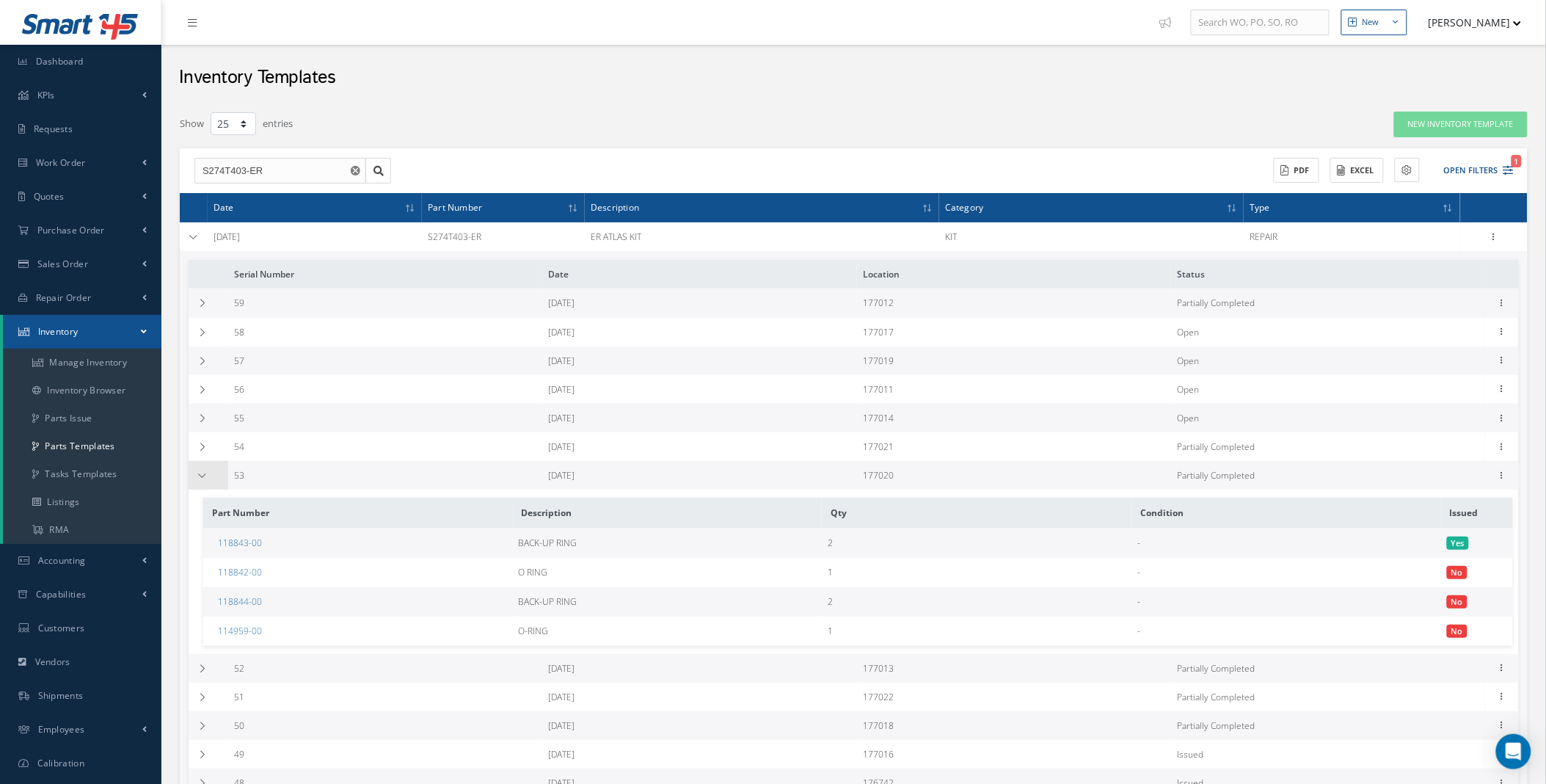
click at [202, 480] on icon at bounding box center [202, 474] width 10 height 8
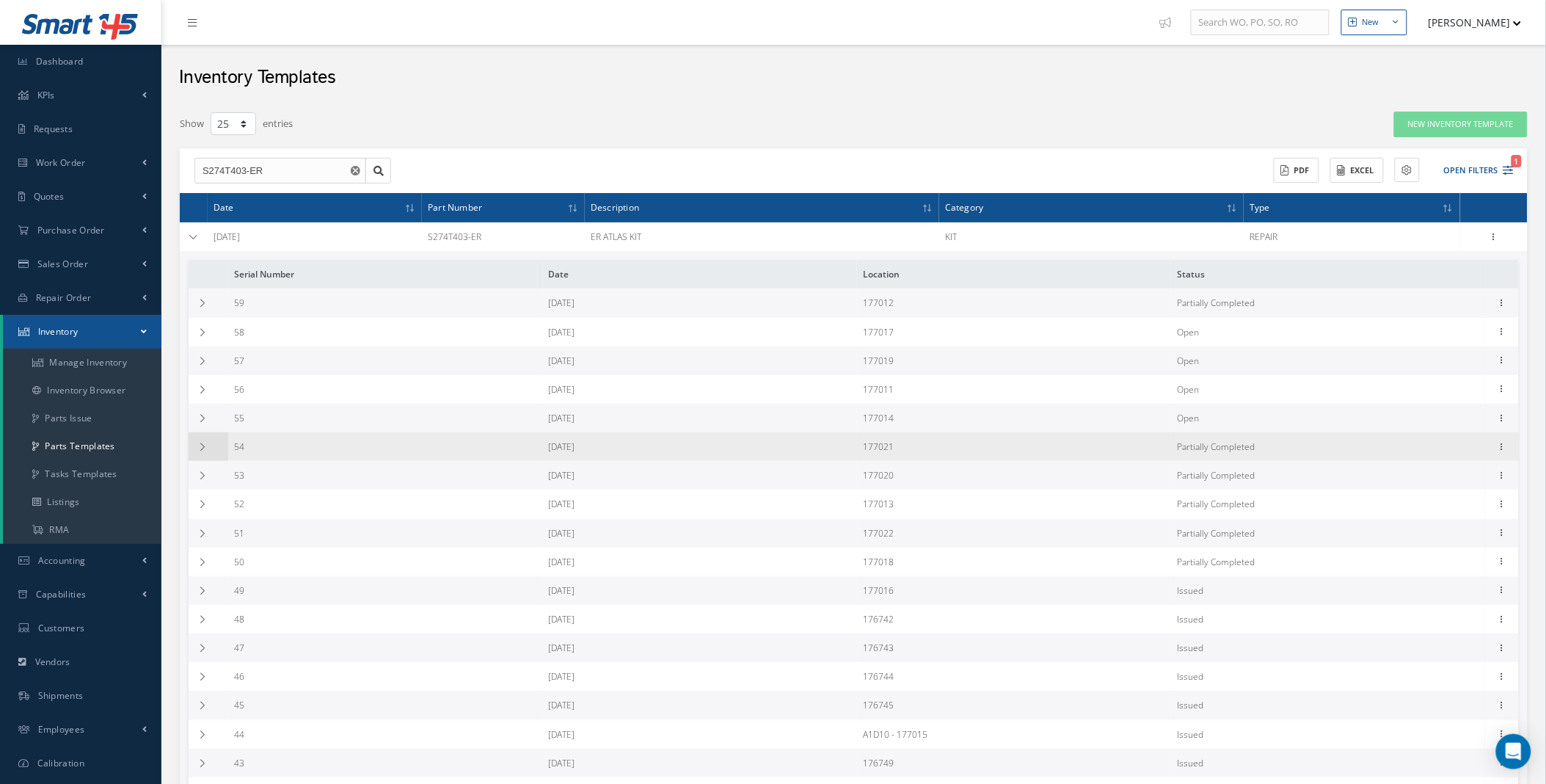
click at [202, 447] on icon at bounding box center [202, 446] width 10 height 8
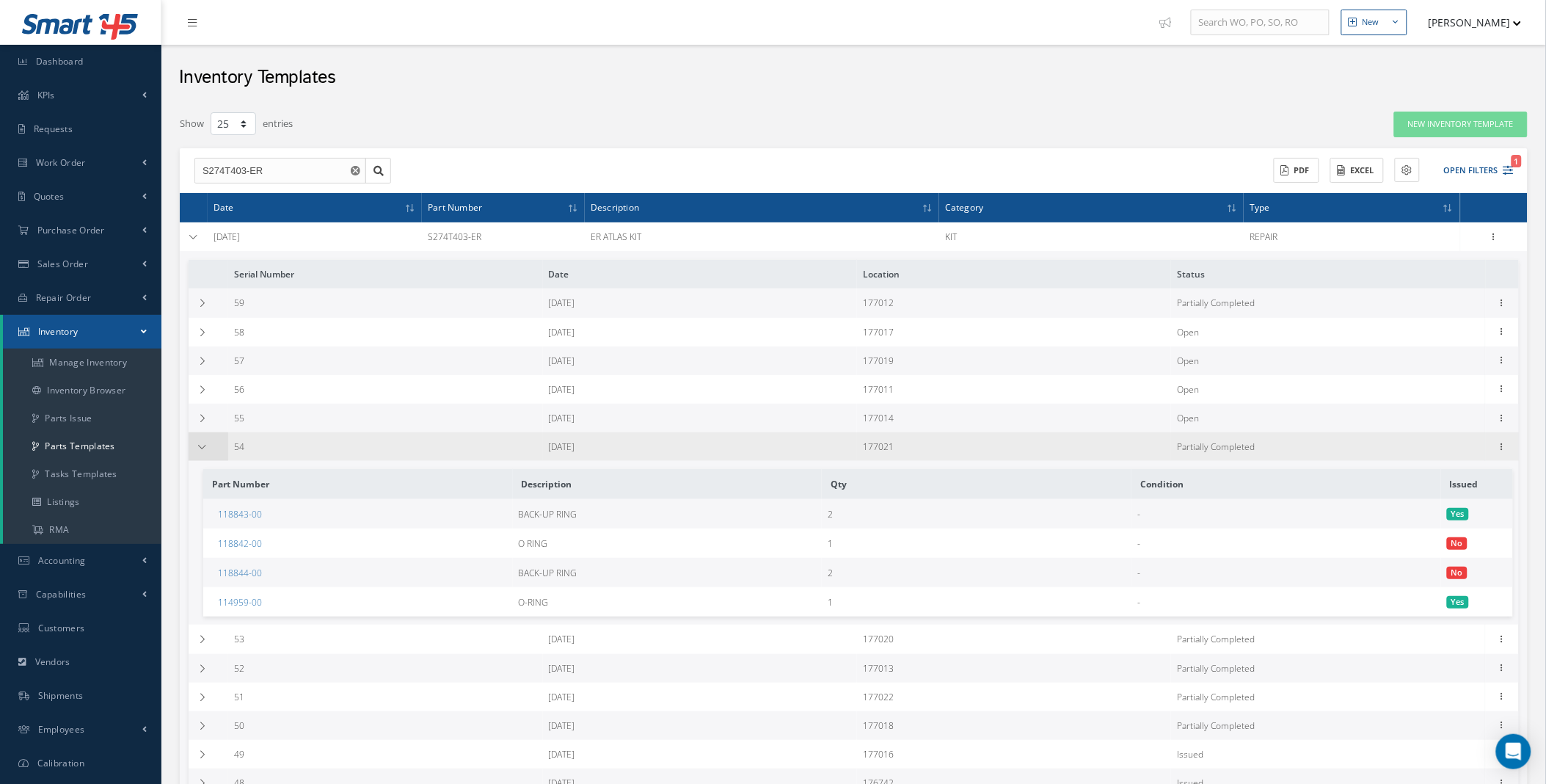
click at [202, 446] on icon at bounding box center [202, 446] width 10 height 8
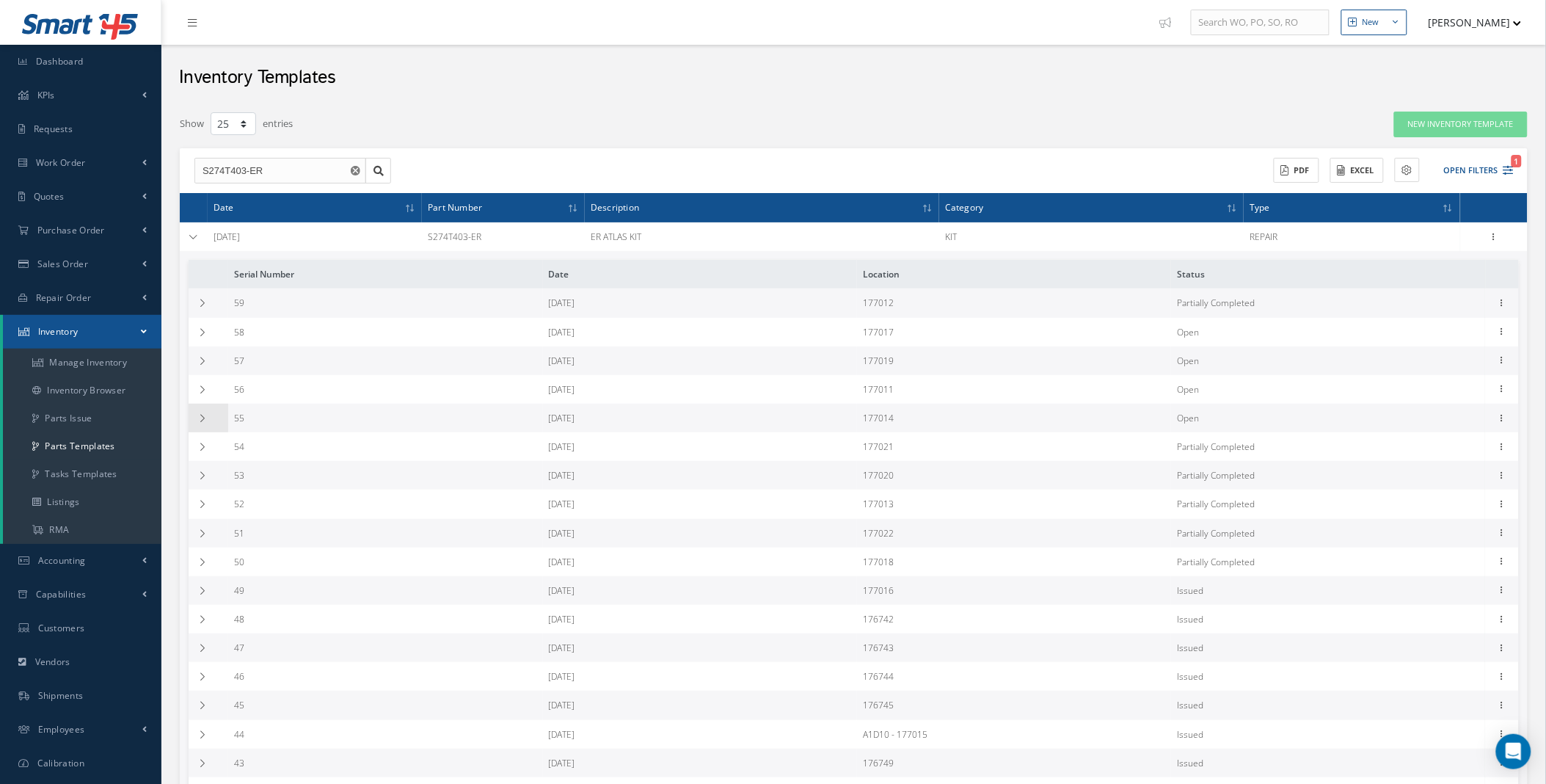
click at [200, 419] on icon at bounding box center [202, 417] width 10 height 8
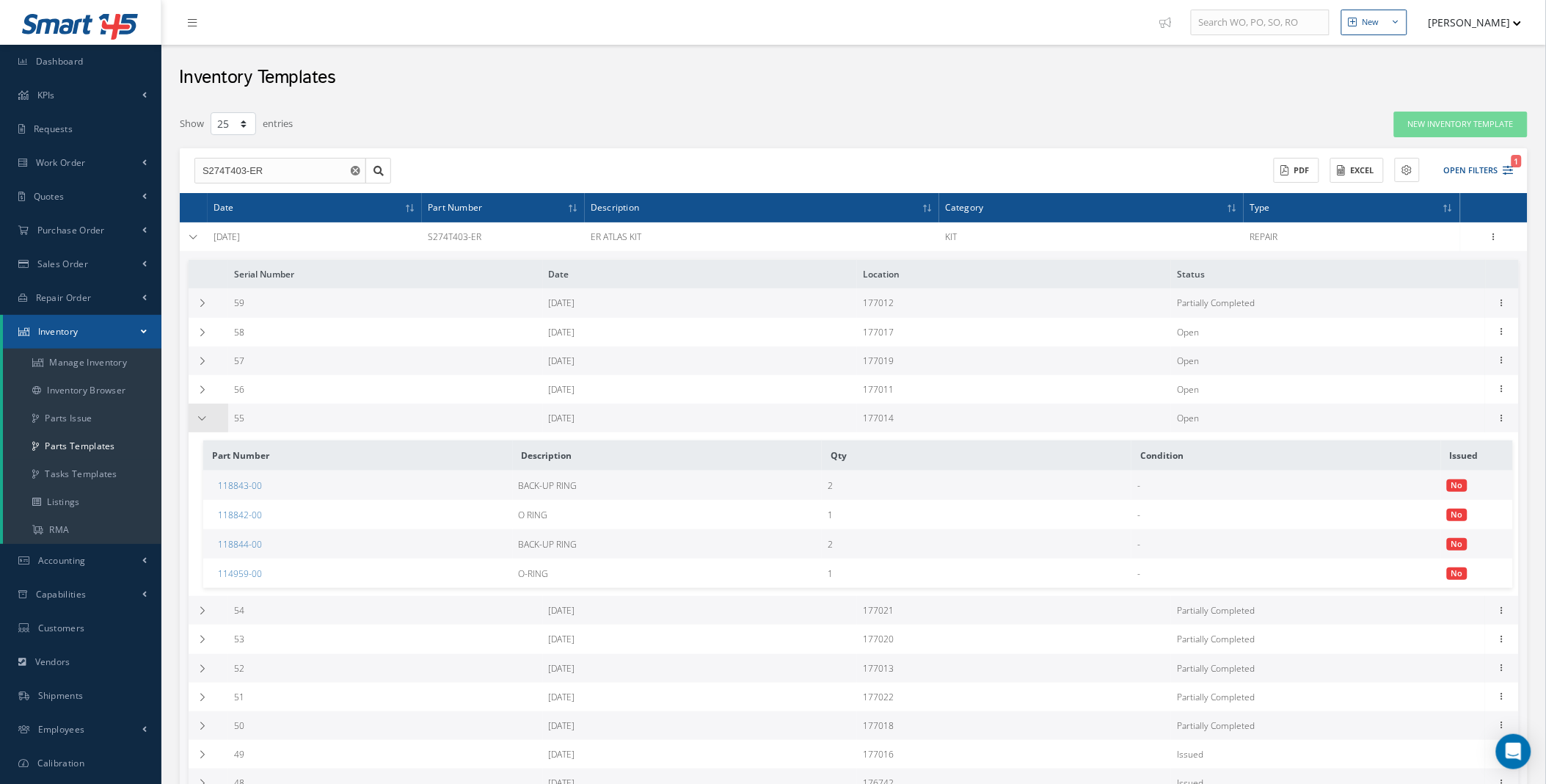
click at [200, 419] on icon at bounding box center [202, 417] width 10 height 8
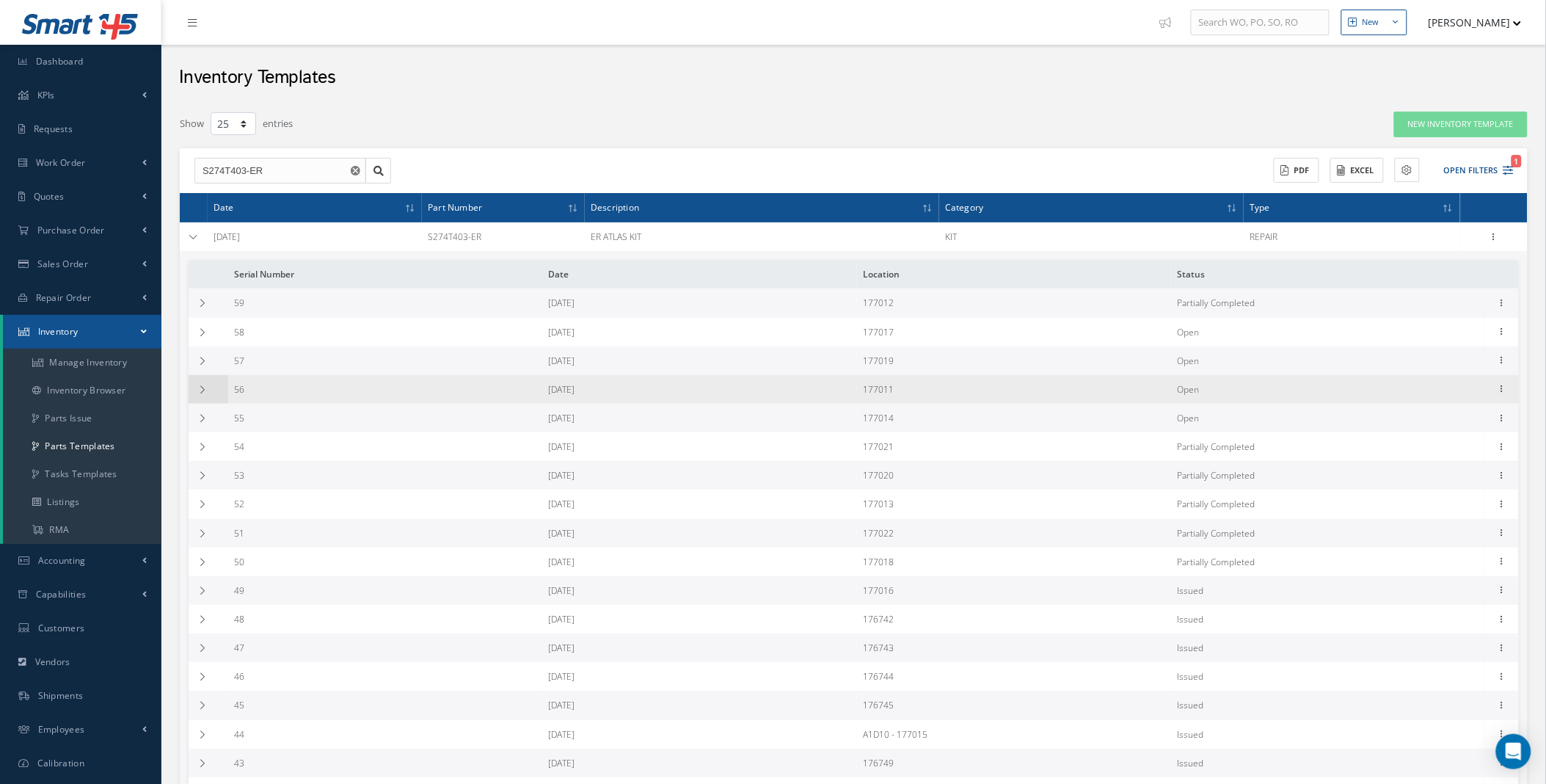
click at [199, 391] on icon at bounding box center [202, 389] width 10 height 8
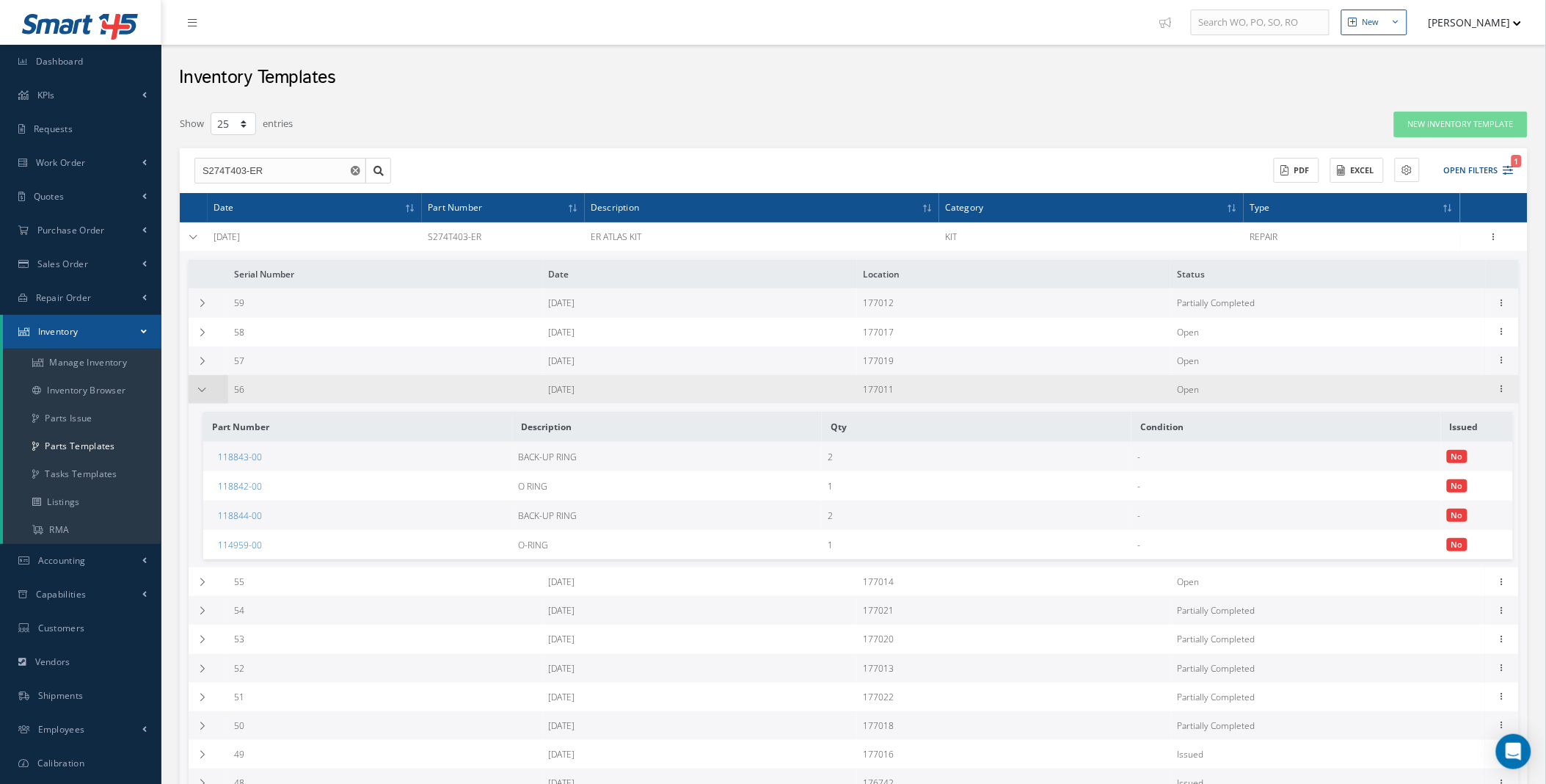
click at [199, 391] on icon at bounding box center [202, 389] width 10 height 8
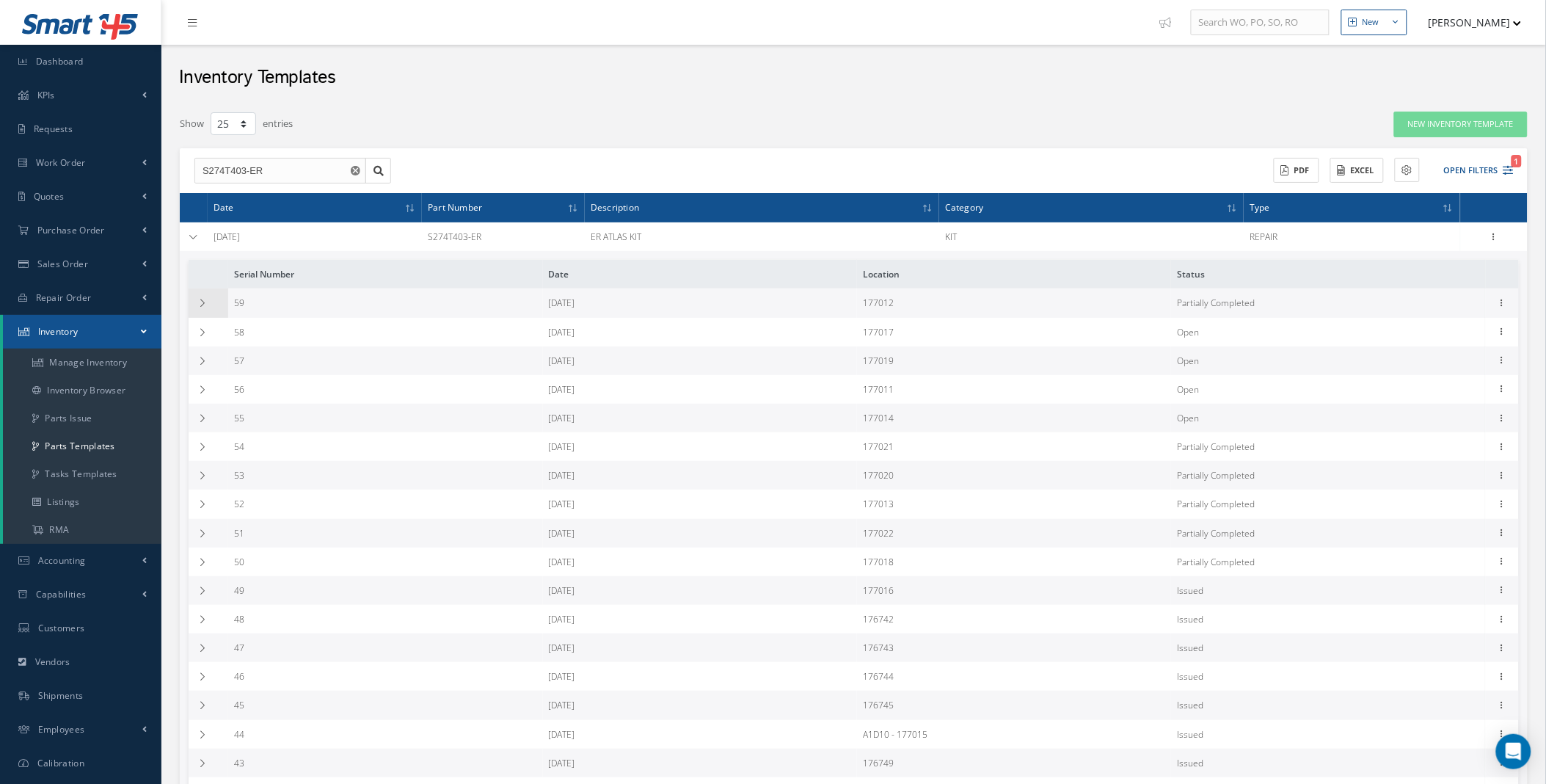
click at [206, 304] on icon at bounding box center [202, 302] width 10 height 8
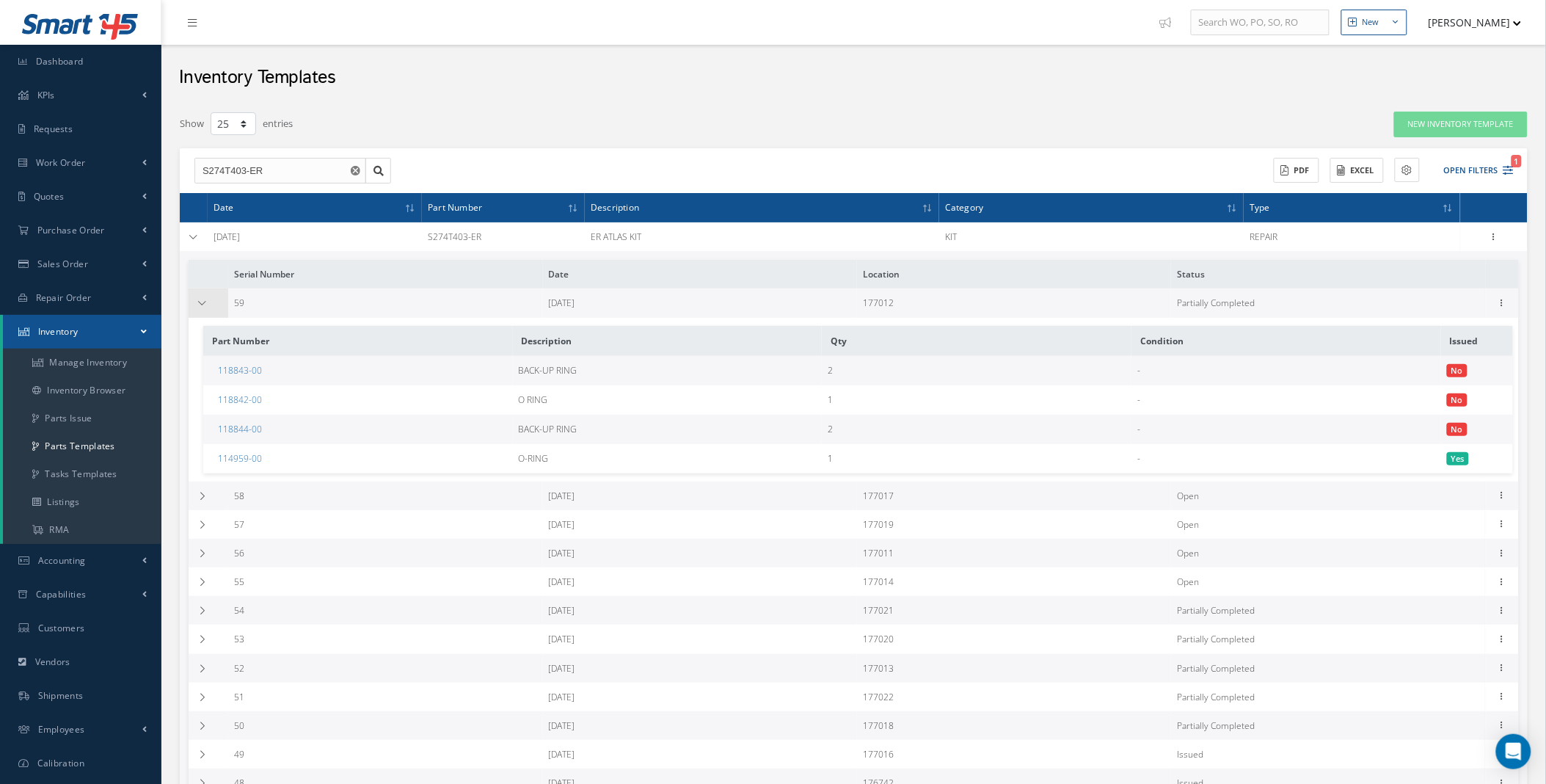
click at [206, 304] on icon at bounding box center [202, 302] width 10 height 8
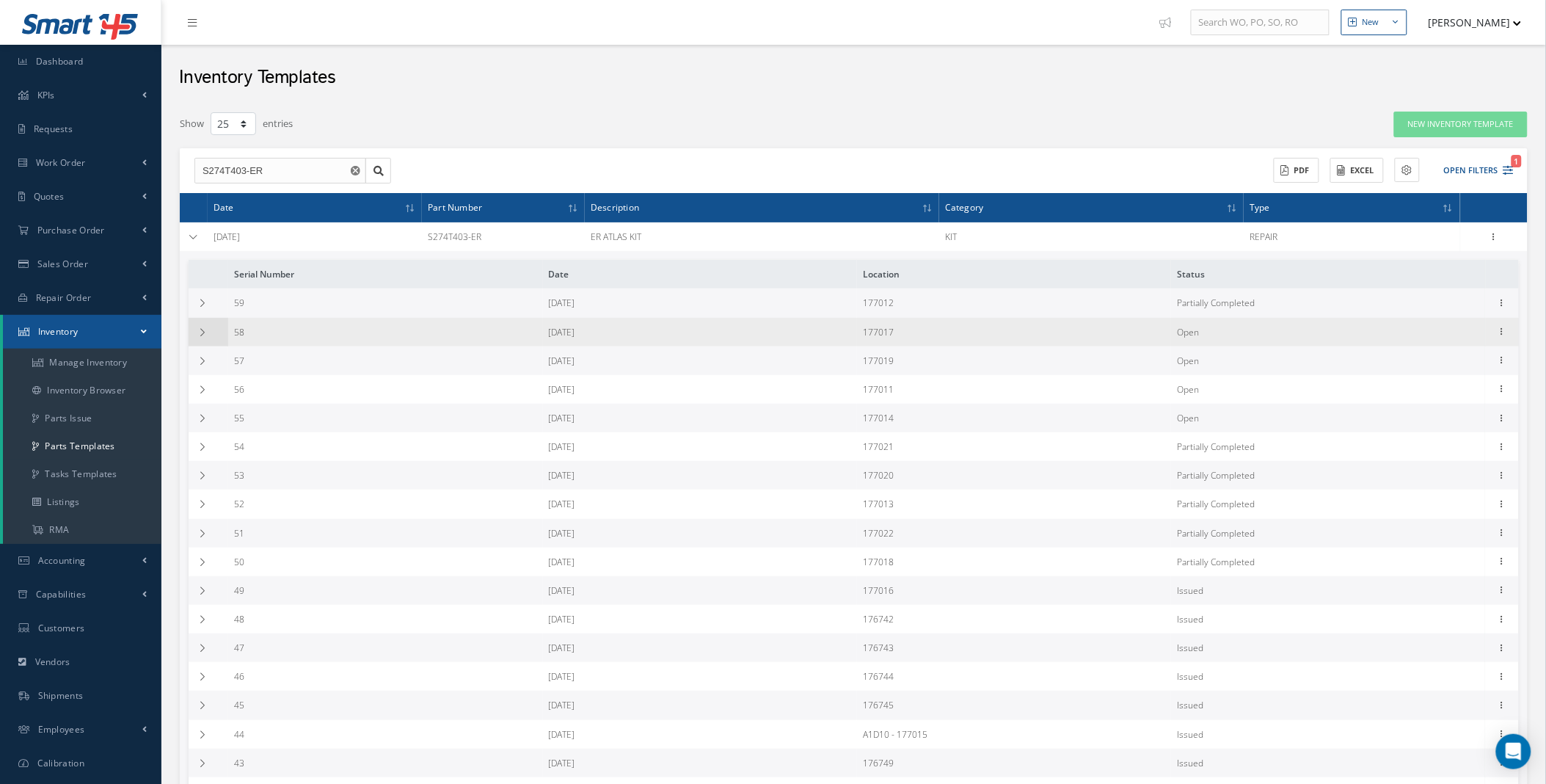
click at [206, 339] on td at bounding box center [209, 332] width 39 height 29
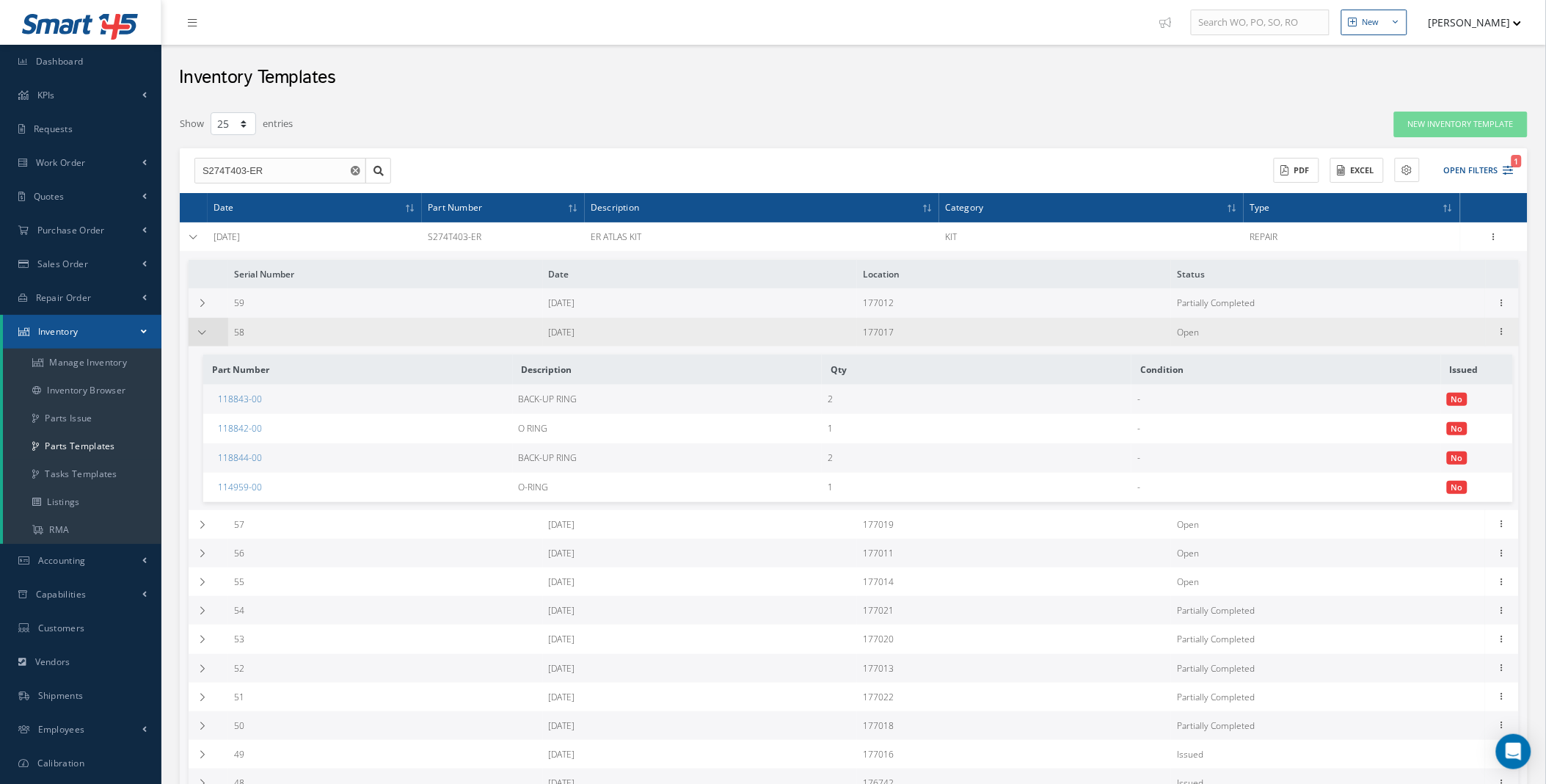
click at [207, 335] on icon at bounding box center [202, 332] width 10 height 8
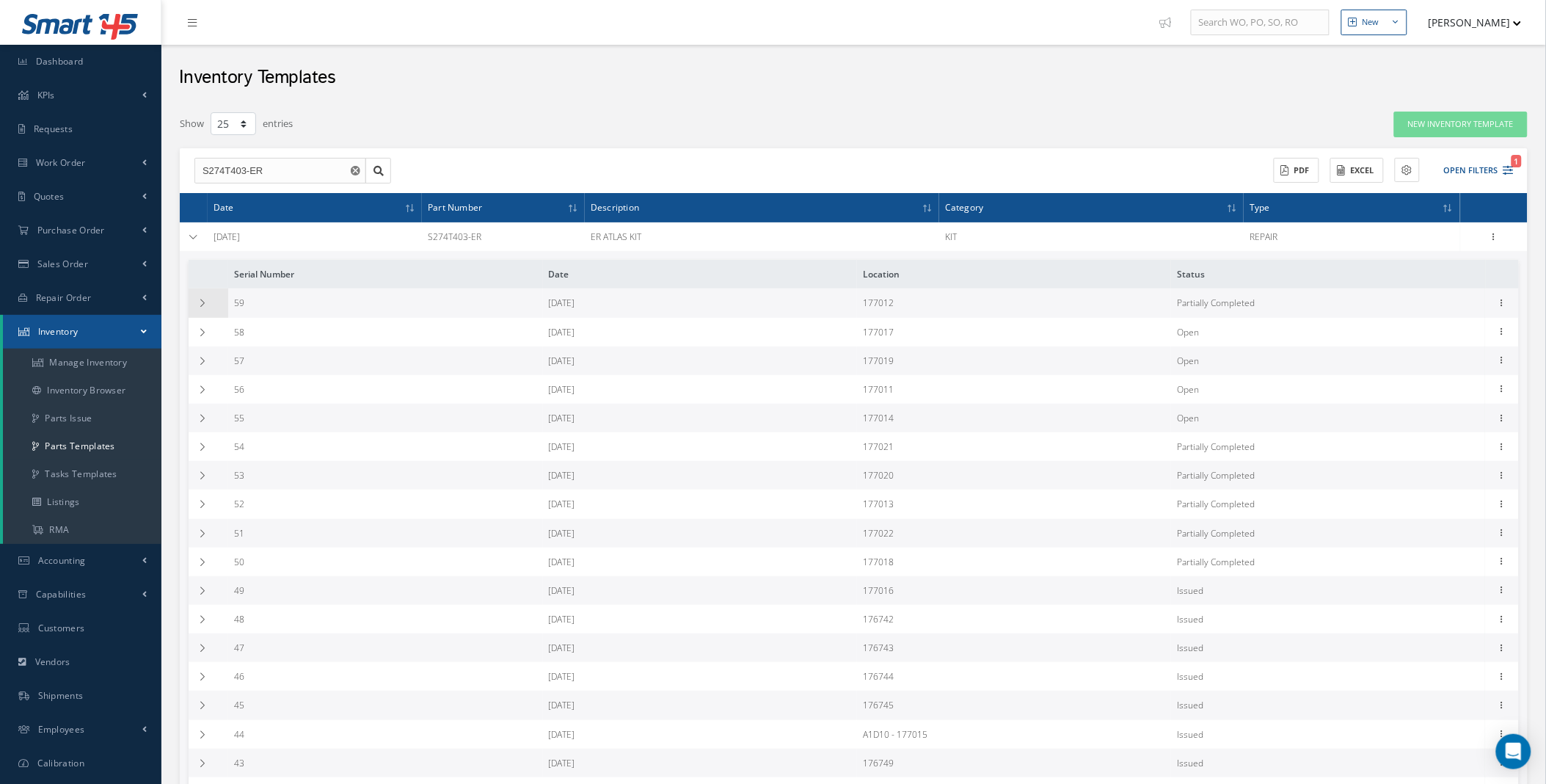
click at [206, 307] on icon at bounding box center [202, 302] width 10 height 8
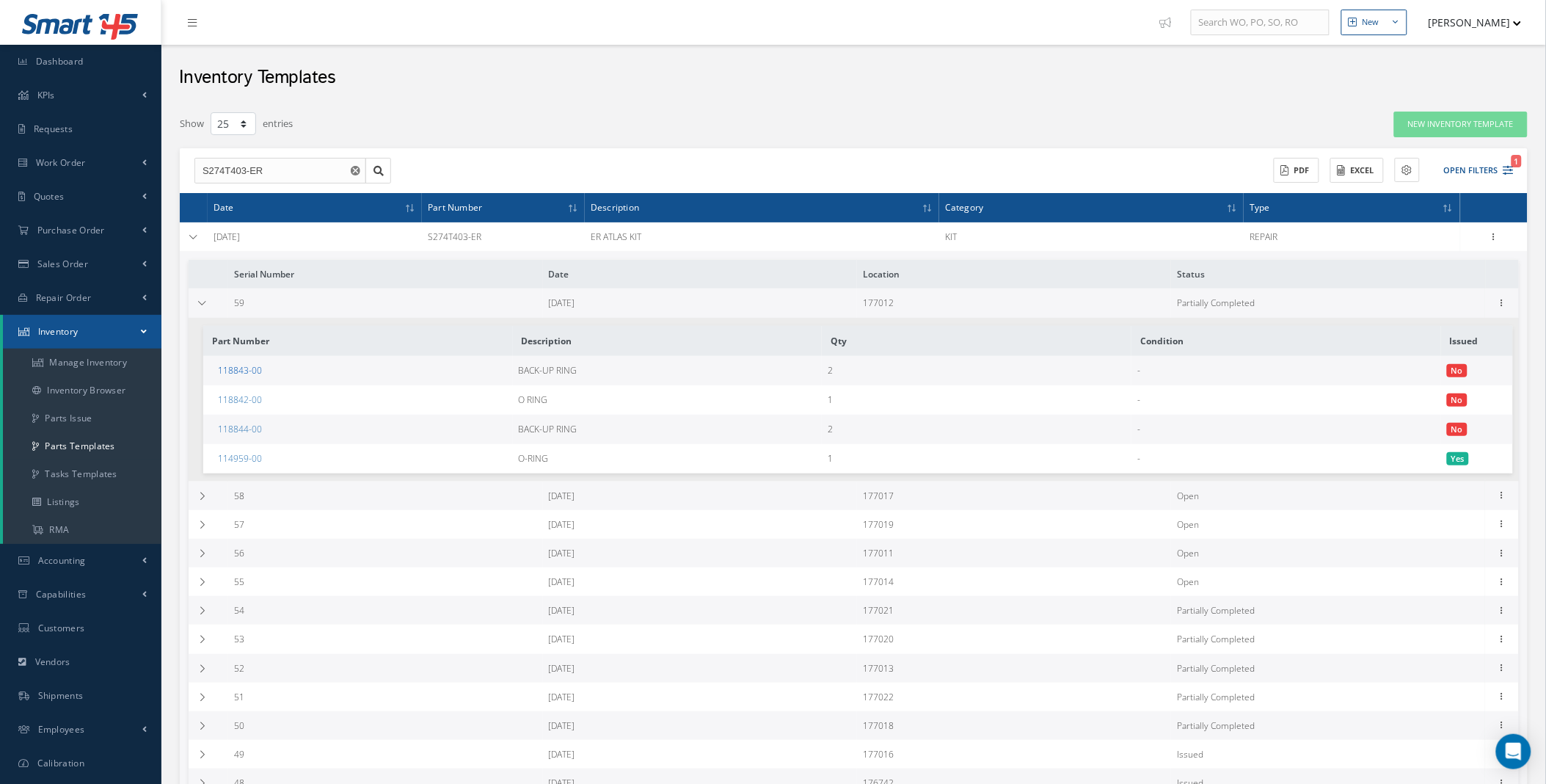
click at [240, 370] on link "118843-00" at bounding box center [240, 370] width 44 height 12
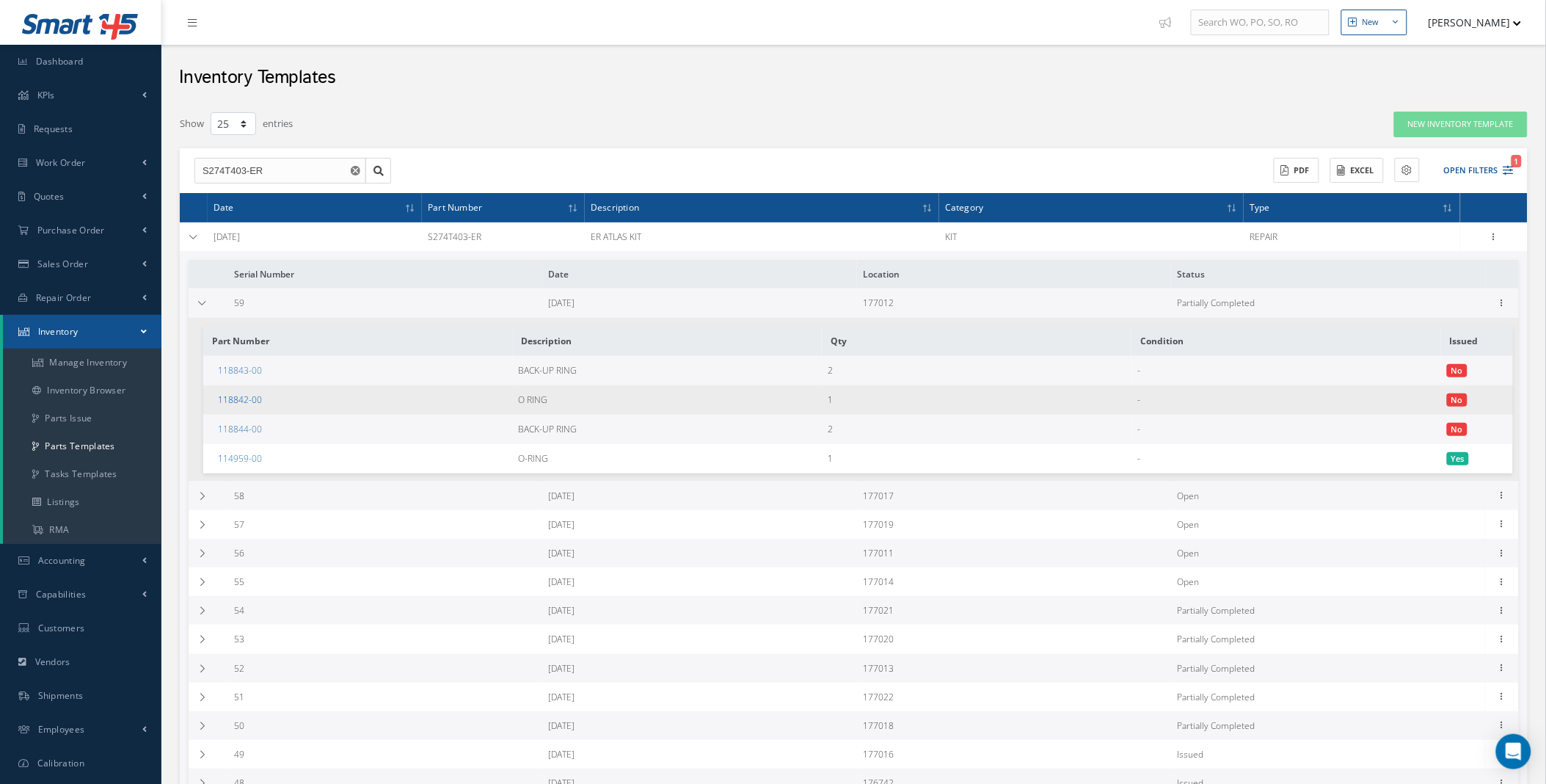
click at [250, 400] on link "118842-00" at bounding box center [240, 399] width 44 height 12
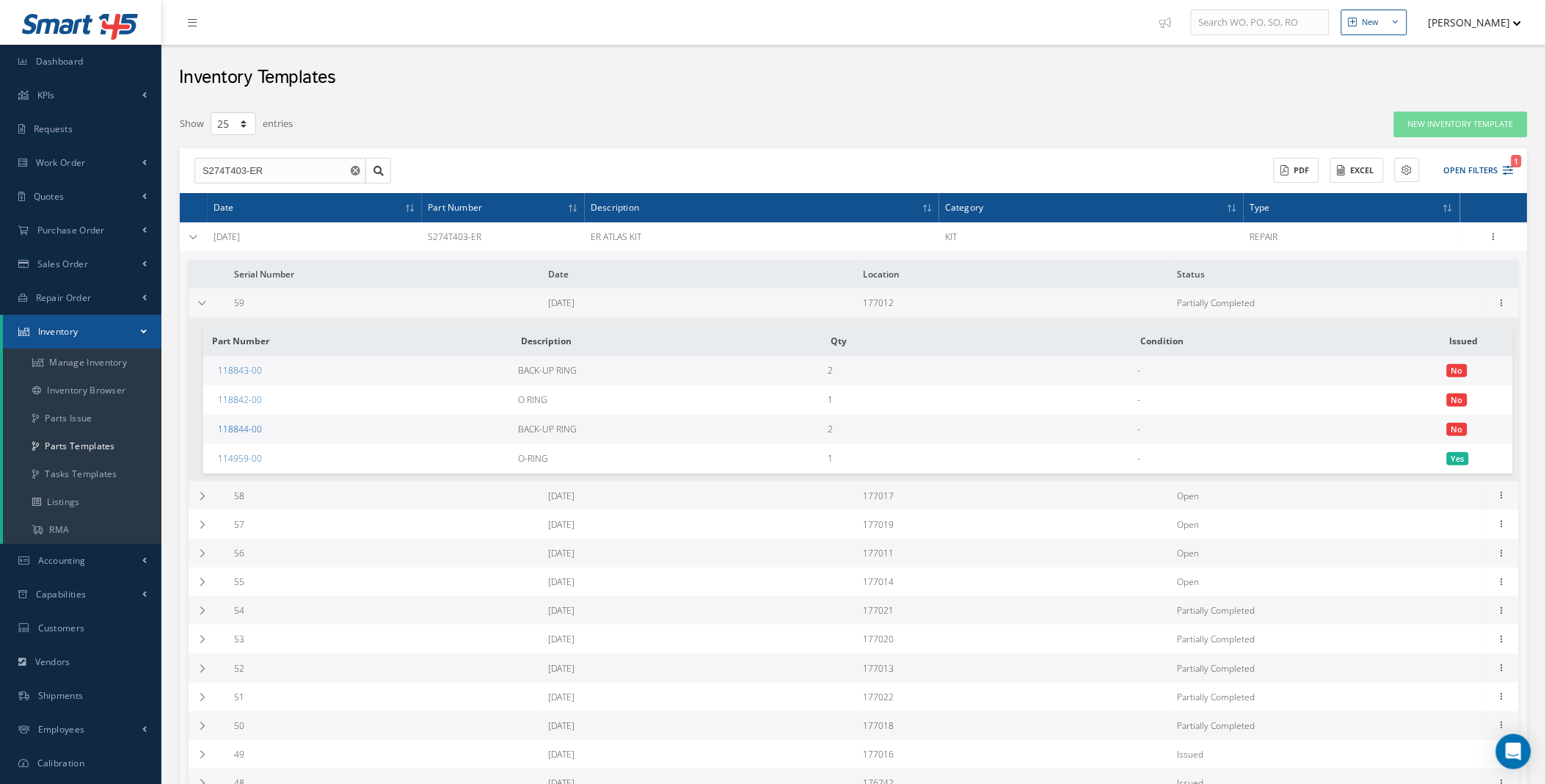
click at [245, 431] on link "118844-00" at bounding box center [240, 428] width 44 height 12
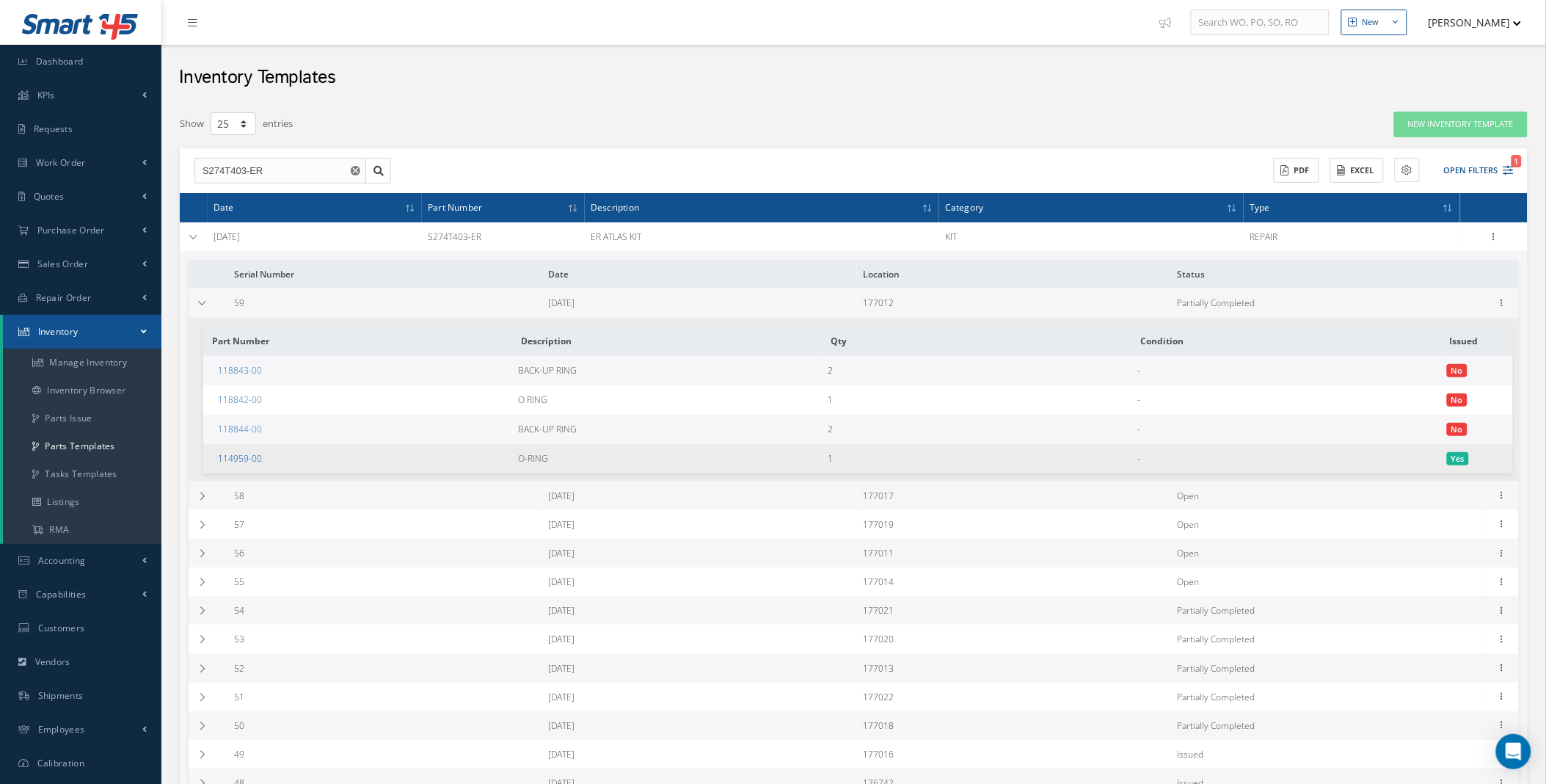
click at [247, 460] on link "114959-00" at bounding box center [240, 457] width 44 height 12
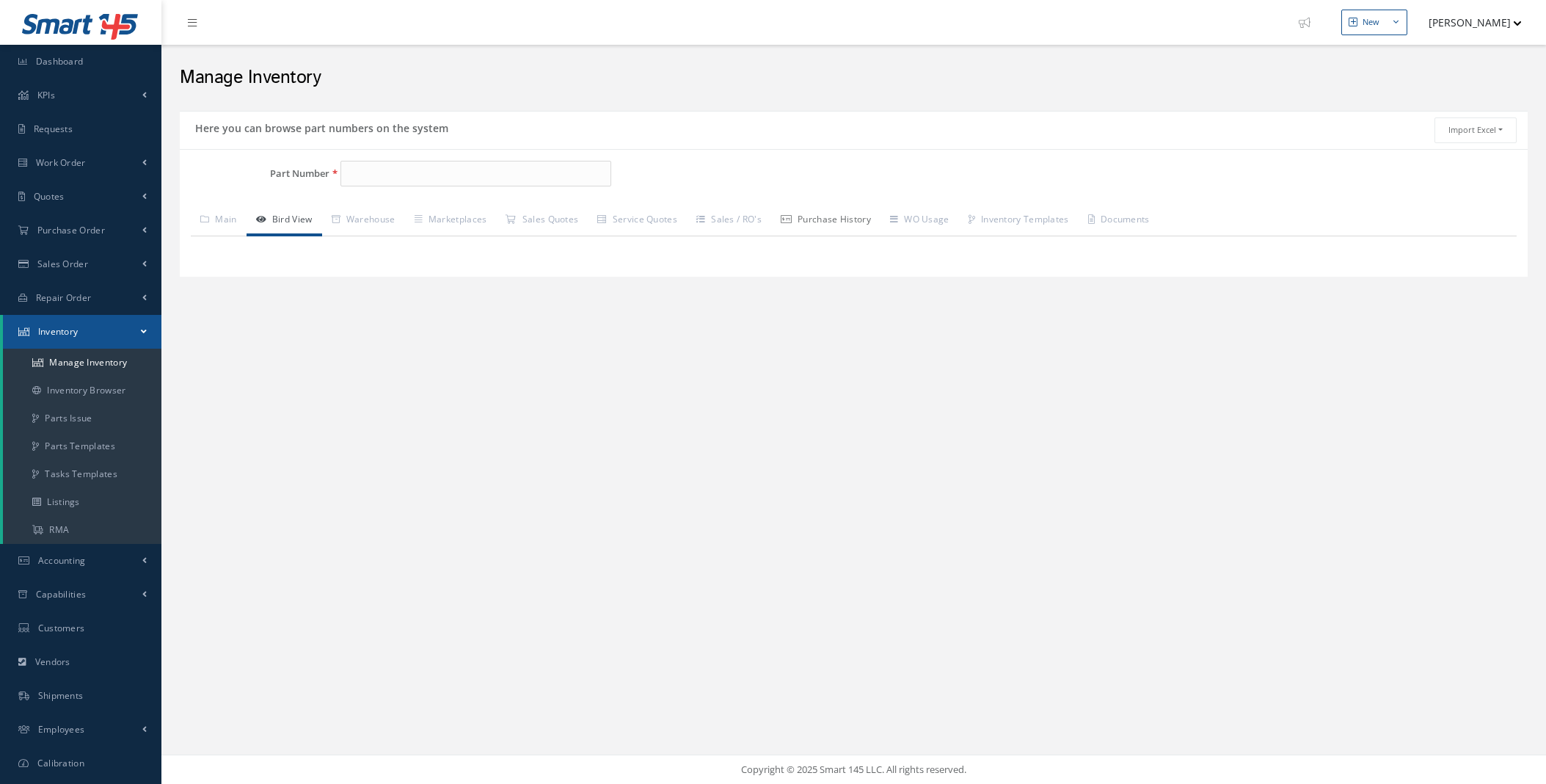
drag, startPoint x: 0, startPoint y: 0, endPoint x: 838, endPoint y: 223, distance: 867.2
click at [848, 221] on link "Purchase History" at bounding box center [825, 221] width 109 height 31
type input "118843-00"
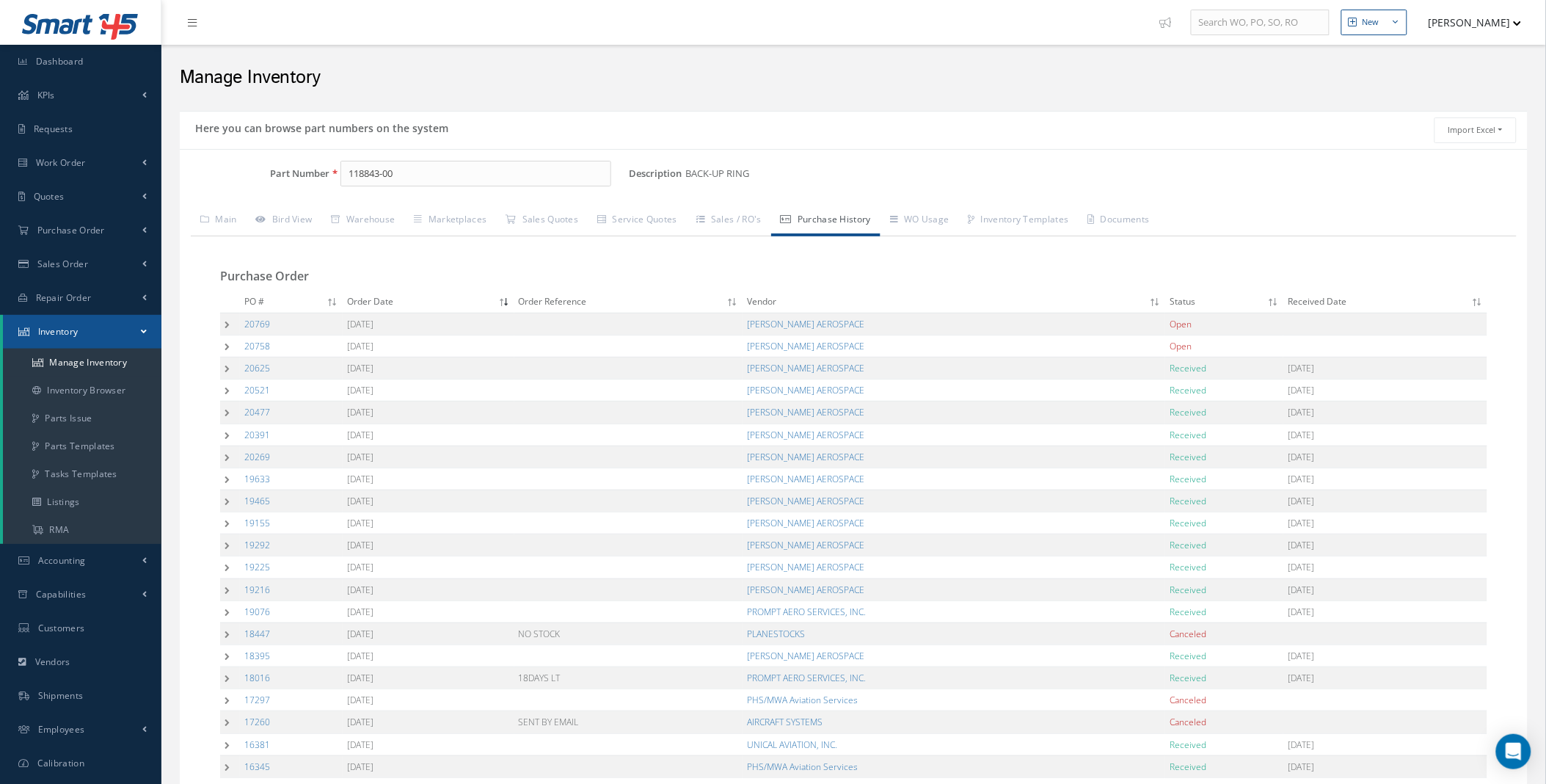
click at [226, 370] on td at bounding box center [229, 369] width 20 height 22
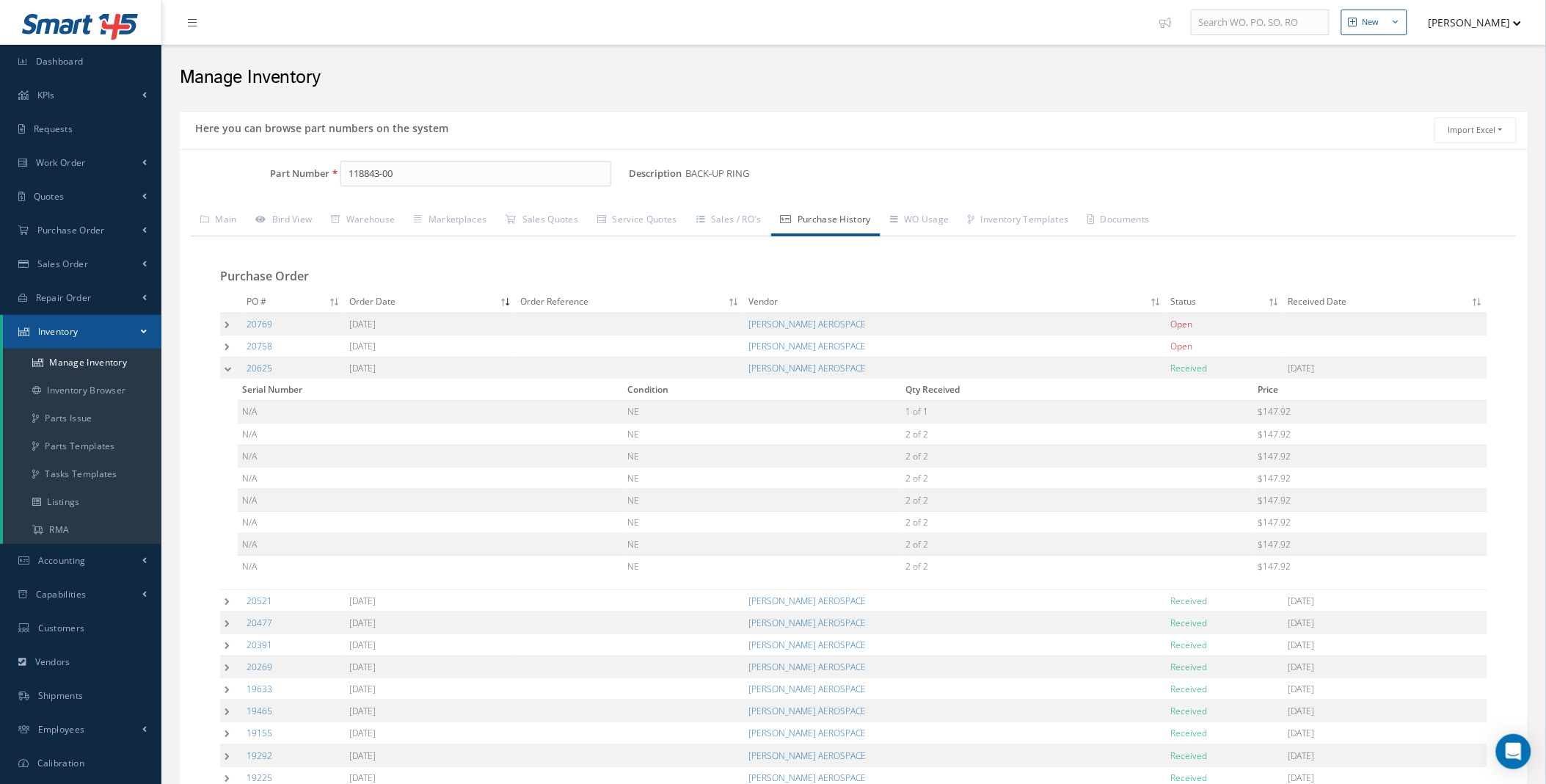
click at [239, 348] on td at bounding box center [231, 346] width 22 height 22
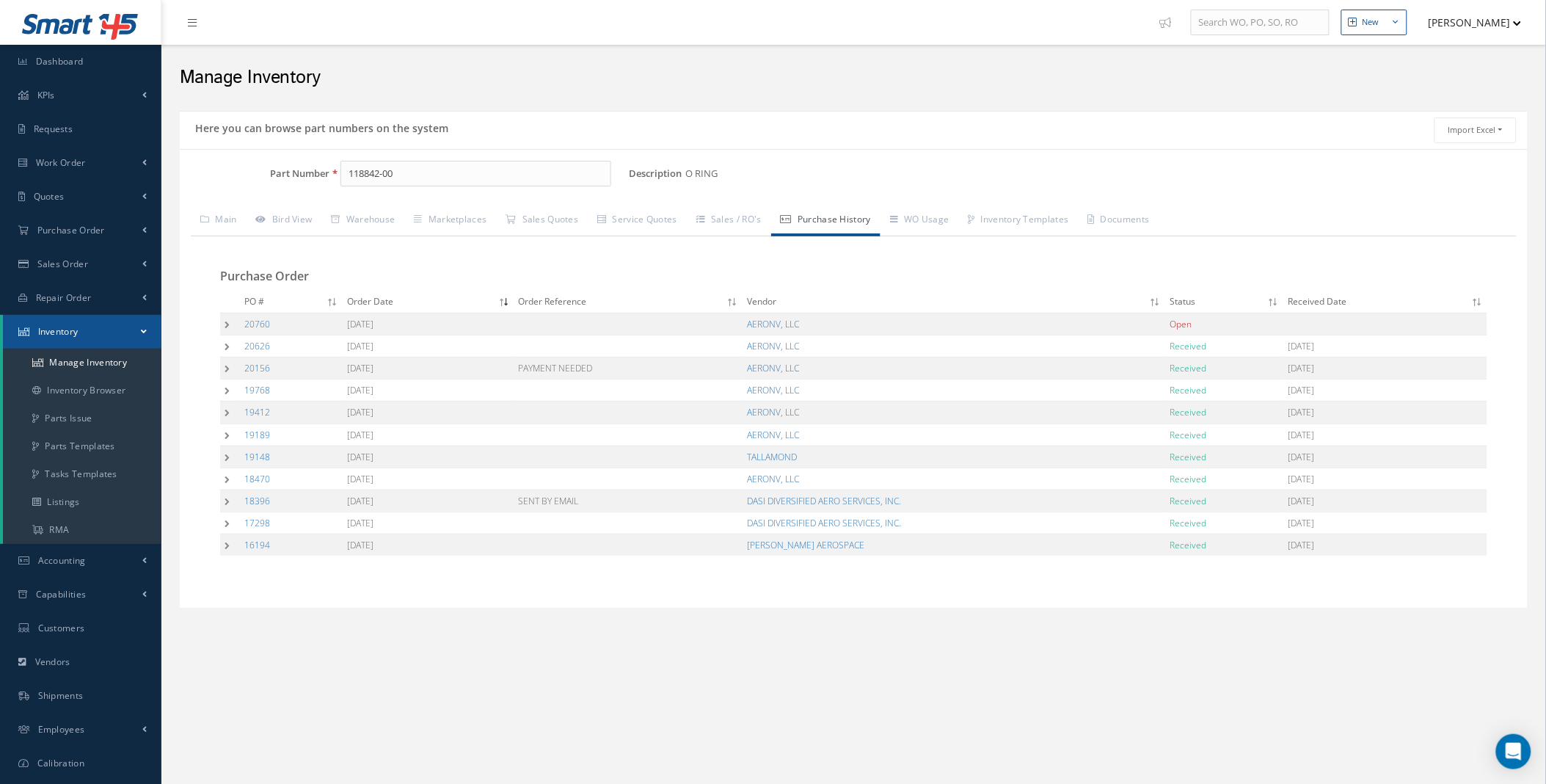
click at [225, 341] on td at bounding box center [229, 346] width 20 height 22
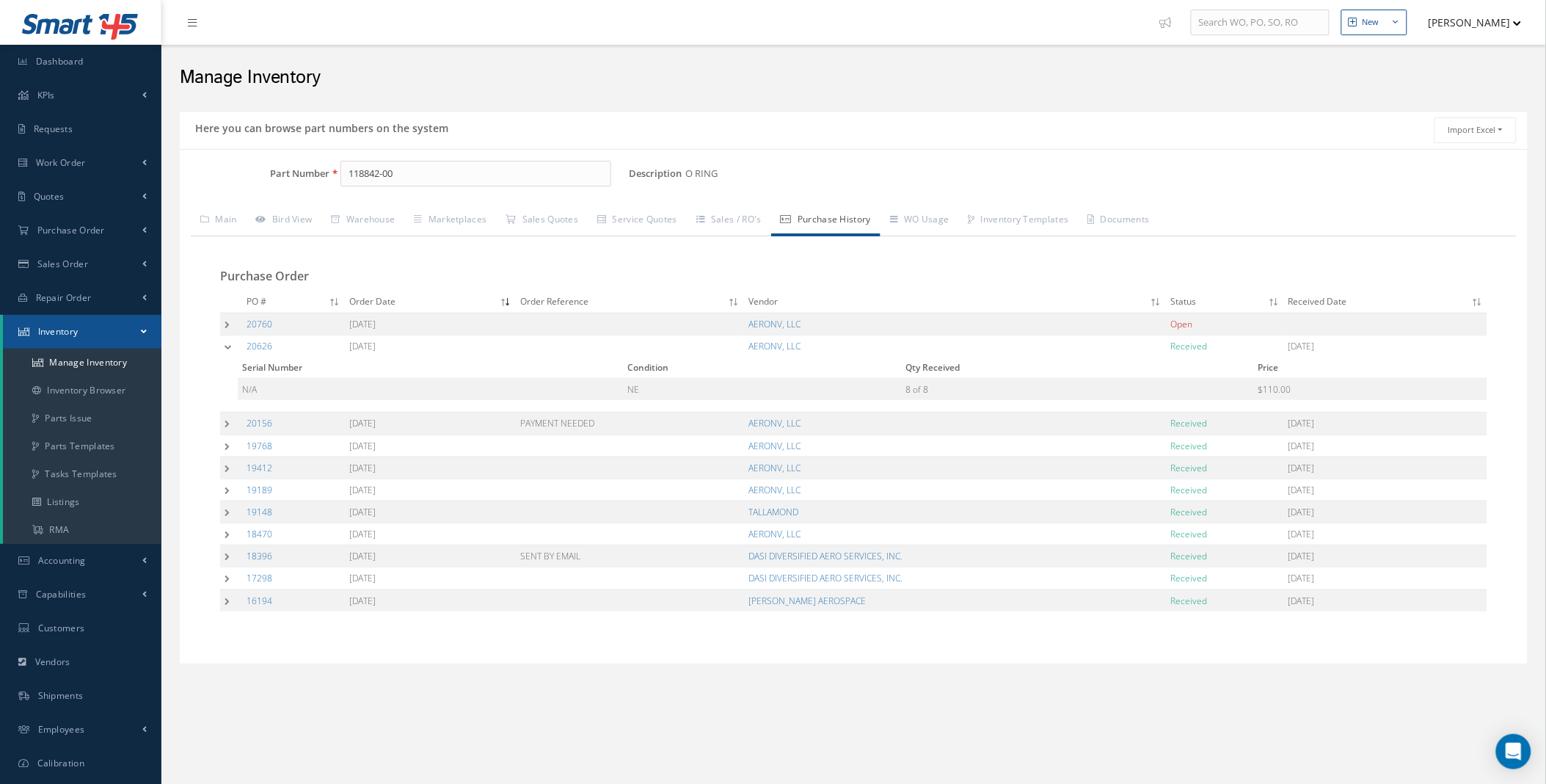
click at [225, 341] on td at bounding box center [231, 346] width 22 height 22
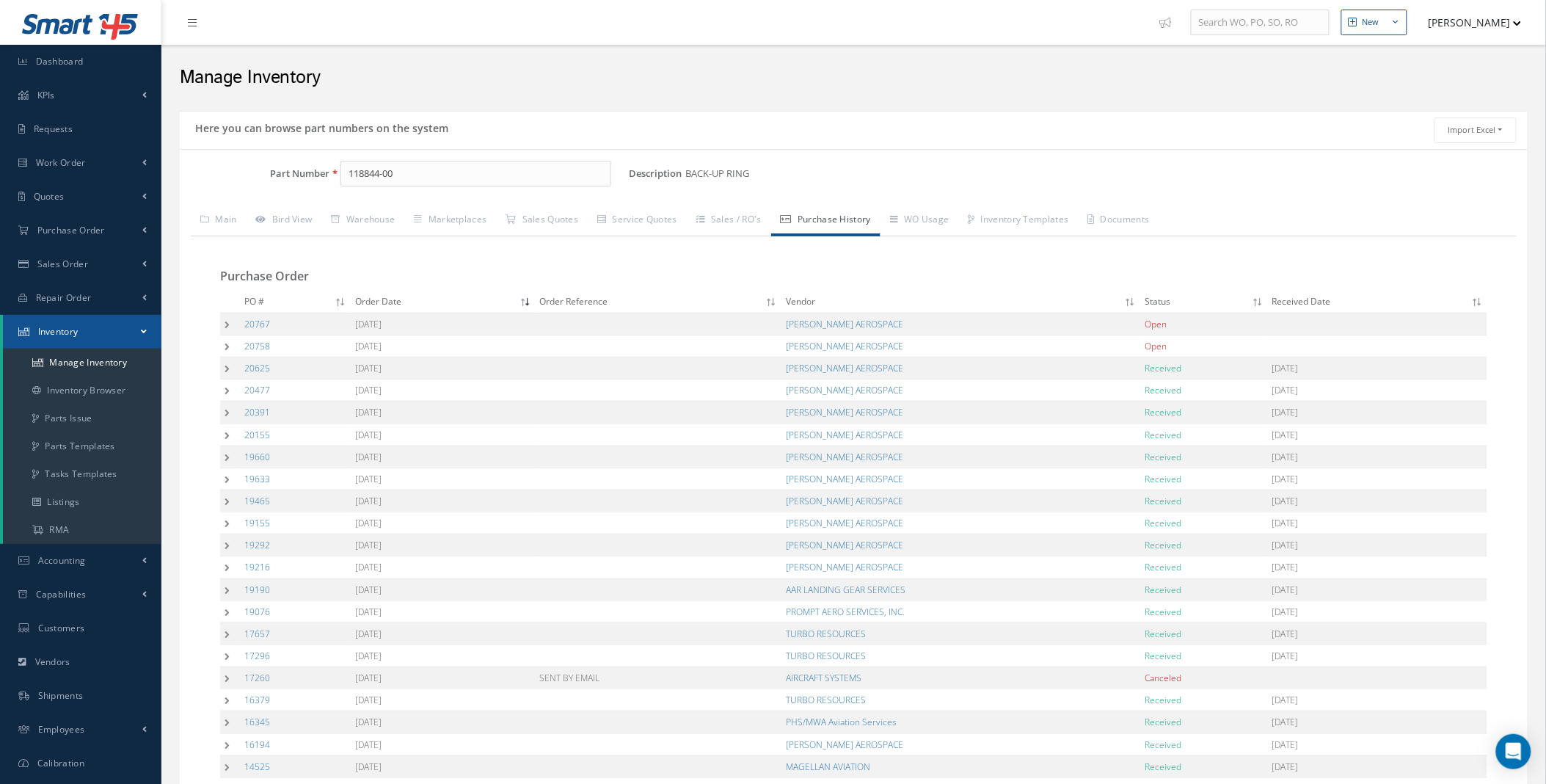
click at [227, 369] on td at bounding box center [229, 369] width 20 height 22
click at [227, 365] on td at bounding box center [231, 369] width 22 height 22
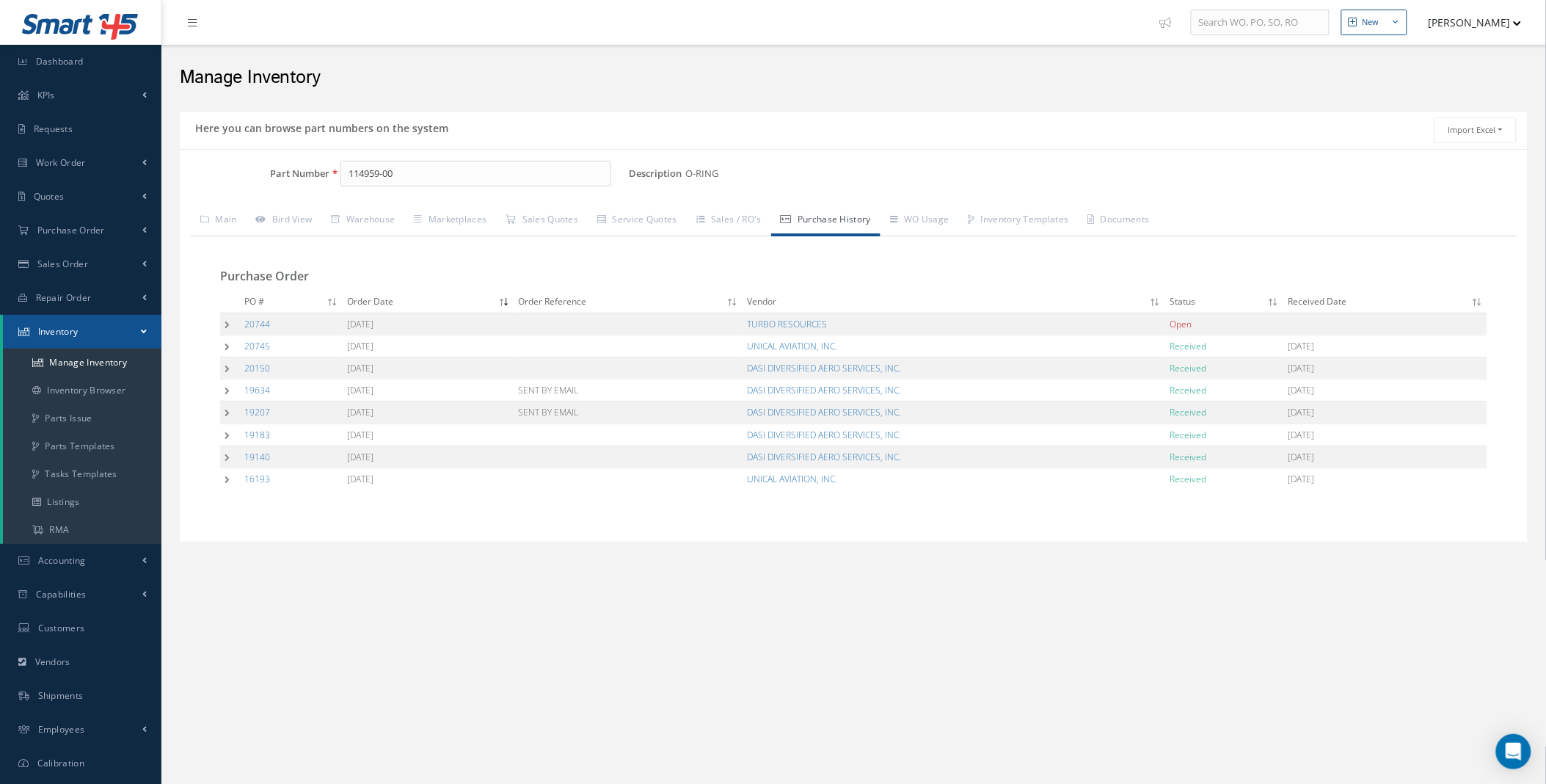
click at [228, 369] on td at bounding box center [229, 369] width 20 height 22
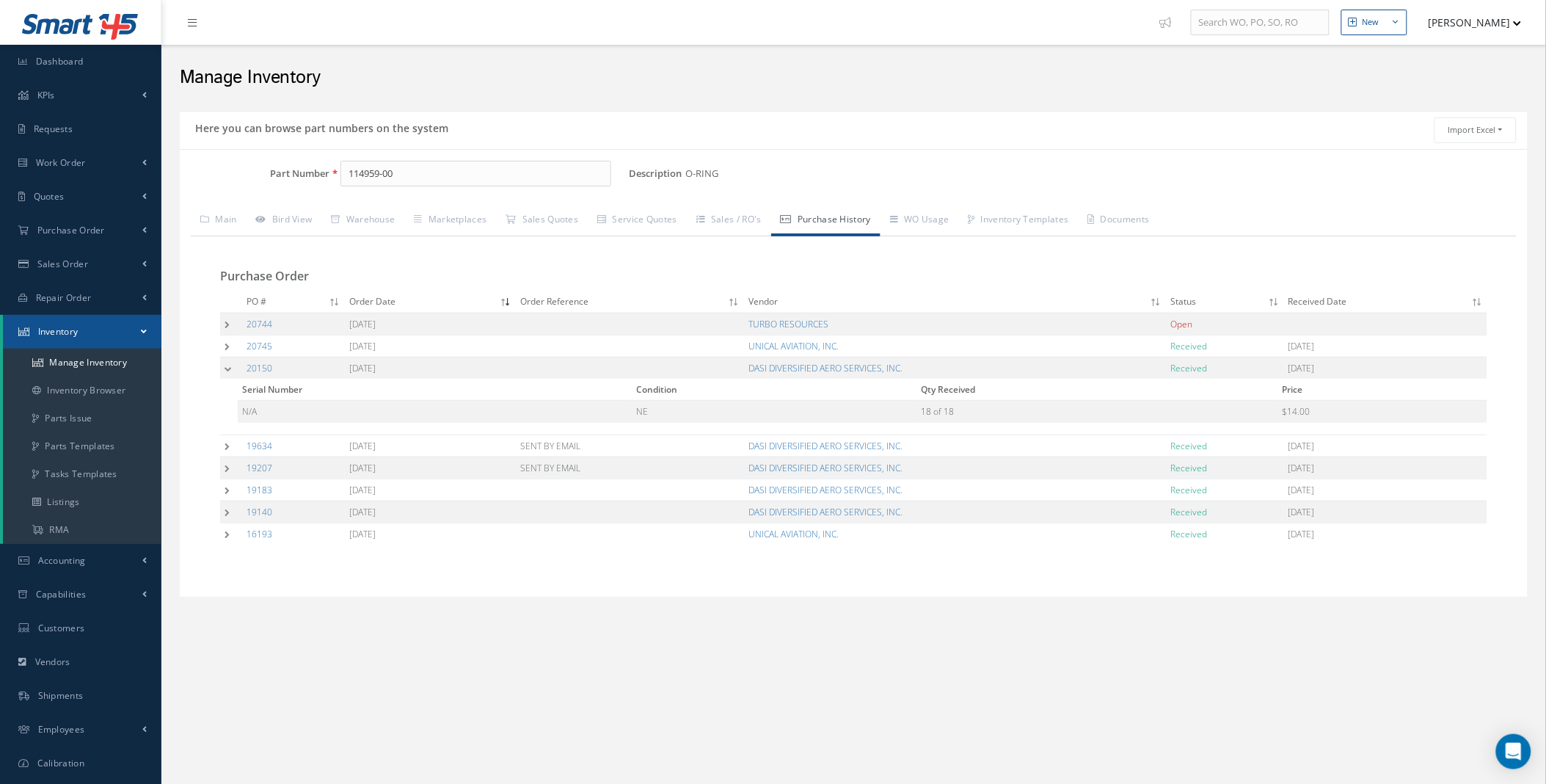
click at [227, 342] on td at bounding box center [231, 346] width 22 height 22
